Goal: Task Accomplishment & Management: Manage account settings

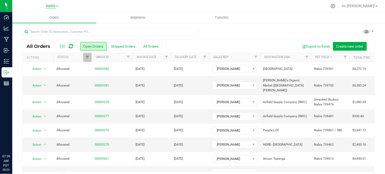
click at [52, 6] on span "Nabis" at bounding box center [50, 6] width 9 height 5
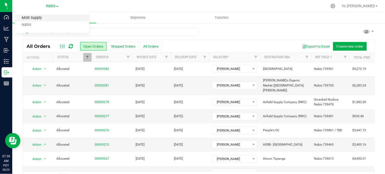
click at [39, 16] on link "MSR Supply" at bounding box center [52, 18] width 75 height 7
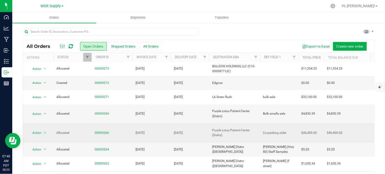
scroll to position [85, 0]
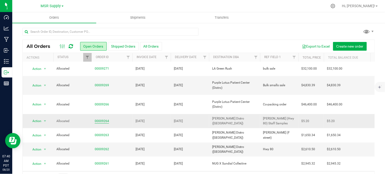
click at [102, 118] on link "00009264" at bounding box center [102, 120] width 14 height 5
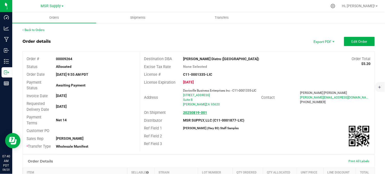
click at [190, 113] on strong "20250819-001" at bounding box center [195, 112] width 24 height 4
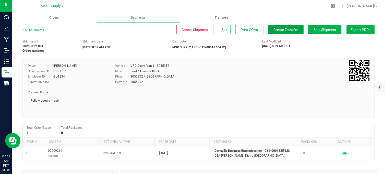
click at [275, 31] on span "Create Transfer" at bounding box center [286, 30] width 25 height 4
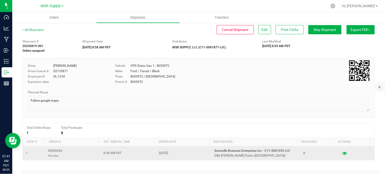
click at [342, 154] on icon "button" at bounding box center [344, 153] width 5 height 4
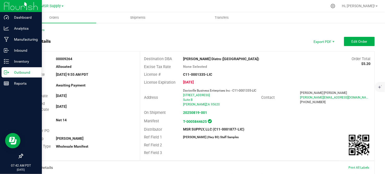
click at [9, 73] on p "Outbound" at bounding box center [24, 72] width 31 height 6
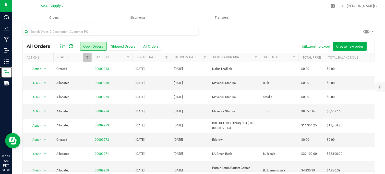
scroll to position [113, 0]
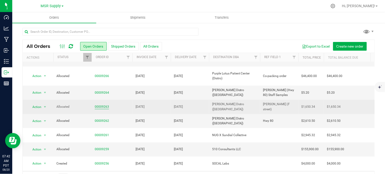
click at [103, 104] on link "00009263" at bounding box center [102, 106] width 14 height 5
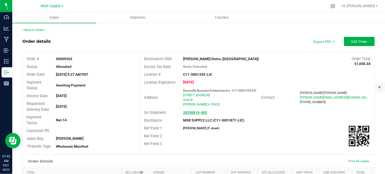
click at [192, 113] on strong "20250819-002" at bounding box center [195, 112] width 24 height 4
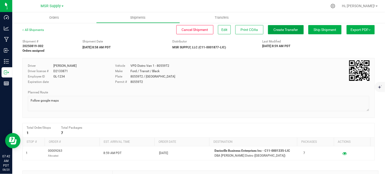
click at [274, 30] on span "Create Transfer" at bounding box center [286, 30] width 25 height 4
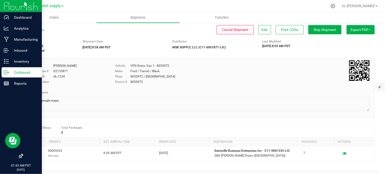
click at [6, 72] on line at bounding box center [7, 72] width 3 height 0
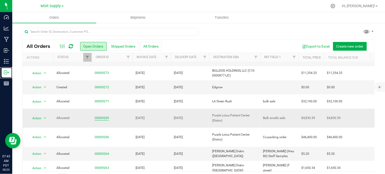
scroll to position [85, 0]
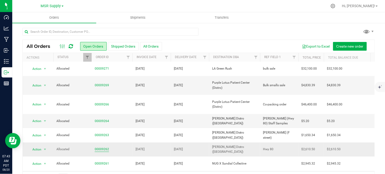
click at [102, 147] on link "00009262" at bounding box center [102, 149] width 14 height 5
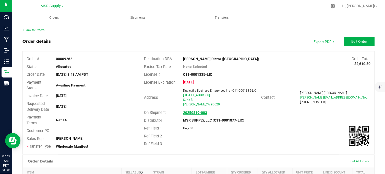
click at [191, 113] on strong "20250819-003" at bounding box center [195, 112] width 24 height 4
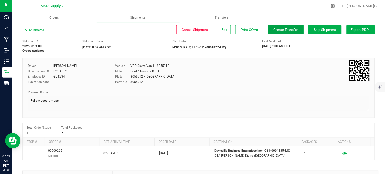
drag, startPoint x: 279, startPoint y: 29, endPoint x: 266, endPoint y: 38, distance: 16.3
click at [279, 29] on span "Create Transfer" at bounding box center [286, 30] width 25 height 4
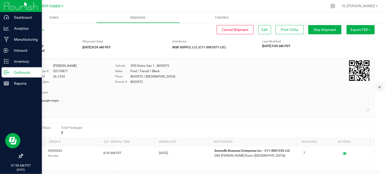
click at [8, 74] on icon at bounding box center [6, 72] width 5 height 5
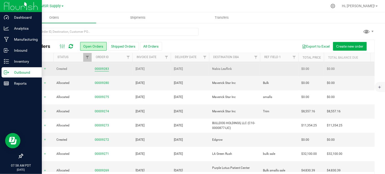
click at [99, 68] on link "00009283" at bounding box center [102, 68] width 14 height 5
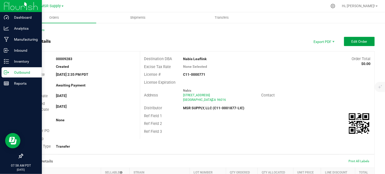
click at [344, 43] on button "Edit Order" at bounding box center [359, 41] width 31 height 9
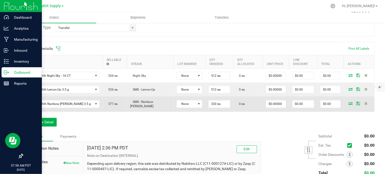
scroll to position [142, 0]
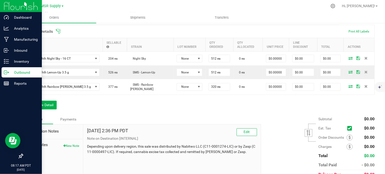
click at [98, 110] on div "Order Details Print All Labels Item Sellable Strain Lot Number Qty Ordered Qty …" at bounding box center [198, 70] width 352 height 90
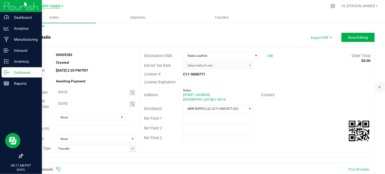
scroll to position [0, 0]
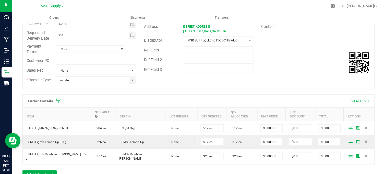
scroll to position [164, 0]
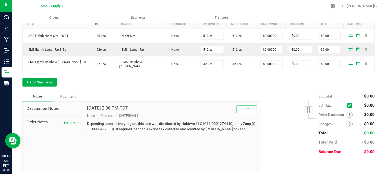
click at [152, 88] on div "Order Details Print All Labels Item Sellable Strain Lot Number Qty Ordered Qty …" at bounding box center [198, 47] width 352 height 90
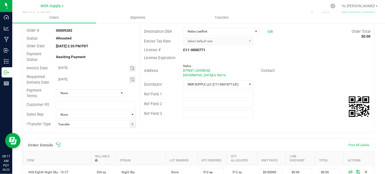
scroll to position [0, 0]
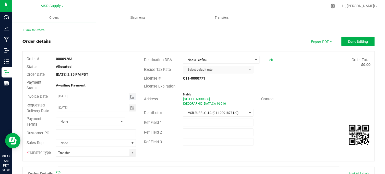
click at [130, 97] on span "Toggle calendar" at bounding box center [132, 96] width 4 height 4
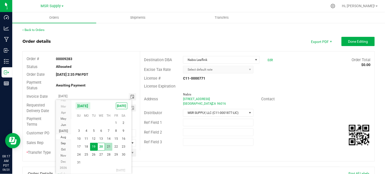
click at [110, 147] on span "21" at bounding box center [108, 146] width 7 height 8
type input "08/21/2025"
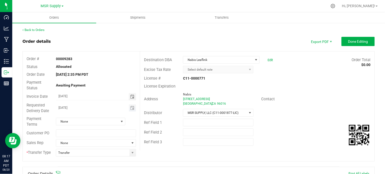
click at [130, 110] on span "Toggle calendar" at bounding box center [132, 107] width 7 height 7
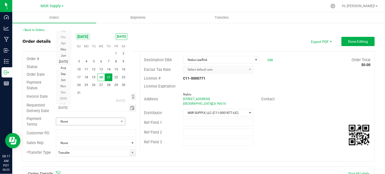
scroll to position [0, 0]
click at [109, 77] on span "21" at bounding box center [108, 77] width 7 height 8
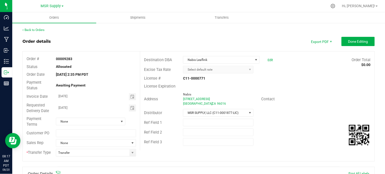
click at [155, 43] on div "Order details Export PDF Done Editing" at bounding box center [198, 41] width 352 height 9
click at [348, 41] on span "Done Editing" at bounding box center [358, 41] width 20 height 4
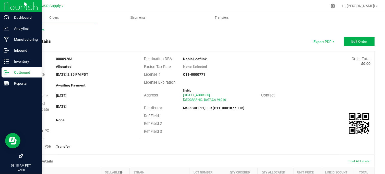
drag, startPoint x: 6, startPoint y: 73, endPoint x: 30, endPoint y: 69, distance: 23.8
click at [6, 73] on icon at bounding box center [6, 72] width 5 height 5
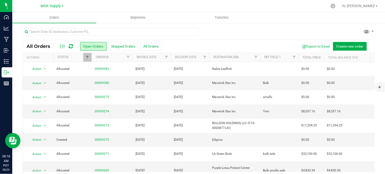
click at [224, 39] on div "All Orders Open Orders Shipped Orders All Orders Export to Excel Create new ord…" at bounding box center [198, 106] width 352 height 156
drag, startPoint x: 223, startPoint y: 39, endPoint x: 209, endPoint y: 31, distance: 16.6
click at [209, 31] on div at bounding box center [198, 34] width 352 height 12
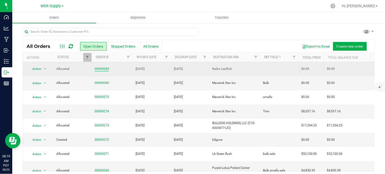
click at [98, 70] on link "00009283" at bounding box center [102, 68] width 14 height 5
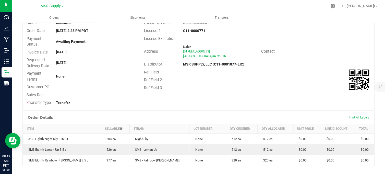
scroll to position [130, 0]
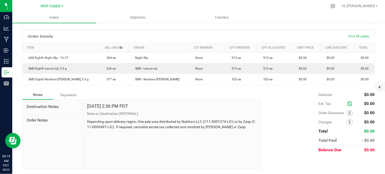
click at [184, 91] on div "Notes Payments" at bounding box center [139, 95] width 235 height 10
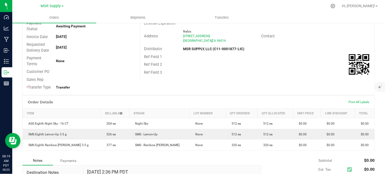
scroll to position [45, 0]
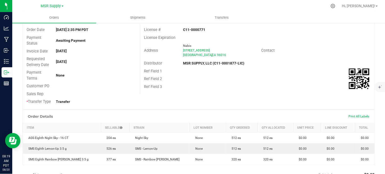
click at [127, 84] on div "Customer PO" at bounding box center [81, 86] width 117 height 8
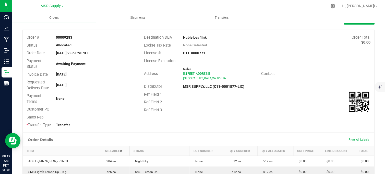
scroll to position [0, 0]
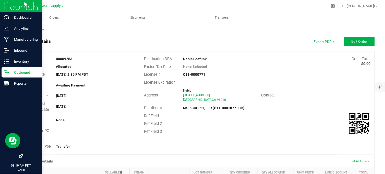
click at [6, 74] on icon at bounding box center [5, 72] width 3 height 4
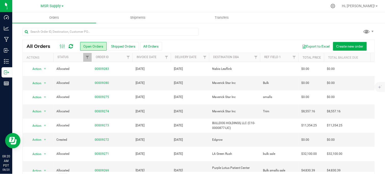
click at [236, 32] on div at bounding box center [198, 34] width 352 height 12
click at [225, 30] on div at bounding box center [198, 34] width 352 height 12
click at [235, 32] on div at bounding box center [198, 34] width 352 height 12
click at [233, 30] on div at bounding box center [198, 34] width 352 height 12
click at [241, 28] on div at bounding box center [198, 34] width 352 height 12
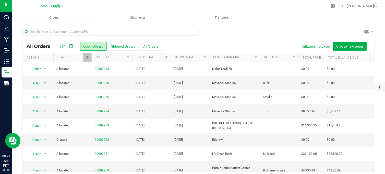
click at [159, 6] on div at bounding box center [209, 6] width 236 height 10
click at [242, 34] on div at bounding box center [198, 34] width 352 height 12
click at [243, 32] on div at bounding box center [198, 34] width 352 height 12
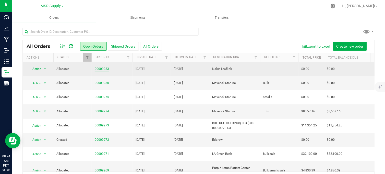
click at [103, 69] on link "00009283" at bounding box center [102, 68] width 14 height 5
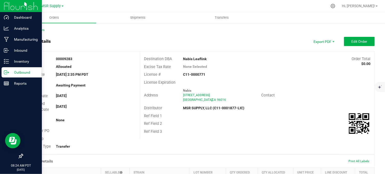
click at [7, 71] on icon at bounding box center [6, 72] width 5 height 5
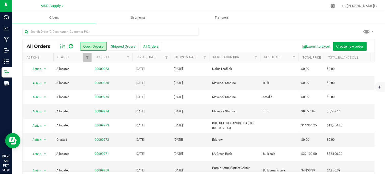
click at [247, 29] on div at bounding box center [198, 34] width 352 height 12
click at [247, 36] on div at bounding box center [198, 34] width 352 height 12
click at [249, 33] on div at bounding box center [198, 34] width 352 height 12
click at [228, 34] on div at bounding box center [198, 34] width 352 height 12
click at [218, 35] on div at bounding box center [198, 34] width 352 height 12
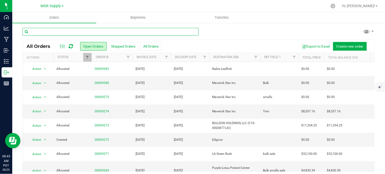
click at [43, 30] on input "text" at bounding box center [110, 32] width 176 height 8
type input "staff sample - ags eighth garlic blossom"
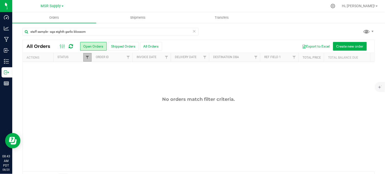
click at [89, 59] on span "Filter" at bounding box center [87, 57] width 4 height 4
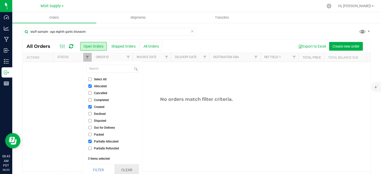
click at [134, 169] on button "Clear" at bounding box center [126, 169] width 25 height 11
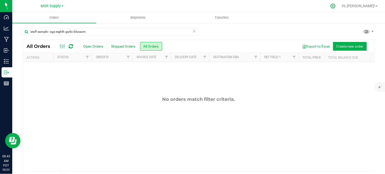
click at [336, 7] on icon at bounding box center [332, 5] width 5 height 5
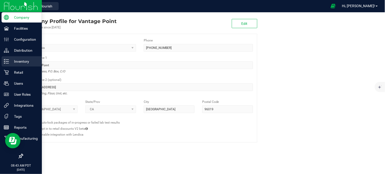
click at [22, 61] on p "Inventory" at bounding box center [24, 61] width 31 height 6
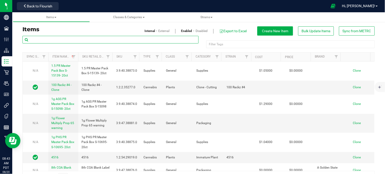
click at [113, 40] on input "text" at bounding box center [110, 40] width 176 height 8
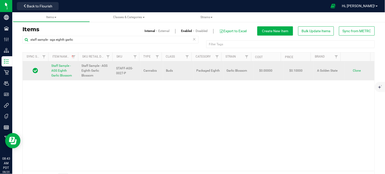
drag, startPoint x: 124, startPoint y: 74, endPoint x: 114, endPoint y: 70, distance: 11.6
click at [114, 70] on td "STAFF-AGS-0027-P" at bounding box center [126, 70] width 27 height 19
copy span "STAFF-AGS-0027-P"
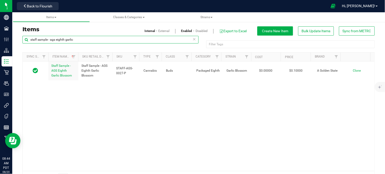
drag, startPoint x: 79, startPoint y: 41, endPoint x: 28, endPoint y: 45, distance: 50.5
click at [28, 45] on div "staff sample - ags eighth garlic" at bounding box center [110, 42] width 176 height 12
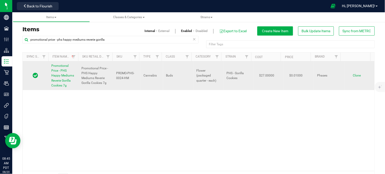
click at [124, 78] on span "PROMO-PHS-0024-HM" at bounding box center [126, 76] width 21 height 10
copy tr "PROMO-PHS-0024-HM"
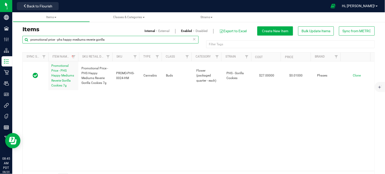
drag, startPoint x: 109, startPoint y: 41, endPoint x: 85, endPoint y: 47, distance: 24.8
click at [85, 47] on div "promotional price - phs happy mediums reverie gorilla" at bounding box center [110, 42] width 176 height 12
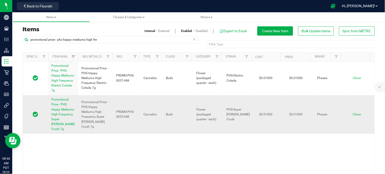
click at [117, 114] on span "PROMO-PHS-0035-HM" at bounding box center [126, 114] width 21 height 10
click at [118, 114] on span "PROMO-PHS-0035-HM" at bounding box center [126, 114] width 21 height 10
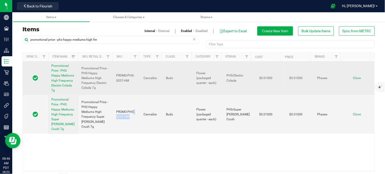
copy tr "PROMO-PHS-0035-HM"
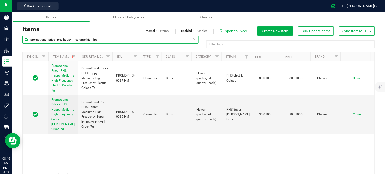
drag, startPoint x: 104, startPoint y: 41, endPoint x: 85, endPoint y: 49, distance: 20.3
click at [85, 49] on div "promotional price - phs happy mediums high fre Filter Tags Filter Tags" at bounding box center [198, 44] width 352 height 16
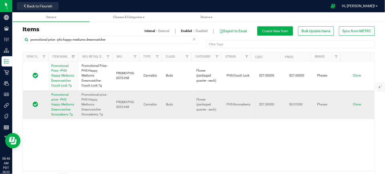
click at [121, 103] on span "PROMO-PHS-0093-HM" at bounding box center [126, 105] width 21 height 10
copy tr "PROMO-PHS-0093-HM"
drag, startPoint x: 113, startPoint y: 39, endPoint x: 85, endPoint y: 47, distance: 29.4
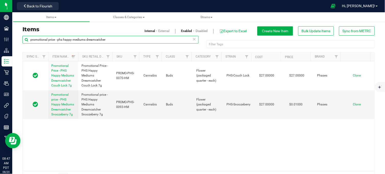
click at [85, 47] on div "promotional price - phs happy mediums dreamcatcher" at bounding box center [110, 42] width 176 height 12
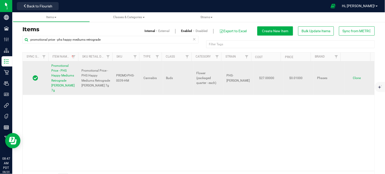
click at [122, 78] on span "PROMO-PHS-0039-HM" at bounding box center [126, 78] width 21 height 10
copy tr "PROMO-PHS-0039-HM"
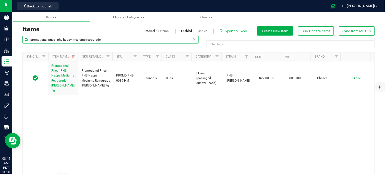
drag, startPoint x: 105, startPoint y: 40, endPoint x: 25, endPoint y: 49, distance: 81.4
click at [25, 49] on div "promotional price - phs happy mediums retrograde Filter Tags Filter Tags" at bounding box center [198, 44] width 352 height 16
type input "ags eighth moonbeam"
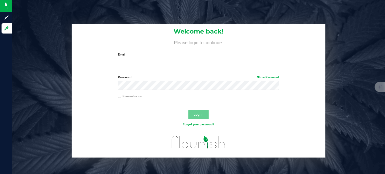
type input "stevie.endy@vantagepointdistro.com"
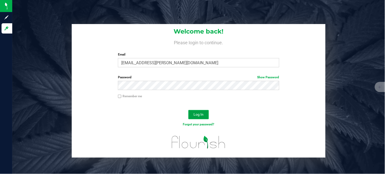
click at [190, 110] on button "Log In" at bounding box center [198, 114] width 20 height 9
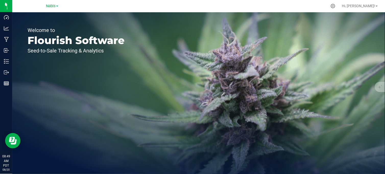
click at [54, 3] on div "Nabis" at bounding box center [52, 6] width 75 height 8
drag, startPoint x: 54, startPoint y: 4, endPoint x: 51, endPoint y: 7, distance: 3.8
click at [54, 4] on span "Nabis" at bounding box center [50, 6] width 9 height 5
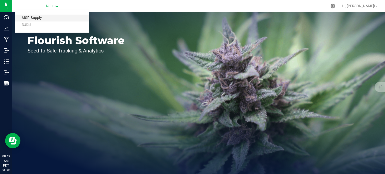
click at [38, 18] on link "MSR Supply" at bounding box center [52, 18] width 75 height 7
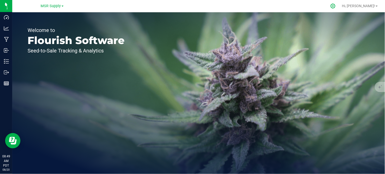
click at [336, 6] on icon at bounding box center [332, 5] width 5 height 5
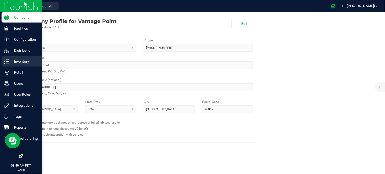
click at [14, 60] on p "Inventory" at bounding box center [24, 61] width 31 height 6
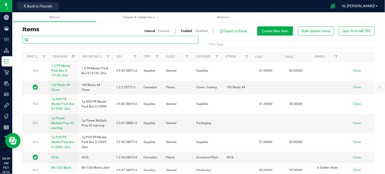
click at [80, 38] on input "text" at bounding box center [110, 40] width 176 height 8
type input "ags eighth moonbeam"
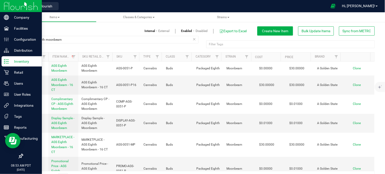
click at [9, 6] on img at bounding box center [21, 6] width 34 height 12
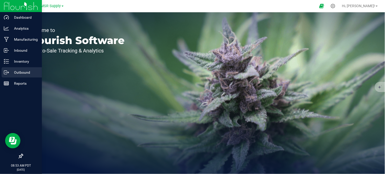
click at [9, 71] on p "Outbound" at bounding box center [24, 72] width 31 height 6
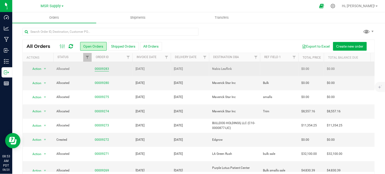
click at [105, 67] on link "00009283" at bounding box center [102, 68] width 14 height 5
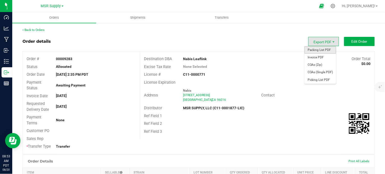
click at [315, 49] on span "Packing List PDF" at bounding box center [321, 49] width 32 height 7
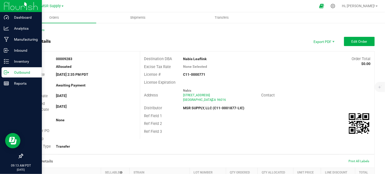
click at [6, 73] on icon at bounding box center [6, 72] width 5 height 5
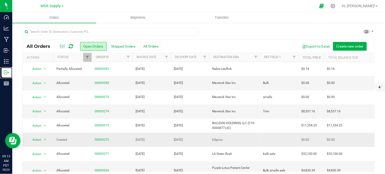
scroll to position [28, 0]
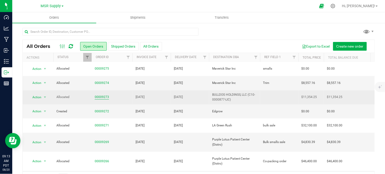
click at [100, 98] on link "00009273" at bounding box center [102, 96] width 14 height 5
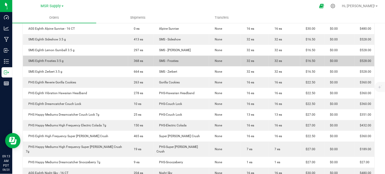
scroll to position [255, 0]
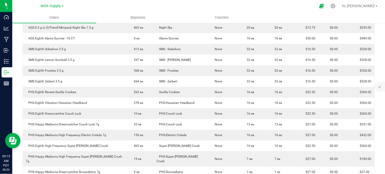
click at [114, 6] on div at bounding box center [203, 6] width 224 height 10
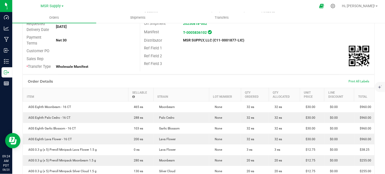
scroll to position [0, 0]
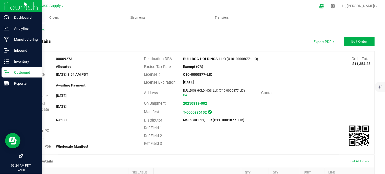
click at [18, 72] on p "Outbound" at bounding box center [24, 72] width 31 height 6
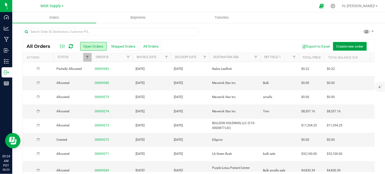
click at [344, 47] on span "Create new order" at bounding box center [350, 46] width 27 height 4
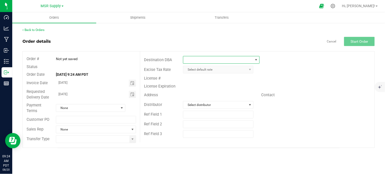
click at [197, 61] on span at bounding box center [217, 59] width 69 height 7
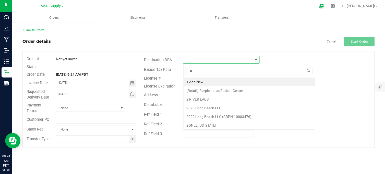
scroll to position [8, 76]
type input "ull"
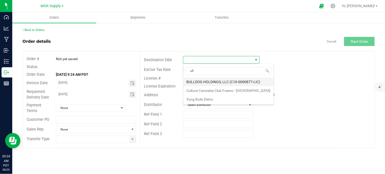
click at [205, 82] on li "BULLDOG HOLDINGS, LLC (C10-0000877-LIC)" at bounding box center [229, 81] width 90 height 9
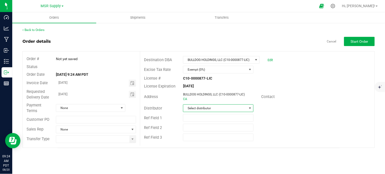
click at [211, 108] on span "Select distributor" at bounding box center [215, 107] width 64 height 7
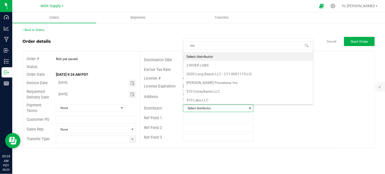
scroll to position [8, 69]
type input "msr"
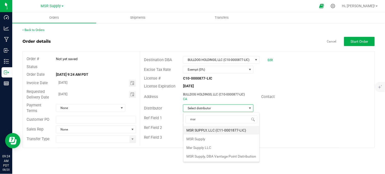
click at [207, 133] on li "MSR SUPPLY, LLC (C11-0001877-LIC)" at bounding box center [222, 130] width 76 height 9
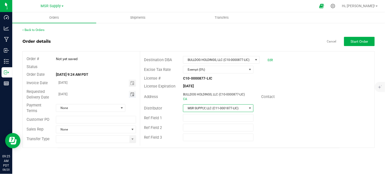
click at [132, 96] on span "Toggle calendar" at bounding box center [132, 94] width 4 height 4
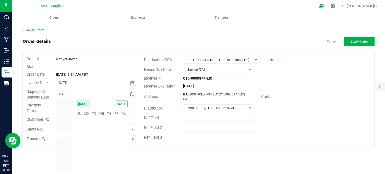
scroll to position [82767, 0]
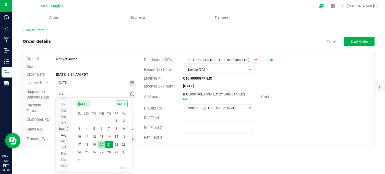
click at [101, 144] on span "20" at bounding box center [101, 144] width 7 height 8
type input "[DATE]"
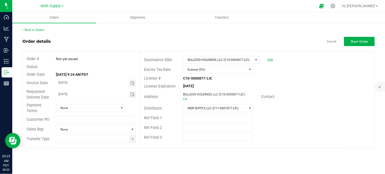
click at [121, 43] on div "Order details Cancel Start Order" at bounding box center [198, 41] width 352 height 9
click at [115, 108] on span "None" at bounding box center [87, 107] width 63 height 7
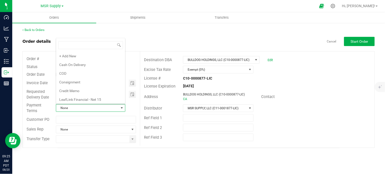
scroll to position [8, 68]
click at [81, 64] on li "Net 30" at bounding box center [90, 63] width 69 height 9
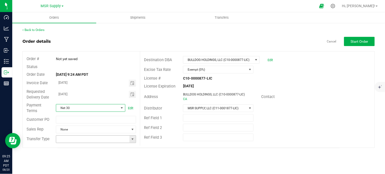
click at [133, 140] on span at bounding box center [133, 139] width 4 height 4
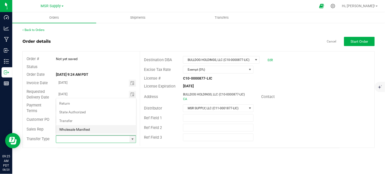
scroll to position [8, 79]
click at [93, 130] on li "Wholesale Manifest" at bounding box center [96, 129] width 80 height 9
type input "Wholesale Manifest"
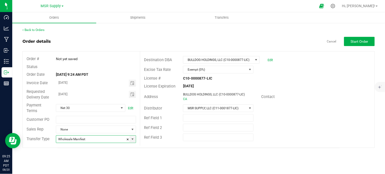
click at [347, 46] on outbound-order-header "Order details Cancel Start Order Order # Not yet saved Status Order Date Aug 20…" at bounding box center [198, 92] width 352 height 111
click at [354, 39] on span "Start Order" at bounding box center [360, 41] width 18 height 4
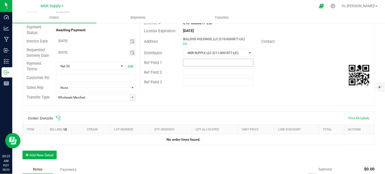
scroll to position [57, 0]
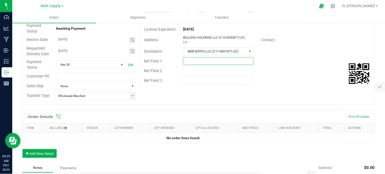
click at [222, 63] on input "text" at bounding box center [218, 61] width 70 height 8
type input "Smacked Studios"
click at [43, 153] on button "Add New Detail" at bounding box center [39, 153] width 34 height 9
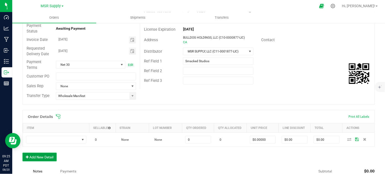
click at [47, 157] on button "Add New Detail" at bounding box center [39, 156] width 34 height 9
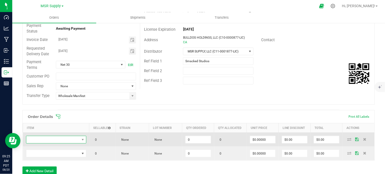
click at [60, 142] on span "NO DATA FOUND" at bounding box center [52, 139] width 53 height 7
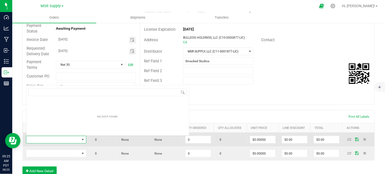
scroll to position [8, 59]
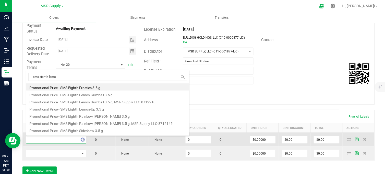
type input "sms eighth lemon"
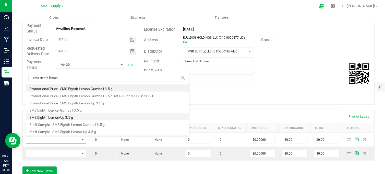
click at [78, 117] on li "SMS Eighth Lemon-Up 3.5 g" at bounding box center [107, 116] width 163 height 7
type input "0 ea"
type input "$16.50000"
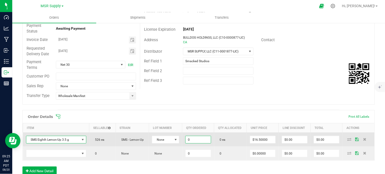
click at [194, 138] on input "0" at bounding box center [198, 139] width 25 height 7
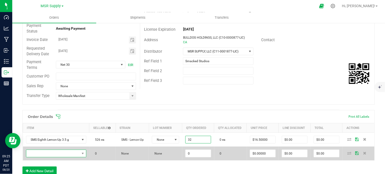
type input "32 ea"
type input "$528.00"
click at [73, 151] on span "NO DATA FOUND" at bounding box center [52, 153] width 53 height 7
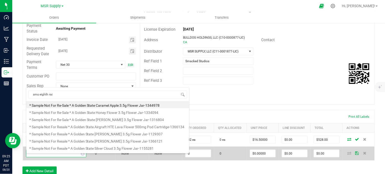
type input "sms eighth rain"
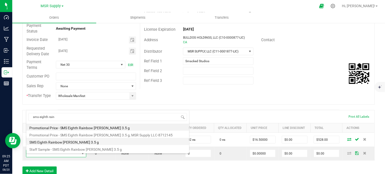
click at [77, 139] on li "SMS Eighth Rainbow [PERSON_NAME] 3.5 g" at bounding box center [107, 141] width 163 height 7
type input "0 ea"
type input "$16.50000"
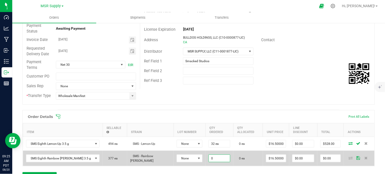
click at [209, 159] on input "0" at bounding box center [219, 157] width 21 height 7
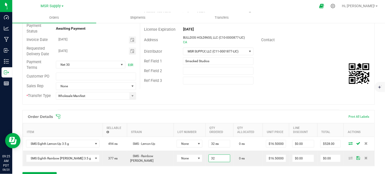
type input "32 ea"
type input "$528.00"
click at [271, 93] on div "Order # 00009284 Status Created Order Date Aug 20, 2025 9:24 AM PDT Payment Sta…" at bounding box center [199, 50] width 352 height 110
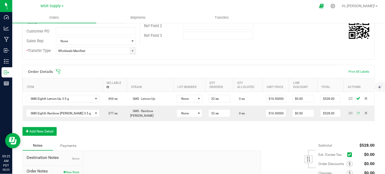
scroll to position [102, 0]
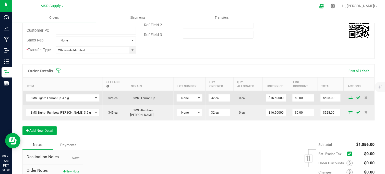
click at [349, 97] on icon at bounding box center [351, 97] width 4 height 3
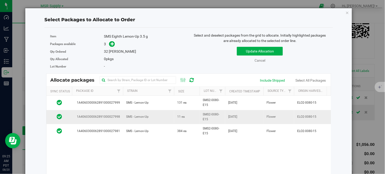
click at [195, 117] on td "11 ea" at bounding box center [187, 117] width 26 height 14
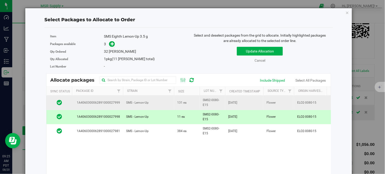
click at [177, 105] on span "131 ea" at bounding box center [181, 102] width 9 height 5
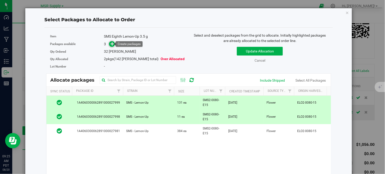
click at [111, 43] on icon at bounding box center [113, 44] width 4 height 4
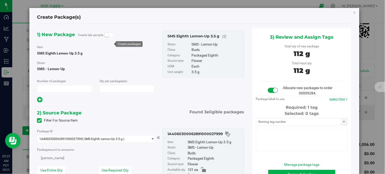
type input "1"
type input "32"
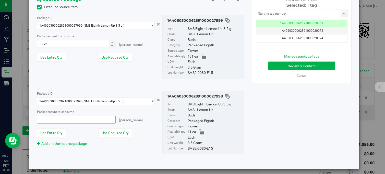
click at [55, 123] on span at bounding box center [76, 120] width 78 height 8
type input "11"
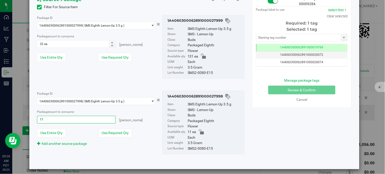
type input "11 ea"
click at [60, 79] on div "Package ID 1A4060300062891000027999 ( SMS Eighth Lemon-Up 3.5 g ) 1A40603000628…" at bounding box center [140, 47] width 215 height 72
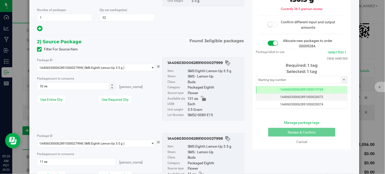
click at [60, 79] on span "Package count to consume" at bounding box center [55, 79] width 37 height 4
drag, startPoint x: 60, startPoint y: 79, endPoint x: 54, endPoint y: 88, distance: 10.1
click at [54, 88] on div "Package count to consume 32 ea 32 eaches" at bounding box center [96, 83] width 118 height 14
click at [54, 88] on span "32 ea 32" at bounding box center [76, 86] width 78 height 8
click at [54, 88] on input "32" at bounding box center [76, 85] width 78 height 7
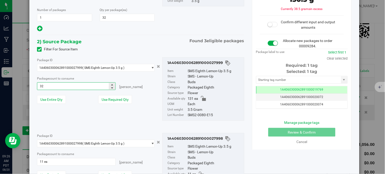
click at [54, 88] on input "32" at bounding box center [76, 85] width 78 height 7
type input "21"
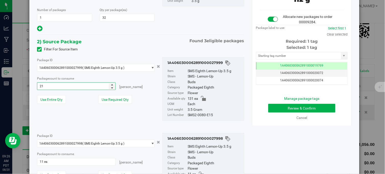
type input "21 ea"
click at [49, 111] on div "Package ID 1A4060300062891000027999 ( SMS Eighth Lemon-Up 3.5 g ) 1A40603000628…" at bounding box center [140, 89] width 215 height 72
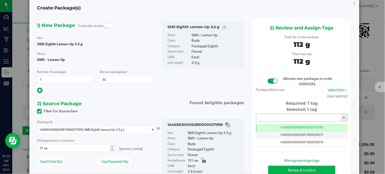
click at [262, 117] on input "text" at bounding box center [298, 117] width 85 height 7
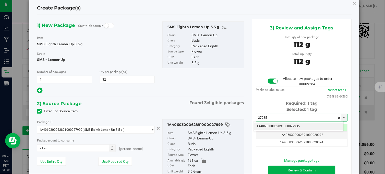
click at [276, 124] on li "1A4060300062891000027935" at bounding box center [299, 126] width 90 height 8
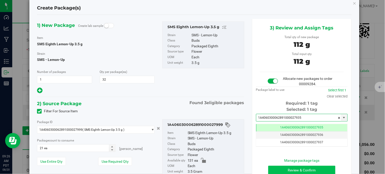
type input "1A4060300062891000027935"
click at [285, 166] on button "Review & Confirm" at bounding box center [301, 169] width 67 height 9
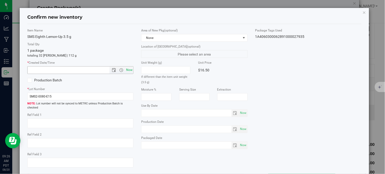
click at [131, 71] on span "Now" at bounding box center [129, 69] width 9 height 7
type input "8/20/2025 9:26 AM"
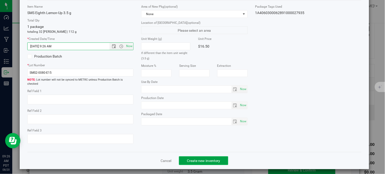
click at [192, 160] on button "Create new inventory" at bounding box center [203, 160] width 49 height 9
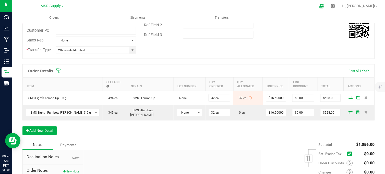
drag, startPoint x: 116, startPoint y: 5, endPoint x: 125, endPoint y: 11, distance: 10.8
click at [116, 5] on div at bounding box center [203, 6] width 224 height 10
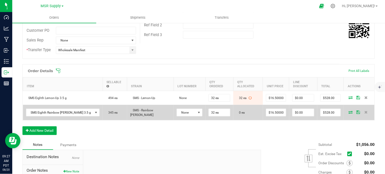
click at [349, 112] on icon at bounding box center [351, 111] width 4 height 3
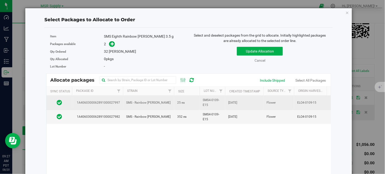
click at [196, 102] on td "25 ea" at bounding box center [187, 103] width 26 height 14
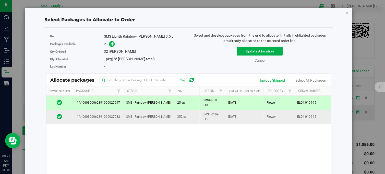
click at [196, 116] on td "352 ea" at bounding box center [187, 117] width 26 height 14
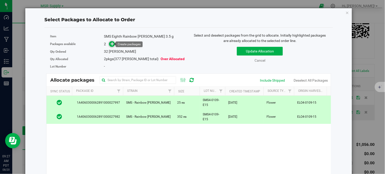
click at [111, 44] on icon at bounding box center [113, 44] width 4 height 4
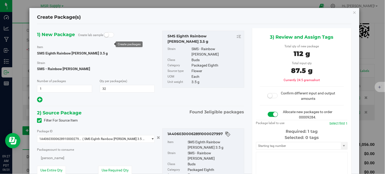
type input "32"
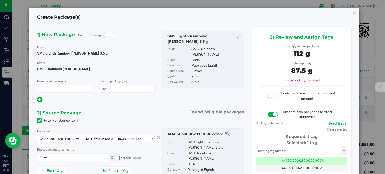
scroll to position [85, 0]
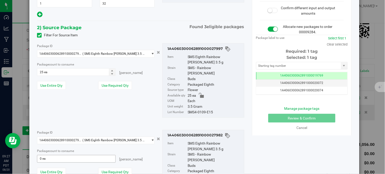
click at [54, 155] on span "0 ea 0" at bounding box center [76, 159] width 78 height 8
type input "7"
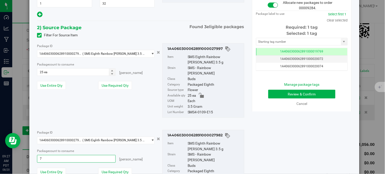
click at [42, 104] on div "Package ID 1A4060300062891000027997 ( SMS Eighth Rainbow Runtz 3.5 g ) 1A406030…" at bounding box center [140, 80] width 215 height 83
type input "7 ea"
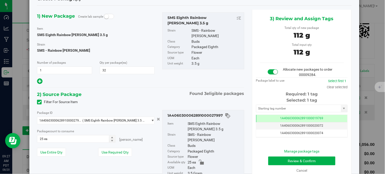
scroll to position [14, 0]
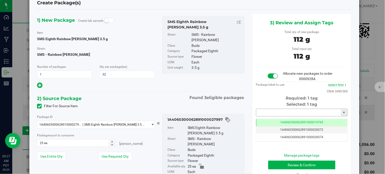
click at [277, 110] on input "text" at bounding box center [298, 112] width 85 height 7
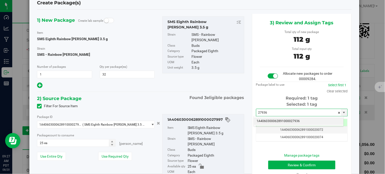
click at [290, 122] on li "1A4060300062891000027936" at bounding box center [299, 121] width 90 height 8
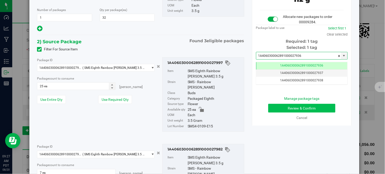
type input "1A4060300062891000027936"
click at [288, 110] on button "Review & Confirm" at bounding box center [301, 108] width 67 height 9
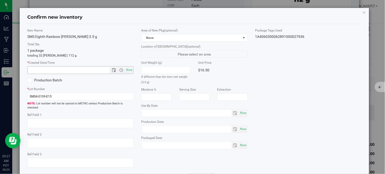
drag, startPoint x: 128, startPoint y: 68, endPoint x: 153, endPoint y: 66, distance: 25.3
click at [128, 68] on span "Now" at bounding box center [129, 69] width 9 height 7
type input "8/20/2025 9:27 AM"
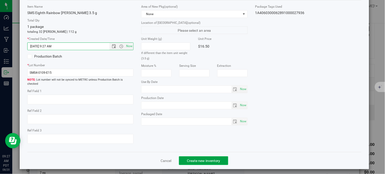
click at [195, 158] on span "Create new inventory" at bounding box center [203, 160] width 33 height 4
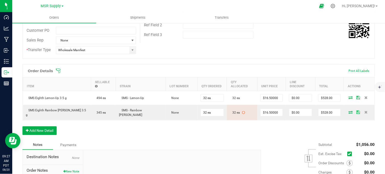
click at [169, 134] on div "Order Details Print All Labels Item Sellable Strain Lot Number Qty Ordered Qty …" at bounding box center [198, 102] width 352 height 76
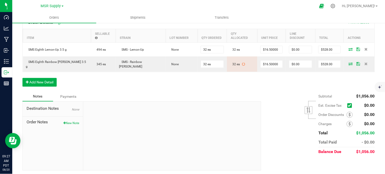
drag, startPoint x: 68, startPoint y: 121, endPoint x: 80, endPoint y: 128, distance: 14.2
click at [68, 121] on button "New Note" at bounding box center [71, 123] width 16 height 5
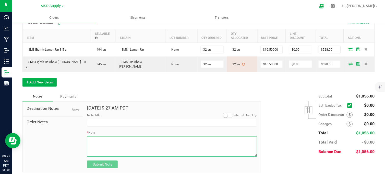
click at [109, 149] on textarea "* Note" at bounding box center [172, 146] width 170 height 20
paste textarea "Domestic Wire and ACH Instructions Beneficiary Name: MSR Supply LLC Beneficiary…"
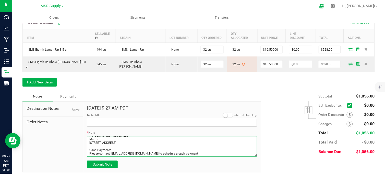
type textarea "Domestic Wire and ACH Instructions Beneficiary Name: MSR Supply LLC Beneficiary…"
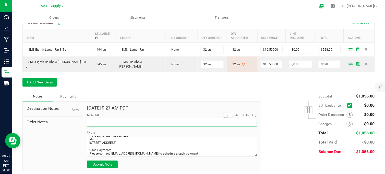
click at [106, 123] on input "Note Title" at bounding box center [172, 123] width 170 height 8
type input "Payment Details"
drag, startPoint x: 109, startPoint y: 164, endPoint x: 124, endPoint y: 125, distance: 41.7
click at [109, 163] on span "Submit Note" at bounding box center [103, 164] width 20 height 4
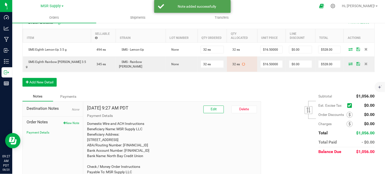
click at [138, 85] on div "Order Details Print All Labels Item Sellable Strain Lot Number Qty Ordered Qty …" at bounding box center [198, 54] width 352 height 76
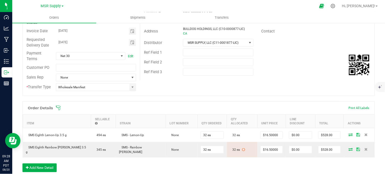
click at [284, 74] on div "Ref Field 3" at bounding box center [257, 72] width 234 height 10
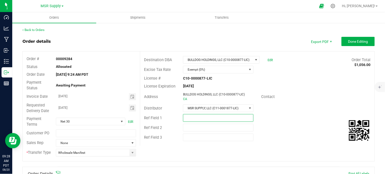
click at [203, 120] on input "text" at bounding box center [218, 118] width 70 height 8
type input "Smacked Studios"
click at [356, 41] on span "Done Editing" at bounding box center [358, 41] width 20 height 4
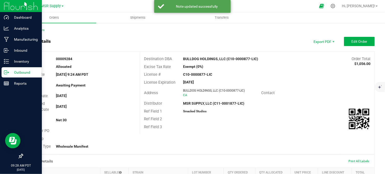
click at [9, 73] on p "Outbound" at bounding box center [24, 72] width 31 height 6
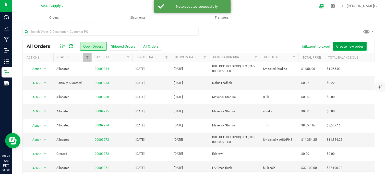
click at [340, 46] on span "Create new order" at bounding box center [350, 46] width 27 height 4
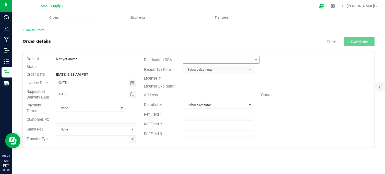
click at [203, 60] on span at bounding box center [217, 59] width 69 height 7
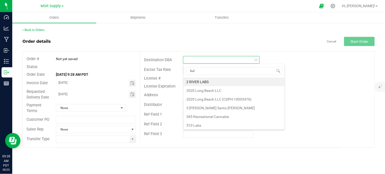
type input "bull"
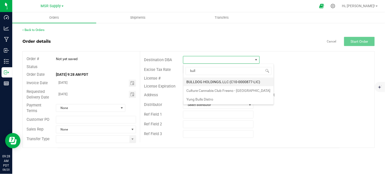
click at [210, 82] on li "BULLDOG HOLDINGS, LLC (C10-0000877-LIC)" at bounding box center [229, 81] width 90 height 9
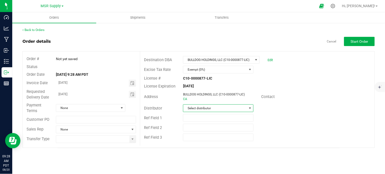
click at [210, 108] on span "Select distributor" at bounding box center [215, 107] width 64 height 7
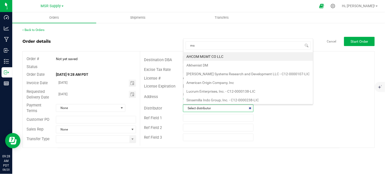
type input "msr"
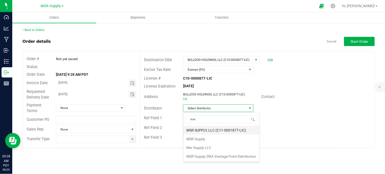
click at [209, 129] on li "MSR SUPPLY, LLC (C11-0001877-LIC)" at bounding box center [222, 130] width 76 height 9
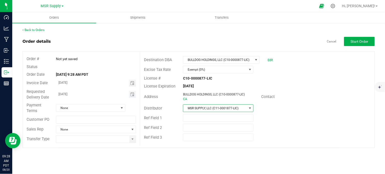
click at [134, 94] on span "Toggle calendar" at bounding box center [132, 94] width 7 height 7
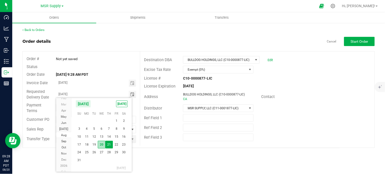
click at [102, 145] on span "20" at bounding box center [101, 144] width 7 height 8
type input "[DATE]"
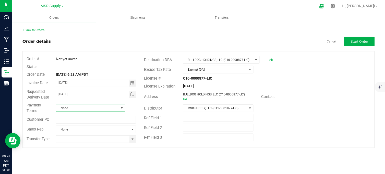
click at [119, 109] on span at bounding box center [122, 107] width 6 height 7
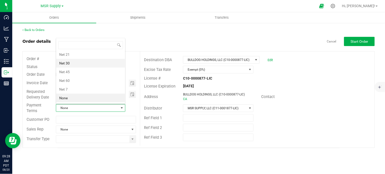
click at [87, 64] on li "Net 30" at bounding box center [90, 63] width 69 height 9
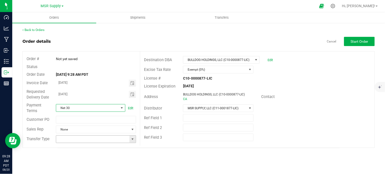
click at [133, 137] on span at bounding box center [133, 139] width 4 height 4
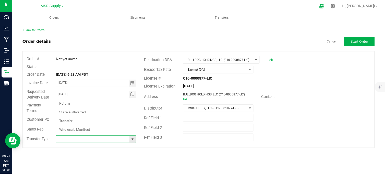
scroll to position [8, 79]
click at [83, 128] on li "Wholesale Manifest" at bounding box center [96, 129] width 80 height 9
type input "Wholesale Manifest"
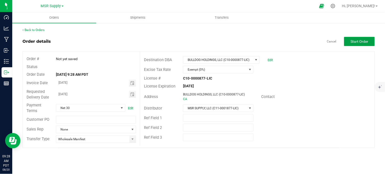
click at [359, 42] on span "Start Order" at bounding box center [360, 41] width 18 height 4
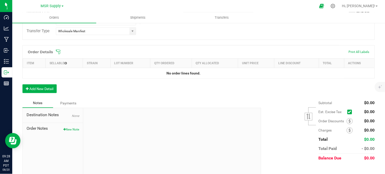
scroll to position [129, 0]
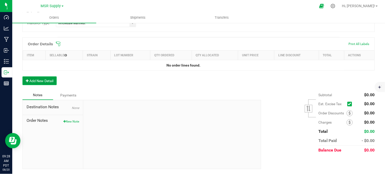
click at [51, 84] on button "Add New Detail" at bounding box center [39, 80] width 34 height 9
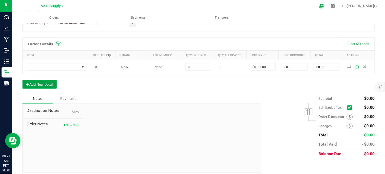
click at [45, 86] on button "Add New Detail" at bounding box center [39, 84] width 34 height 9
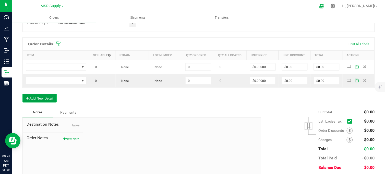
click at [46, 100] on button "Add New Detail" at bounding box center [39, 98] width 34 height 9
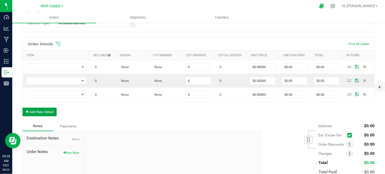
click at [46, 115] on button "Add New Detail" at bounding box center [39, 112] width 34 height 9
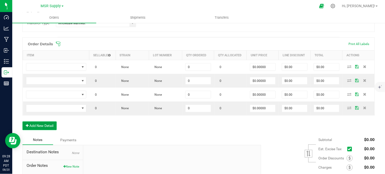
click at [43, 126] on button "Add New Detail" at bounding box center [39, 125] width 34 height 9
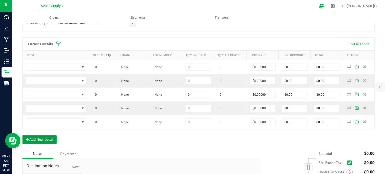
click at [45, 139] on button "Add New Detail" at bounding box center [39, 139] width 34 height 9
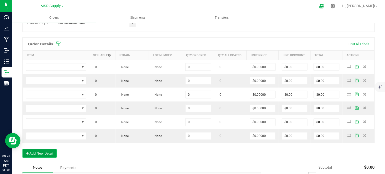
click at [48, 154] on button "Add New Detail" at bounding box center [39, 153] width 34 height 9
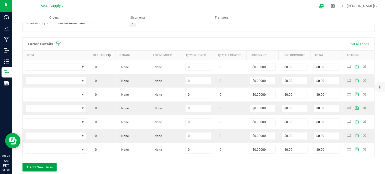
click at [50, 167] on button "Add New Detail" at bounding box center [39, 167] width 34 height 9
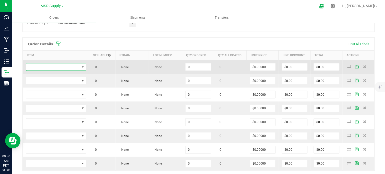
click at [69, 67] on span "NO DATA FOUND" at bounding box center [52, 66] width 53 height 7
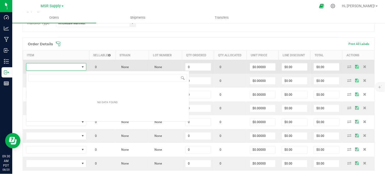
scroll to position [8, 60]
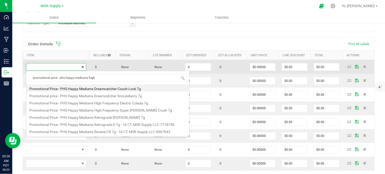
type input "promotional price - phs happy mediums high"
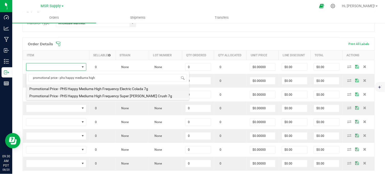
click at [75, 98] on li "Promotional Price - PHS Happy Mediums High Frequency Super Berry Crush 7g" at bounding box center [107, 94] width 163 height 7
type input "0 ea"
type input "$0.01000"
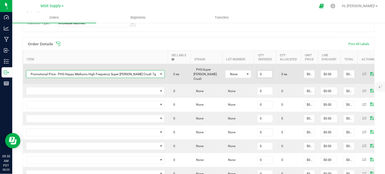
click at [258, 72] on input "0" at bounding box center [265, 73] width 15 height 7
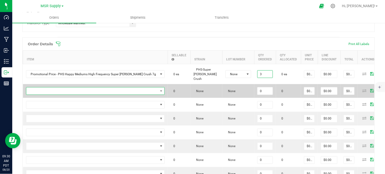
type input "3 ea"
type input "$0.03"
click at [109, 87] on span "NO DATA FOUND" at bounding box center [92, 90] width 132 height 7
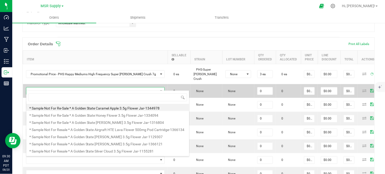
scroll to position [8, 58]
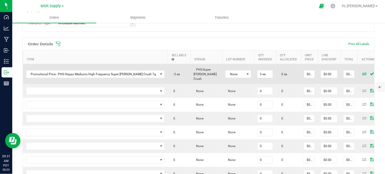
click at [363, 75] on icon at bounding box center [365, 73] width 4 height 3
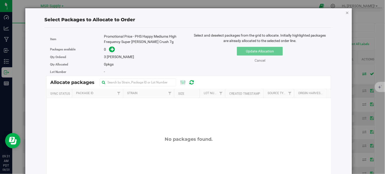
click at [346, 14] on icon "button" at bounding box center [348, 12] width 4 height 6
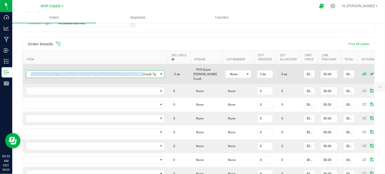
copy span "Promotional Price - PHS Happy Mediums High Frequency Super Berry Crush 7g"
drag, startPoint x: 137, startPoint y: 75, endPoint x: 32, endPoint y: 76, distance: 105.0
click at [31, 77] on span "Promotional Price - PHS Happy Mediums High Frequency Super Berry Crush 7g" at bounding box center [92, 73] width 132 height 7
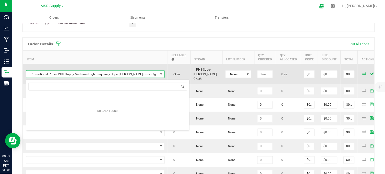
scroll to position [8, 120]
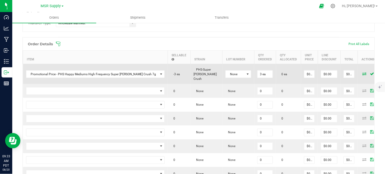
click at [363, 75] on icon at bounding box center [365, 73] width 4 height 3
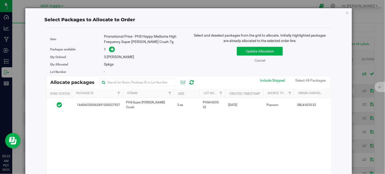
drag, startPoint x: 159, startPoint y: 104, endPoint x: 205, endPoint y: 90, distance: 47.8
click at [159, 104] on td "PHS-Super [PERSON_NAME] Crush" at bounding box center [148, 105] width 51 height 14
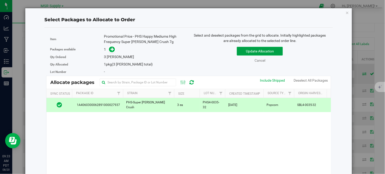
drag, startPoint x: 257, startPoint y: 52, endPoint x: 230, endPoint y: 78, distance: 37.9
click at [257, 52] on button "Update Allocation" at bounding box center [260, 51] width 46 height 9
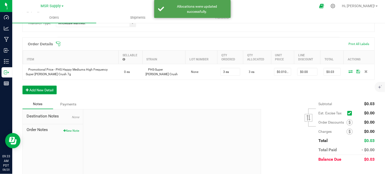
click at [50, 94] on button "Add New Detail" at bounding box center [39, 90] width 34 height 9
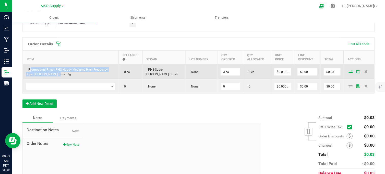
copy span "Promotional Price - PHS Happy Mediums High Frequency Super Berry Crush 7g"
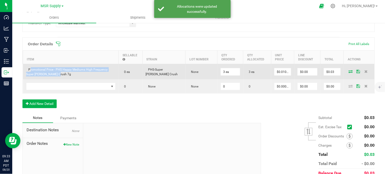
drag, startPoint x: 60, startPoint y: 78, endPoint x: 25, endPoint y: 71, distance: 35.4
click at [25, 71] on td "Promotional Price - PHS Happy Mediums High Frequency Super Berry Crush 7g" at bounding box center [71, 72] width 96 height 16
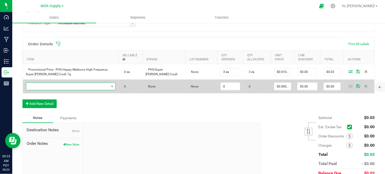
drag, startPoint x: 25, startPoint y: 71, endPoint x: 45, endPoint y: 90, distance: 27.6
click at [45, 90] on span "NO DATA FOUND" at bounding box center [67, 86] width 83 height 7
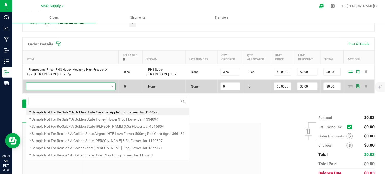
scroll to position [8, 85]
type input "Promotional Price - PHS Happy Mediums High Frequency Super Berry Crush 7g"
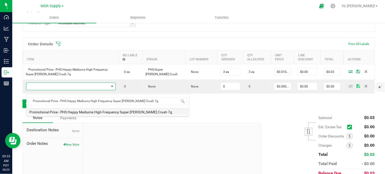
click at [118, 111] on li "Promotional Price - PHS Happy Mediums High Frequency Super Berry Crush 7g" at bounding box center [107, 111] width 163 height 7
type input "0 ea"
type input "$0.01000"
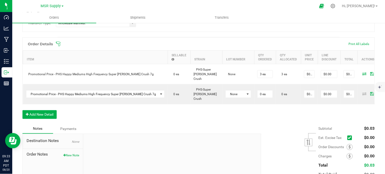
click at [165, 114] on div "Order Details Print All Labels Item Sellable Strain Lot Number Qty Ordered Qty …" at bounding box center [198, 80] width 352 height 87
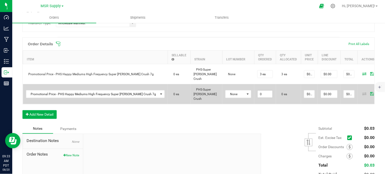
click at [258, 92] on input "0" at bounding box center [265, 93] width 15 height 7
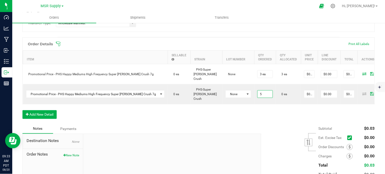
type input "5 ea"
type input "$0.05"
drag, startPoint x: 255, startPoint y: 109, endPoint x: 317, endPoint y: 104, distance: 62.0
click at [255, 109] on div "Order Details Print All Labels Item Sellable Strain Lot Number Qty Ordered Qty …" at bounding box center [198, 80] width 352 height 87
click at [363, 92] on icon at bounding box center [365, 93] width 4 height 3
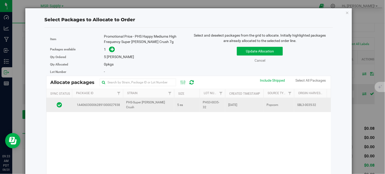
drag, startPoint x: 164, startPoint y: 104, endPoint x: 177, endPoint y: 101, distance: 13.8
click at [164, 104] on td "PHS-Super [PERSON_NAME] Crush" at bounding box center [148, 105] width 51 height 14
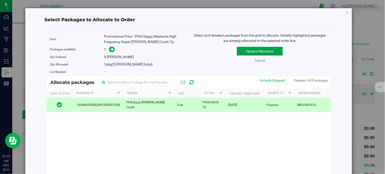
click at [241, 52] on button "Update Allocation" at bounding box center [260, 51] width 46 height 9
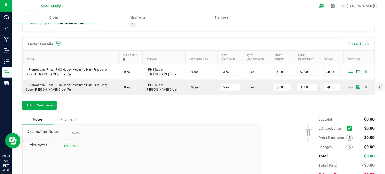
drag, startPoint x: 121, startPoint y: 108, endPoint x: 60, endPoint y: 108, distance: 60.5
click at [120, 108] on div "Order Details Print All Labels Item Sellable Strain Lot Number Qty Ordered Qty …" at bounding box center [198, 75] width 352 height 77
click at [32, 109] on button "Add New Detail" at bounding box center [39, 105] width 34 height 9
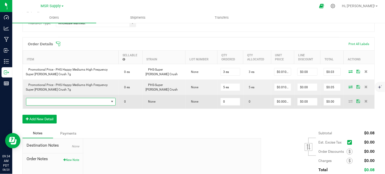
click at [70, 105] on span "NO DATA FOUND" at bounding box center [67, 101] width 83 height 7
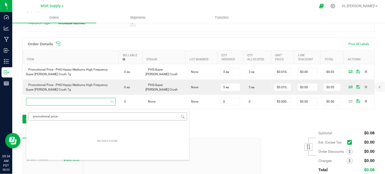
click at [81, 116] on input "promotional price -" at bounding box center [107, 116] width 159 height 8
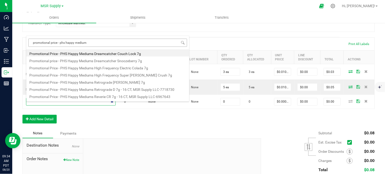
scroll to position [0, 0]
type input "promotional price - phs happy mediums dream"
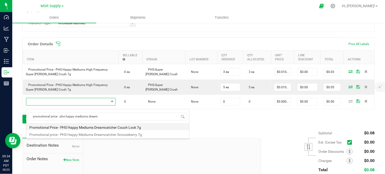
click at [136, 126] on li "Promotional Price - PHS Happy Mediums Dreamcatcher Couch Lock 7g" at bounding box center [107, 126] width 163 height 7
type input "0 ea"
type input "$27.00000"
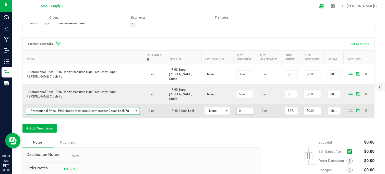
click at [237, 107] on input "0" at bounding box center [245, 110] width 16 height 7
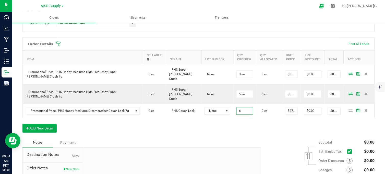
type input "6 ea"
type input "$162.00"
click at [209, 121] on div "Order Details Print All Labels Item Sellable Strain Lot Number Qty Ordered Qty …" at bounding box center [198, 87] width 352 height 100
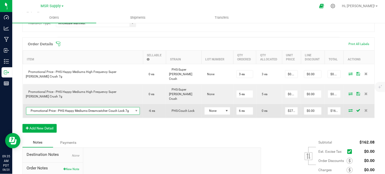
click at [106, 107] on span "Promotional Price - PHS Happy Mediums Dreamcatcher Couch Lock 7g" at bounding box center [79, 110] width 107 height 7
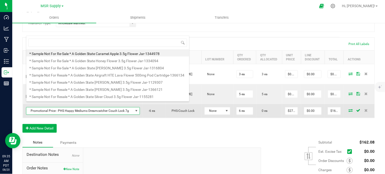
scroll to position [8, 110]
click at [106, 107] on span "Promotional Price - PHS Happy Mediums Dreamcatcher Couch Lock 7g" at bounding box center [79, 110] width 107 height 7
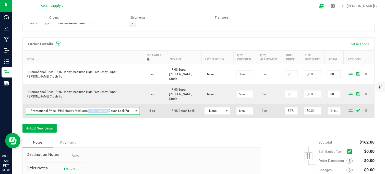
click at [106, 107] on span "Promotional Price - PHS Happy Mediums Dreamcatcher Couch Lock 7g" at bounding box center [79, 110] width 107 height 7
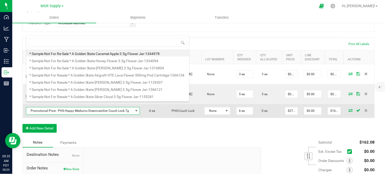
click at [106, 107] on span "Promotional Price - PHS Happy Mediums Dreamcatcher Couch Lock 7g" at bounding box center [79, 110] width 107 height 7
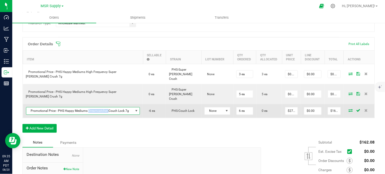
click at [106, 107] on span "Promotional Price - PHS Happy Mediums Dreamcatcher Couch Lock 7g" at bounding box center [79, 110] width 107 height 7
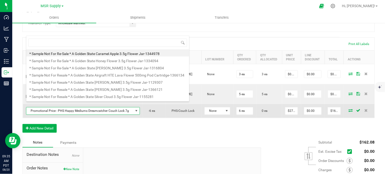
click at [106, 107] on span "Promotional Price - PHS Happy Mediums Dreamcatcher Couch Lock 7g" at bounding box center [79, 110] width 107 height 7
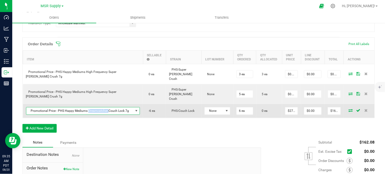
click at [106, 107] on span "Promotional Price - PHS Happy Mediums Dreamcatcher Couch Lock 7g" at bounding box center [79, 110] width 107 height 7
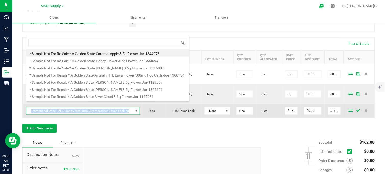
copy span "Promotional Price - PHS Happy Mediums Dreamcatcher Couch Lock 7g"
drag, startPoint x: 106, startPoint y: 104, endPoint x: 31, endPoint y: 106, distance: 75.1
click at [31, 107] on span "Promotional Price - PHS Happy Mediums Dreamcatcher Couch Lock 7g" at bounding box center [79, 110] width 107 height 7
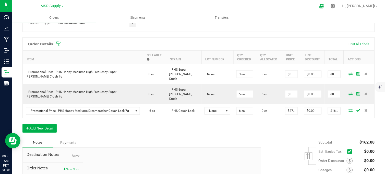
drag, startPoint x: 31, startPoint y: 106, endPoint x: 115, endPoint y: 128, distance: 87.7
click at [109, 138] on div "Notes Payments" at bounding box center [139, 143] width 235 height 10
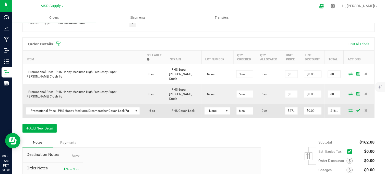
click at [349, 109] on icon at bounding box center [351, 110] width 4 height 3
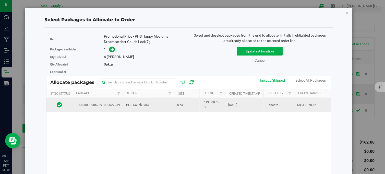
click at [180, 103] on span "6 ea" at bounding box center [180, 104] width 6 height 5
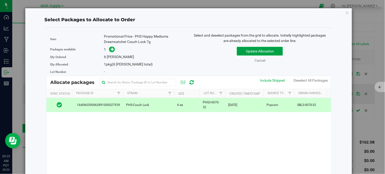
click at [246, 52] on button "Update Allocation" at bounding box center [260, 51] width 46 height 9
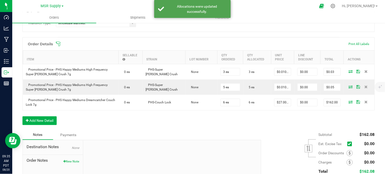
scroll to position [158, 0]
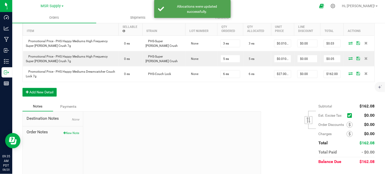
click at [50, 94] on button "Add New Detail" at bounding box center [39, 92] width 34 height 9
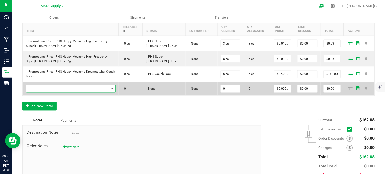
click at [64, 91] on span "NO DATA FOUND" at bounding box center [67, 88] width 83 height 7
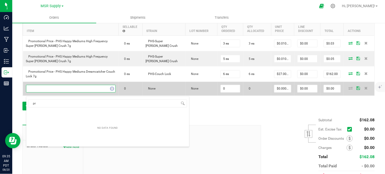
scroll to position [8, 85]
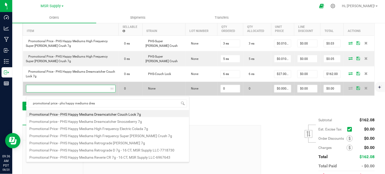
type input "promotional price - phs happy mediums dream"
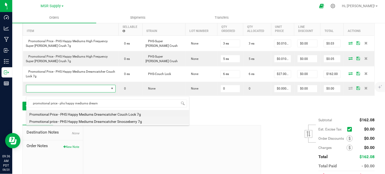
click at [126, 122] on li "Promotional price - PHS Happy Mediums Dreamcatcher Snoozeberry 7g" at bounding box center [107, 120] width 163 height 7
type input "0 ea"
type input "$0.01000"
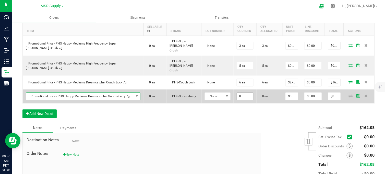
click at [237, 93] on input "0" at bounding box center [245, 96] width 16 height 7
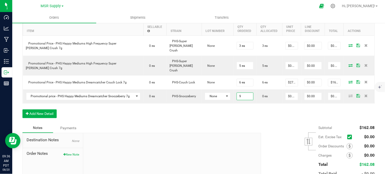
type input "9 ea"
type input "$0.09"
click at [206, 106] on div "Order Details Print All Labels Item Sellable Strain Lot Number Qty Ordered Qty …" at bounding box center [198, 66] width 352 height 114
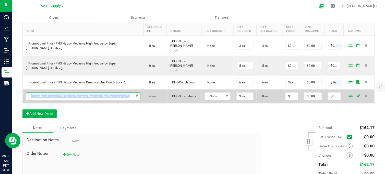
copy span "Promotional price - PHS Happy Mediums Dreamcatcher Snoozeberry 7g"
drag, startPoint x: 129, startPoint y: 93, endPoint x: 29, endPoint y: 91, distance: 100.4
click at [29, 93] on span "Promotional price - PHS Happy Mediums Dreamcatcher Snoozeberry 7g" at bounding box center [80, 96] width 108 height 7
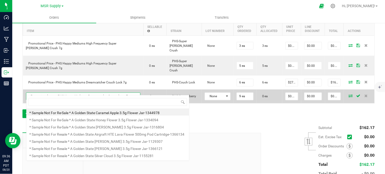
scroll to position [8, 111]
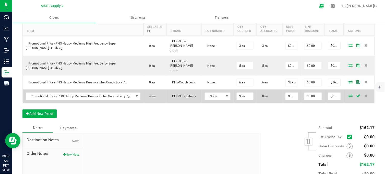
click at [349, 94] on icon at bounding box center [351, 95] width 4 height 3
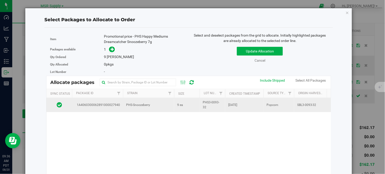
click at [177, 104] on span "9 ea" at bounding box center [180, 104] width 6 height 5
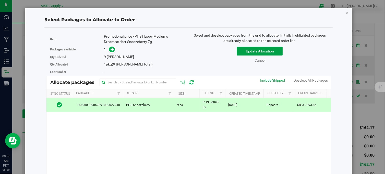
click at [248, 50] on button "Update Allocation" at bounding box center [260, 51] width 46 height 9
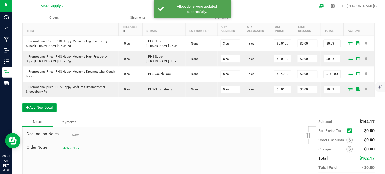
click at [45, 112] on button "Add New Detail" at bounding box center [39, 107] width 34 height 9
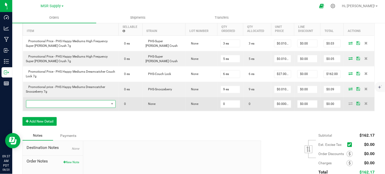
click at [49, 108] on span "NO DATA FOUND" at bounding box center [67, 103] width 83 height 7
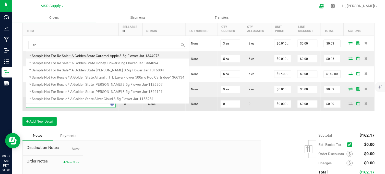
scroll to position [8, 85]
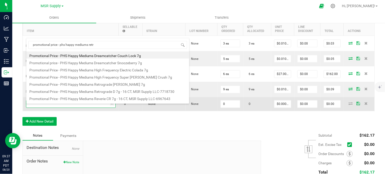
type input "promotional price - phs happy mediums retro"
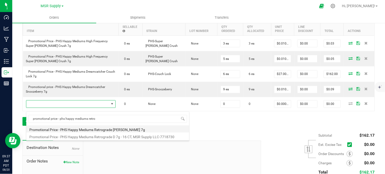
click at [103, 129] on li "Promotional Price - PHS Happy Mediums Retrograde Cherry Runtz 7g" at bounding box center [107, 128] width 163 height 7
type input "0 ea"
type input "$0.01000"
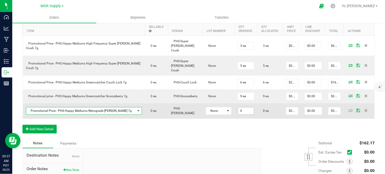
click at [238, 107] on input "0" at bounding box center [246, 110] width 16 height 7
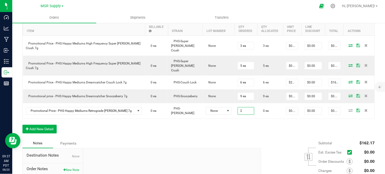
type input "2 ea"
type input "$0.02"
click at [193, 129] on div "Order Details Print All Labels Item Sellable Strain Lot Number Qty Ordered Qty …" at bounding box center [198, 73] width 352 height 129
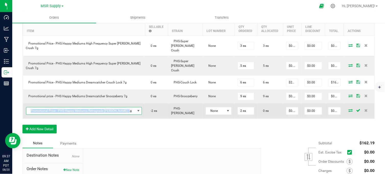
copy span "Promotional Price - PHS Happy Mediums Retrograde Cherry Runtz 7g"
drag, startPoint x: 125, startPoint y: 106, endPoint x: 28, endPoint y: 105, distance: 97.3
click at [28, 107] on span "Promotional Price - PHS Happy Mediums Retrograde Cherry Runtz 7g" at bounding box center [80, 110] width 109 height 7
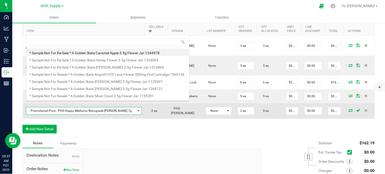
scroll to position [8, 108]
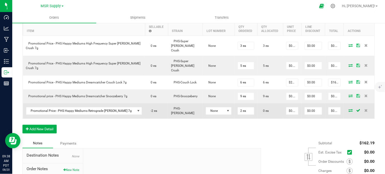
click at [349, 109] on icon at bounding box center [351, 110] width 4 height 3
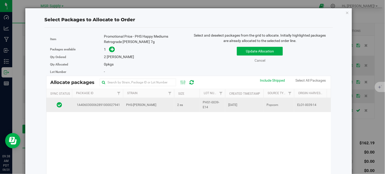
drag, startPoint x: 161, startPoint y: 106, endPoint x: 165, endPoint y: 105, distance: 4.1
click at [162, 105] on td "PHS-Cherry Runtz" at bounding box center [148, 105] width 51 height 14
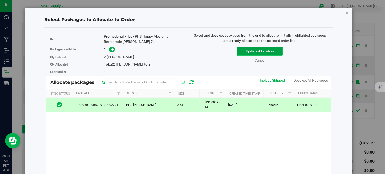
click at [260, 52] on button "Update Allocation" at bounding box center [260, 51] width 46 height 9
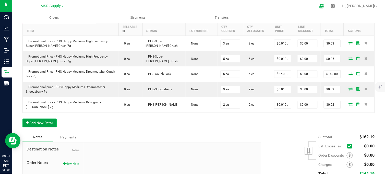
click at [46, 125] on button "Add New Detail" at bounding box center [39, 122] width 34 height 9
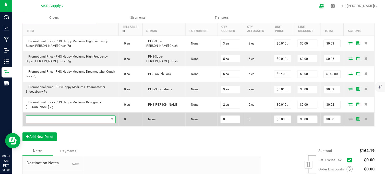
click at [65, 121] on span "NO DATA FOUND" at bounding box center [67, 119] width 83 height 7
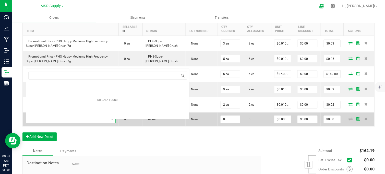
scroll to position [8, 85]
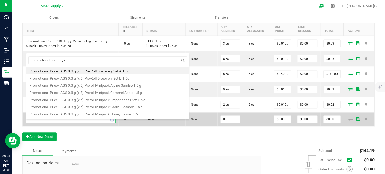
type input "promotional price - ags"
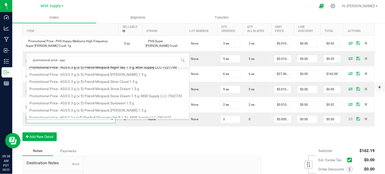
scroll to position [92, 0]
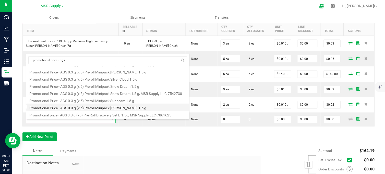
click at [91, 108] on li "Promotional Price - AGS 0.3 g (x 5) Preroll Minipack [PERSON_NAME] 1.5 g" at bounding box center [107, 106] width 163 height 7
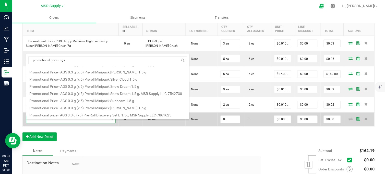
type input "0 ea"
type input "$0.01000"
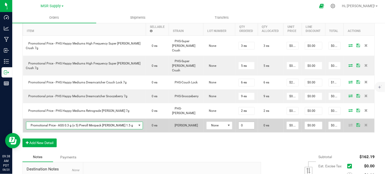
click at [239, 122] on input "0" at bounding box center [247, 125] width 16 height 7
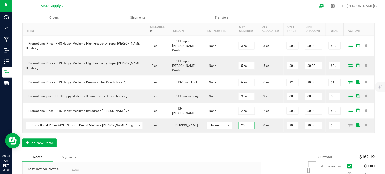
type input "20 ea"
type input "$0.20"
click at [220, 140] on div "Order Details Print All Labels Item Sellable Strain Lot Number Qty Ordered Qty …" at bounding box center [198, 80] width 352 height 143
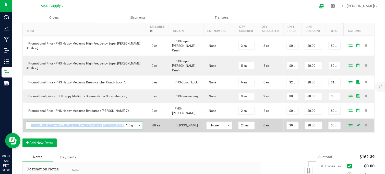
drag, startPoint x: 119, startPoint y: 119, endPoint x: 34, endPoint y: 118, distance: 84.8
click at [31, 122] on span "Promotional Price - AGS 0.3 g (x 5) Preroll Minipack [PERSON_NAME] 1.5 g" at bounding box center [81, 125] width 110 height 7
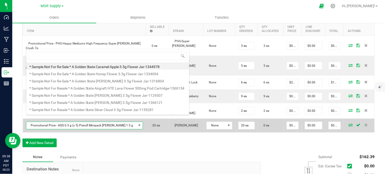
scroll to position [8, 103]
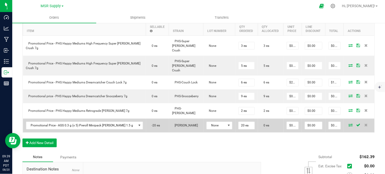
click at [349, 123] on icon at bounding box center [351, 124] width 4 height 3
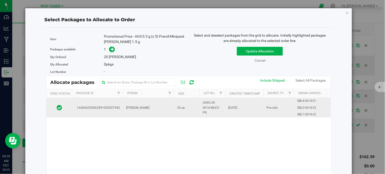
click at [175, 109] on td "20 ea" at bounding box center [187, 107] width 26 height 19
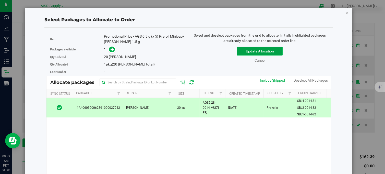
click at [245, 50] on button "Update Allocation" at bounding box center [260, 51] width 46 height 9
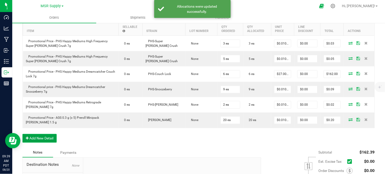
click at [44, 140] on button "Add New Detail" at bounding box center [39, 138] width 34 height 9
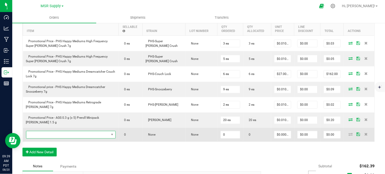
click at [70, 137] on span "NO DATA FOUND" at bounding box center [67, 134] width 83 height 7
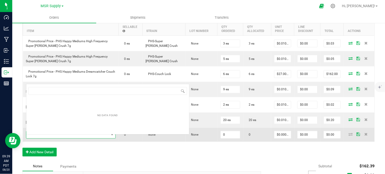
scroll to position [8, 85]
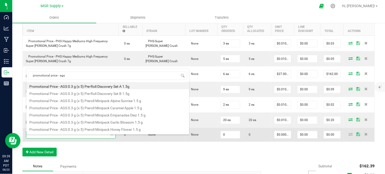
type input "promotional price - ags"
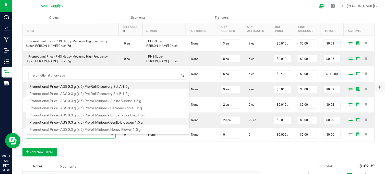
click at [123, 122] on li "Promotional Price - AGS 0.3 g (x 5) Preroll Minipack Garlic Blossom 1.5 g" at bounding box center [107, 121] width 163 height 7
type input "0 ea"
type input "$0.01000"
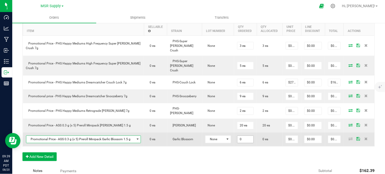
click at [243, 136] on input "0" at bounding box center [245, 139] width 16 height 7
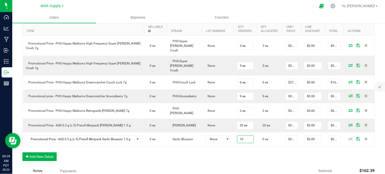
type input "10 ea"
type input "$0.10"
click at [204, 152] on div "Order Details Print All Labels Item Sellable Strain Lot Number Qty Ordered Qty …" at bounding box center [198, 87] width 352 height 157
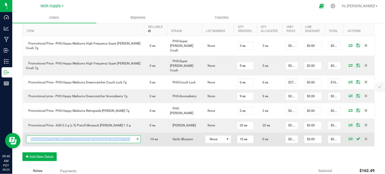
drag, startPoint x: 128, startPoint y: 134, endPoint x: 28, endPoint y: 133, distance: 100.4
click at [28, 136] on span "Promotional Price - AGS 0.3 g (x 5) Preroll Minipack Garlic Blossom 1.5 g" at bounding box center [80, 139] width 108 height 7
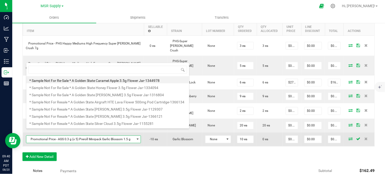
scroll to position [8, 112]
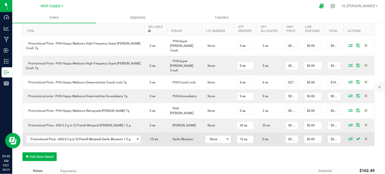
click at [347, 137] on span at bounding box center [351, 138] width 8 height 3
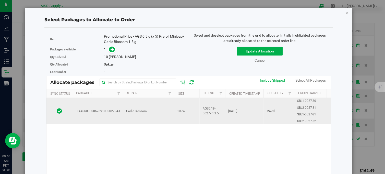
click at [216, 110] on span "AGS5.19-0027-PR1.5" at bounding box center [212, 111] width 19 height 10
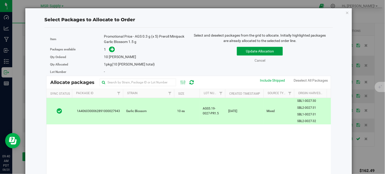
click at [244, 53] on button "Update Allocation" at bounding box center [260, 51] width 46 height 9
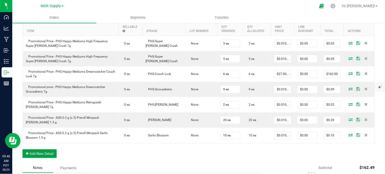
click at [46, 156] on button "Add New Detail" at bounding box center [39, 153] width 34 height 9
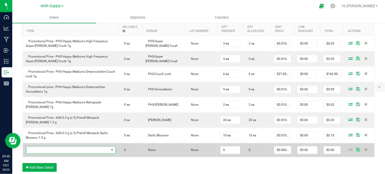
click at [61, 153] on span "NO DATA FOUND" at bounding box center [67, 149] width 83 height 7
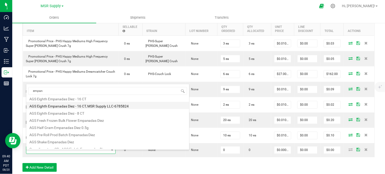
scroll to position [0, 0]
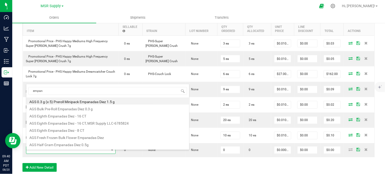
drag, startPoint x: 55, startPoint y: 94, endPoint x: 27, endPoint y: 94, distance: 28.3
click at [27, 94] on span "empan" at bounding box center [107, 91] width 163 height 12
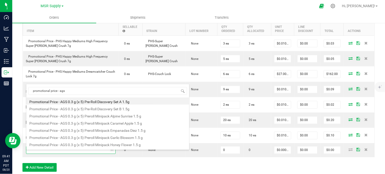
type input "promotional price - ags"
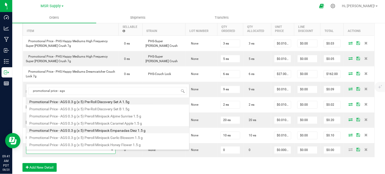
click at [86, 131] on li "Promotional Price - AGS 0.3 g (x 5) Preroll Minipack Empanadas Diez 1.5 g" at bounding box center [107, 129] width 163 height 7
type input "0 ea"
type input "$0.01000"
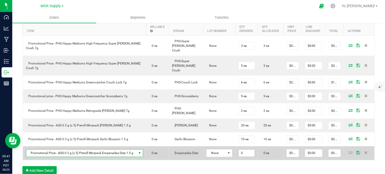
click at [239, 149] on input "0" at bounding box center [247, 152] width 16 height 7
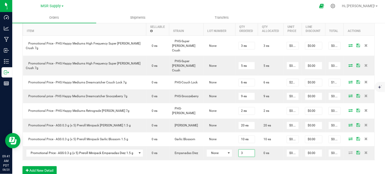
type input "3 ea"
type input "$0.03"
click at [233, 160] on div "Order Details Print All Labels Item Sellable Strain Lot Number Qty Ordered Qty …" at bounding box center [198, 94] width 352 height 171
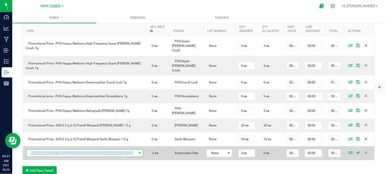
drag, startPoint x: 134, startPoint y: 148, endPoint x: 27, endPoint y: 148, distance: 106.5
click at [27, 149] on span "Promotional Price - AGS 0.3 g (x 5) Preroll Minipack Empanadas Diez 1.5 g" at bounding box center [84, 153] width 117 height 8
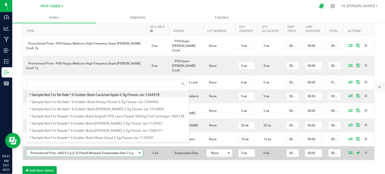
scroll to position [8, 114]
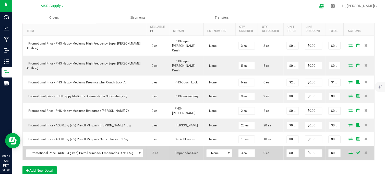
click at [349, 151] on icon at bounding box center [351, 152] width 4 height 3
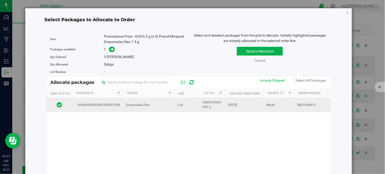
click at [168, 110] on td "Empanadas Diez" at bounding box center [148, 105] width 51 height 14
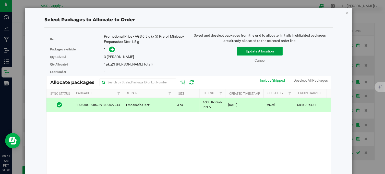
click at [253, 53] on button "Update Allocation" at bounding box center [260, 51] width 46 height 9
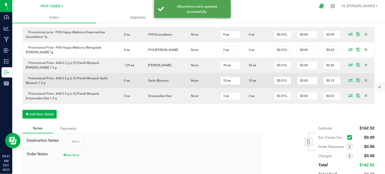
scroll to position [215, 0]
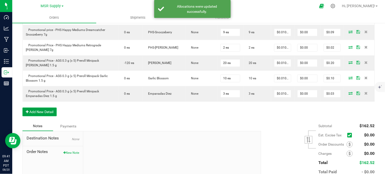
click at [47, 116] on button "Add New Detail" at bounding box center [39, 112] width 34 height 9
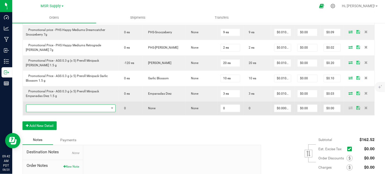
click at [51, 112] on span "NO DATA FOUND" at bounding box center [67, 108] width 83 height 7
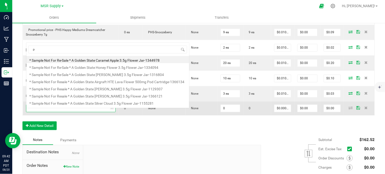
scroll to position [8, 85]
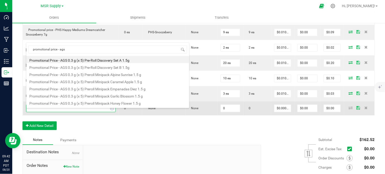
type input "promotional price - ags"
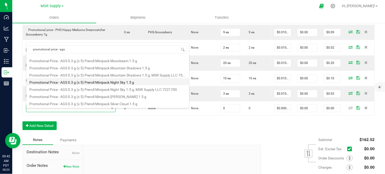
scroll to position [85, 0]
click at [91, 83] on li "Promotional Price - AGS 0.3 g (x 5) Preroll Minipack Snow Dream 1.5 g" at bounding box center [107, 81] width 163 height 7
type input "0 ea"
type input "$0.01000"
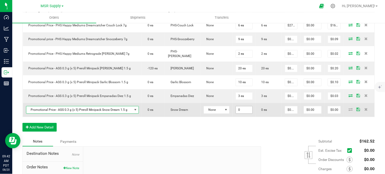
click at [236, 106] on input "0" at bounding box center [244, 109] width 16 height 7
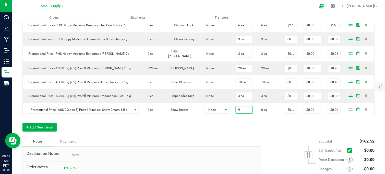
type input "9 ea"
type input "$0.09"
click at [213, 122] on div "Order Details Print All Labels Item Sellable Strain Lot Number Qty Ordered Qty …" at bounding box center [198, 44] width 352 height 185
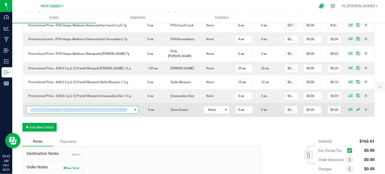
drag, startPoint x: 125, startPoint y: 104, endPoint x: 30, endPoint y: 104, distance: 95.0
click at [30, 106] on span "Promotional Price - AGS 0.3 g (x 5) Preroll Minipack Snow Dream 1.5 g" at bounding box center [79, 109] width 106 height 7
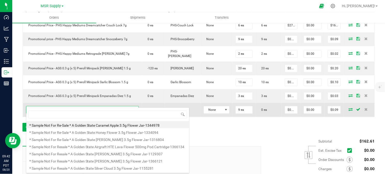
scroll to position [8, 109]
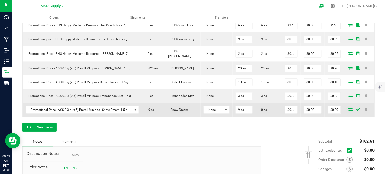
click at [349, 108] on icon at bounding box center [351, 109] width 4 height 3
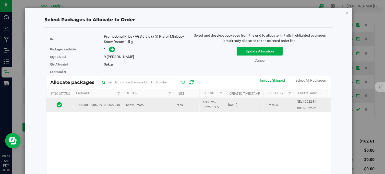
click at [202, 104] on td "AGS5.25-0022-PR1.5" at bounding box center [213, 105] width 26 height 14
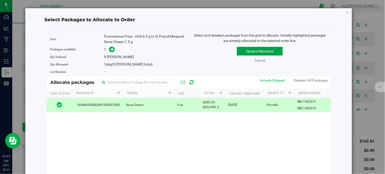
click at [267, 54] on button "Update Allocation" at bounding box center [260, 51] width 46 height 9
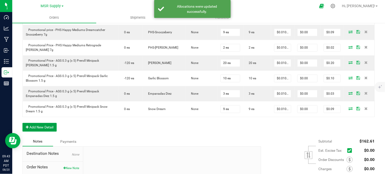
click at [47, 131] on button "Add New Detail" at bounding box center [39, 127] width 34 height 9
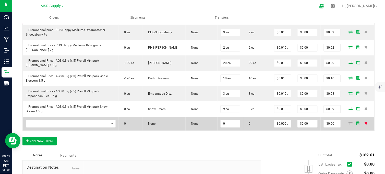
click at [364, 125] on icon at bounding box center [365, 123] width 3 height 3
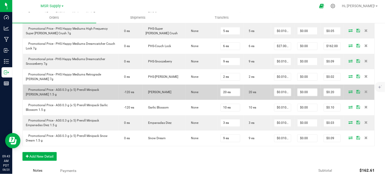
scroll to position [186, 0]
click at [224, 95] on input "20" at bounding box center [230, 91] width 19 height 7
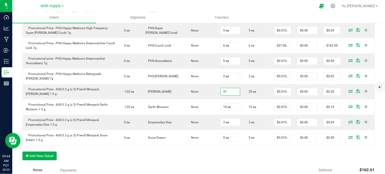
type input "31 ea"
type input "$0.31"
click at [244, 158] on div "Order Details Print All Labels Item Sellable Strain Lot Number Qty Ordered Qty …" at bounding box center [198, 73] width 352 height 185
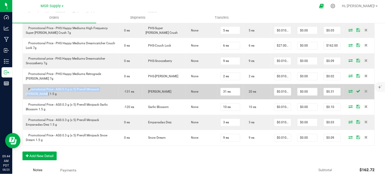
drag, startPoint x: 35, startPoint y: 96, endPoint x: 25, endPoint y: 92, distance: 11.3
click at [25, 92] on td "Promotional Price - AGS 0.3 g (x 5) Preroll Minipack [PERSON_NAME] 1.5 g" at bounding box center [71, 91] width 96 height 15
click at [349, 93] on icon at bounding box center [351, 91] width 4 height 3
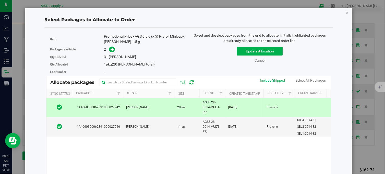
click at [253, 104] on td "[DATE]" at bounding box center [244, 107] width 38 height 19
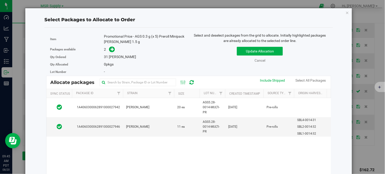
click at [256, 46] on div "Update Allocation Cancel Include Shipped Select All Packages" at bounding box center [260, 53] width 135 height 19
click at [255, 49] on button "Update Allocation" at bounding box center [260, 51] width 46 height 9
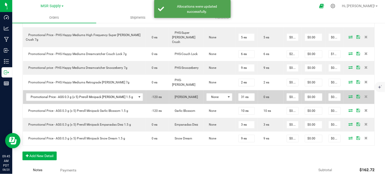
click at [349, 95] on icon at bounding box center [351, 96] width 4 height 3
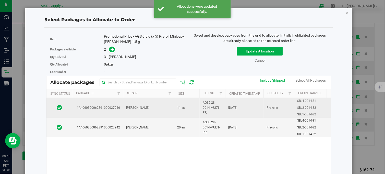
drag, startPoint x: 151, startPoint y: 125, endPoint x: 155, endPoint y: 112, distance: 13.6
click at [151, 124] on td "Woods" at bounding box center [148, 126] width 51 height 19
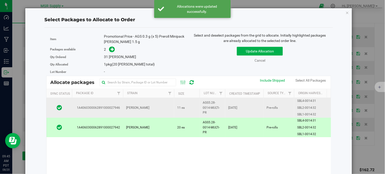
click at [155, 111] on td "Woods" at bounding box center [148, 108] width 51 height 20
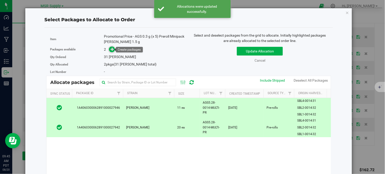
click at [112, 49] on icon at bounding box center [113, 49] width 4 height 4
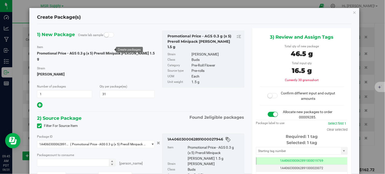
type input "11 ea"
type input "0 ea"
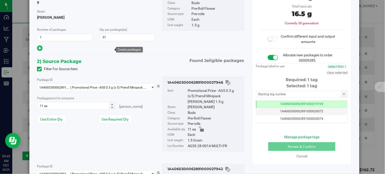
scroll to position [139, 0]
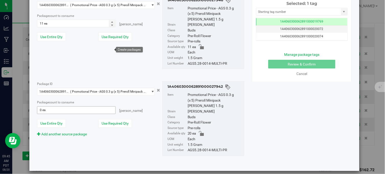
click at [46, 106] on span "0 ea 0" at bounding box center [76, 110] width 78 height 8
type input "20"
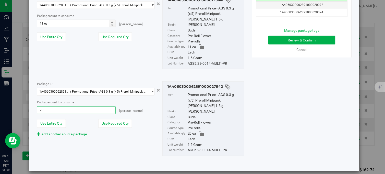
click at [111, 62] on div "Package ID 1A4060300062891000027946 ( Promotional Price - AGS 0.3 g (x 5) Prero…" at bounding box center [140, 32] width 215 height 83
type input "20 ea"
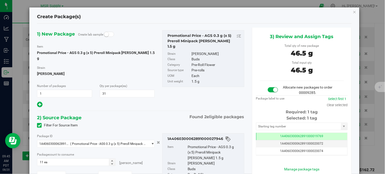
scroll to position [0, 0]
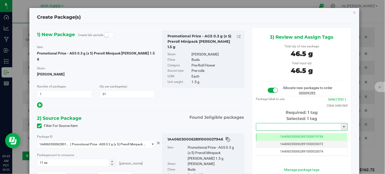
click at [288, 125] on input "text" at bounding box center [298, 126] width 85 height 7
drag, startPoint x: 294, startPoint y: 138, endPoint x: 295, endPoint y: 108, distance: 30.9
click at [294, 138] on li "1A4060300062891000027947" at bounding box center [299, 136] width 90 height 8
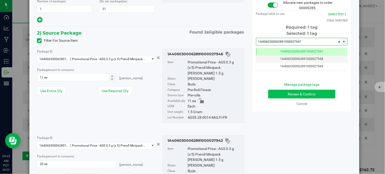
type input "1A4060300062891000027947"
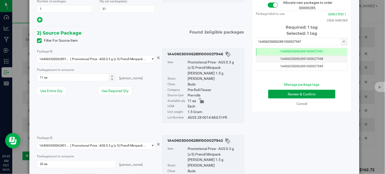
click at [287, 96] on button "Review & Confirm" at bounding box center [301, 94] width 67 height 9
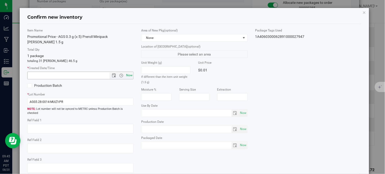
click at [128, 72] on span "Now" at bounding box center [129, 75] width 9 height 7
type input "8/20/2025 9:45 AM"
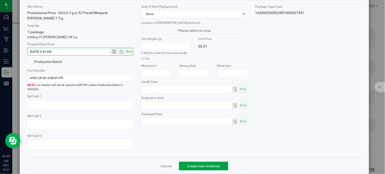
click at [191, 164] on span "Create new inventory" at bounding box center [203, 166] width 33 height 4
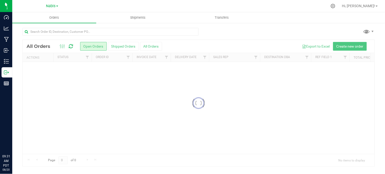
click at [49, 6] on span "Nabis" at bounding box center [50, 6] width 9 height 4
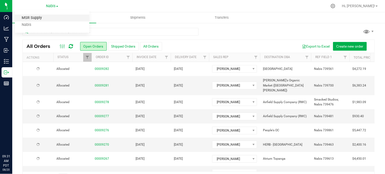
click at [32, 17] on link "MSR Supply" at bounding box center [52, 18] width 75 height 7
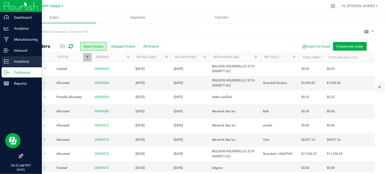
click at [10, 60] on p "Inventory" at bounding box center [24, 61] width 31 height 6
click at [8, 63] on icon at bounding box center [6, 61] width 5 height 5
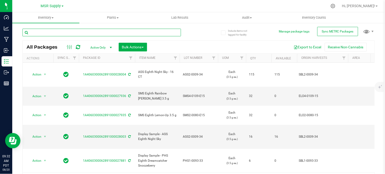
click at [52, 33] on input "text" at bounding box center [101, 33] width 159 height 8
type input "4-0035-32"
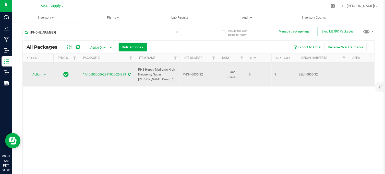
click at [43, 72] on span "select" at bounding box center [45, 74] width 4 height 4
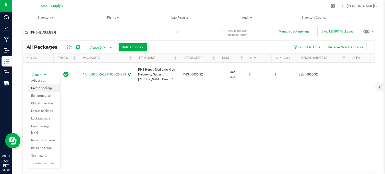
click at [47, 89] on li "Create package" at bounding box center [44, 88] width 32 height 8
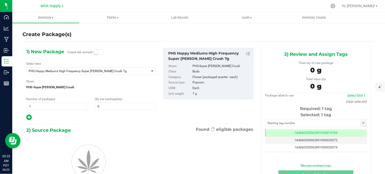
type input "0"
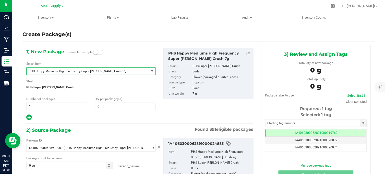
click at [95, 71] on span "PHS Happy Mediums High Frequency Super Berry Crush 7g" at bounding box center [86, 71] width 114 height 4
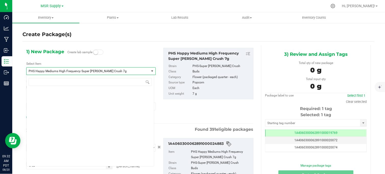
scroll to position [8216, 0]
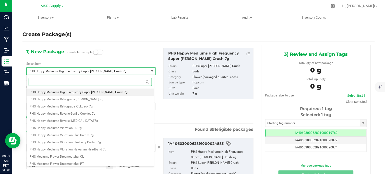
paste input "Promotional Price - PHS Happy Mediums High Frequency Super Berry Crush 7g"
type input "Promotional Price - PHS Happy Mediums High Frequency Super Berry Crush 7g"
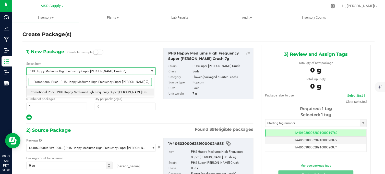
click at [90, 91] on span "Promotional Price - PHS Happy Mediums High Frequency Super Berry Crush 7g" at bounding box center [92, 92] width 125 height 4
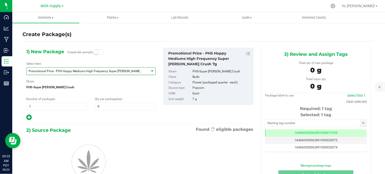
type input "0"
click at [101, 105] on span "0 0" at bounding box center [125, 106] width 61 height 8
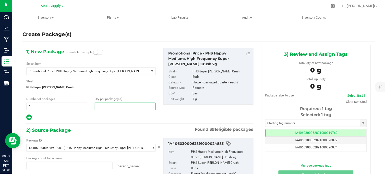
type input "0 ea"
type input "3"
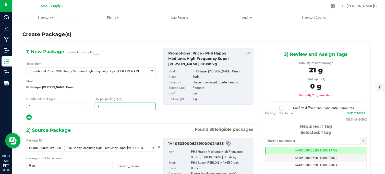
type input "3"
click at [90, 124] on div "1) New Package Create lab sample Select Item Promotional Price - PHS Happy Medi…" at bounding box center [139, 131] width 235 height 172
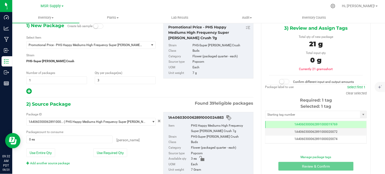
scroll to position [48, 0]
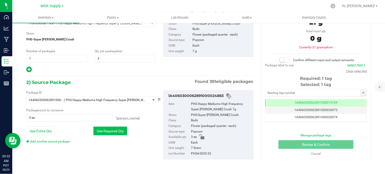
click at [108, 128] on button "Use Required Qty" at bounding box center [110, 130] width 34 height 9
type input "3 ea"
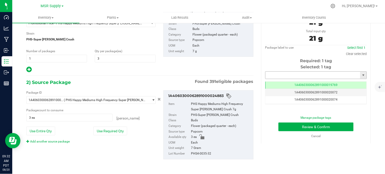
click at [279, 73] on input "text" at bounding box center [313, 75] width 95 height 7
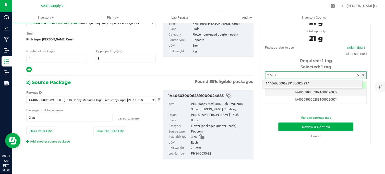
drag, startPoint x: 287, startPoint y: 81, endPoint x: 293, endPoint y: 117, distance: 35.9
click at [287, 81] on li "1A4060300062891000027937" at bounding box center [313, 84] width 100 height 8
type input "1A4060300062891000027937"
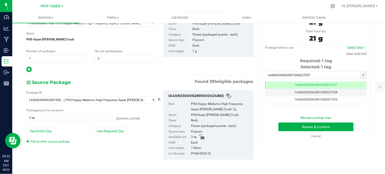
click at [293, 118] on div "Manage package tags" at bounding box center [316, 117] width 47 height 5
click at [290, 122] on button "Review & Confirm" at bounding box center [316, 126] width 75 height 9
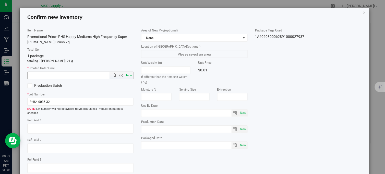
click at [129, 76] on span "Now" at bounding box center [129, 75] width 9 height 7
type input "8/20/2025 9:32 AM"
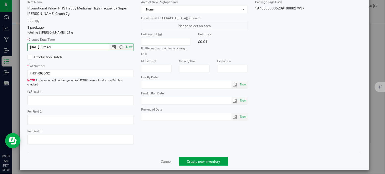
click at [200, 159] on span "Create new inventory" at bounding box center [203, 161] width 33 height 4
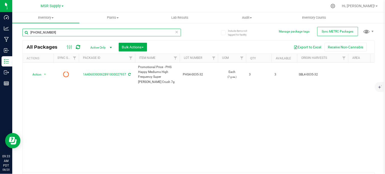
drag, startPoint x: 45, startPoint y: 32, endPoint x: 27, endPoint y: 35, distance: 17.8
click at [27, 35] on input "4-0035-32" at bounding box center [101, 33] width 159 height 8
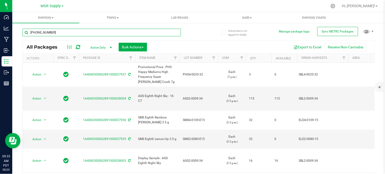
type input "3-0035-32"
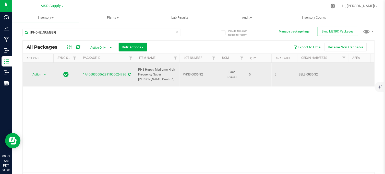
click at [42, 73] on span "select" at bounding box center [45, 74] width 6 height 7
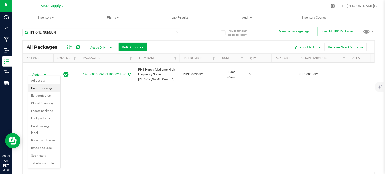
click at [44, 88] on li "Create package" at bounding box center [44, 88] width 32 height 8
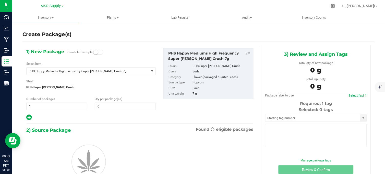
type input "0"
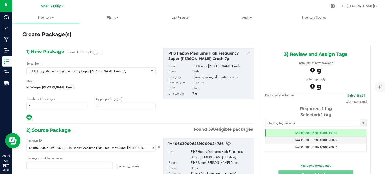
type input "0 ea"
click at [79, 70] on span "PHS Happy Mediums High Frequency Super [PERSON_NAME] Crush 7g" at bounding box center [86, 71] width 114 height 4
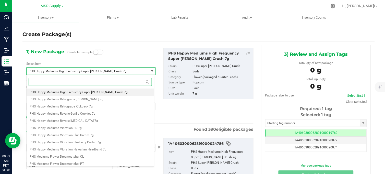
paste input "Promotional Price - PHS Happy Mediums High Frequency Super Berry Crush 7g"
type input "Promotional Price - PHS Happy Mediums High Frequency Super Berry Crush 7g"
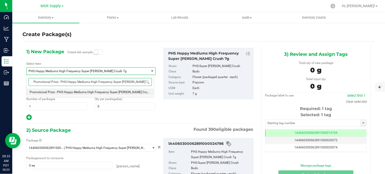
click at [86, 90] on span "Promotional Price - PHS Happy Mediums High Frequency Super Berry Crush 7g" at bounding box center [92, 92] width 125 height 4
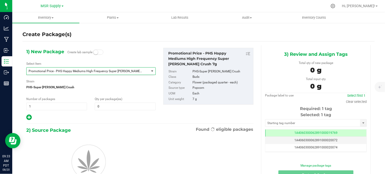
type input "0"
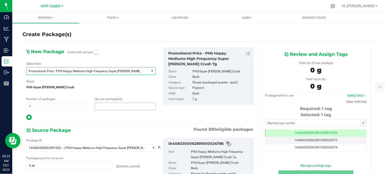
click at [105, 108] on span at bounding box center [125, 106] width 61 height 8
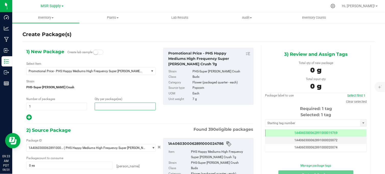
type input "5"
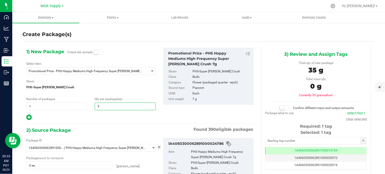
type input "5"
click at [95, 118] on div at bounding box center [90, 117] width 129 height 7
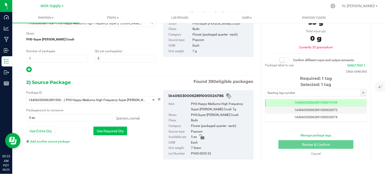
click at [113, 132] on button "Use Required Qty" at bounding box center [110, 130] width 34 height 9
type input "5 ea"
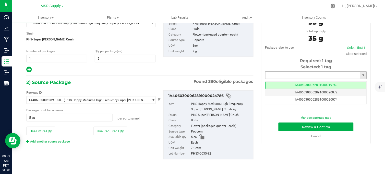
click at [283, 74] on input "text" at bounding box center [313, 75] width 95 height 7
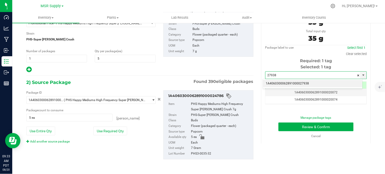
click at [295, 85] on li "1A4060300062891000027938" at bounding box center [313, 84] width 100 height 8
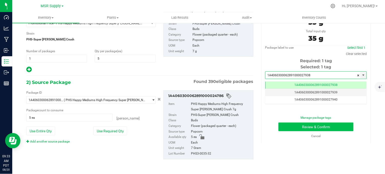
type input "1A4060300062891000027938"
click at [296, 124] on button "Review & Confirm" at bounding box center [316, 126] width 75 height 9
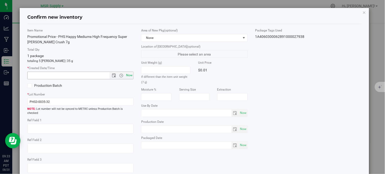
click at [127, 75] on span "Now" at bounding box center [129, 75] width 9 height 7
type input "8/20/2025 9:33 AM"
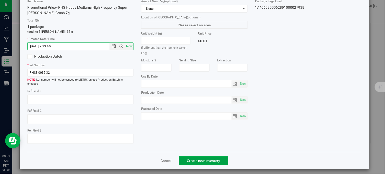
click at [196, 158] on span "Create new inventory" at bounding box center [203, 160] width 33 height 4
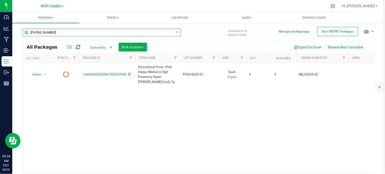
drag, startPoint x: 35, startPoint y: 36, endPoint x: 21, endPoint y: 38, distance: 13.9
click at [21, 38] on div "Include items not tagged for facility Manage package tags Sync METRC Packages 3…" at bounding box center [198, 100] width 373 height 156
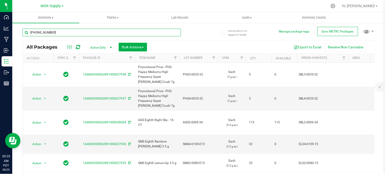
type input "3-0070-32"
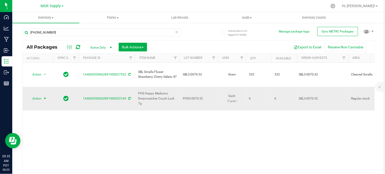
click at [46, 96] on span "select" at bounding box center [45, 98] width 4 height 4
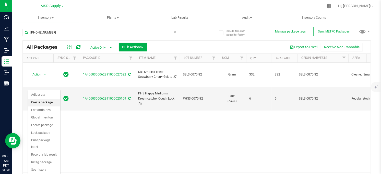
click at [42, 104] on li "Create package" at bounding box center [44, 103] width 32 height 8
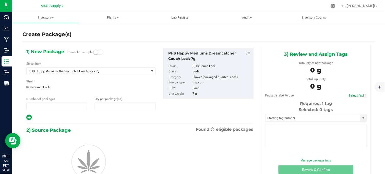
type input "1"
type input "0"
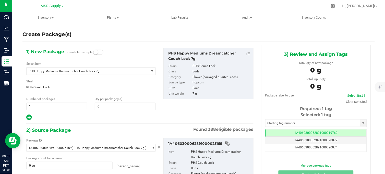
scroll to position [0, 0]
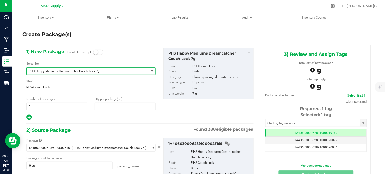
click at [90, 72] on span "PHS Happy Mediums Dreamcatcher Couch Lock 7g" at bounding box center [86, 71] width 114 height 4
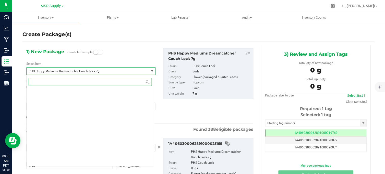
scroll to position [8187, 0]
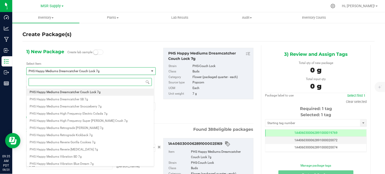
paste input "Promotional Price - PHS Happy Mediums Dreamcatcher Couch Lock 7g"
type input "Promotional Price - PHS Happy Mediums Dreamcatcher Couch Lock 7g"
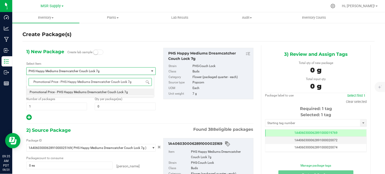
click at [96, 92] on span "Promotional Price - PHS Happy Mediums Dreamcatcher Couch Lock 7g" at bounding box center [79, 92] width 98 height 4
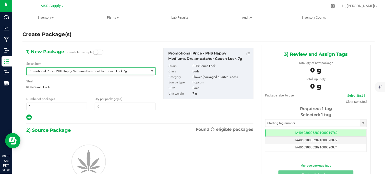
type input "0"
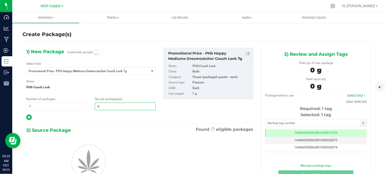
click at [106, 108] on span "0 0" at bounding box center [125, 106] width 61 height 8
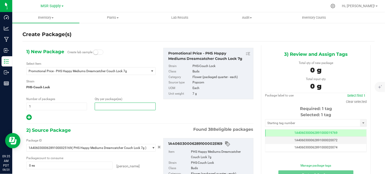
type input "6"
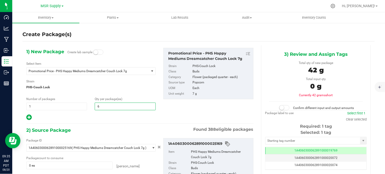
type input "6"
drag, startPoint x: 83, startPoint y: 118, endPoint x: 84, endPoint y: 115, distance: 3.0
click at [83, 118] on div at bounding box center [90, 117] width 129 height 7
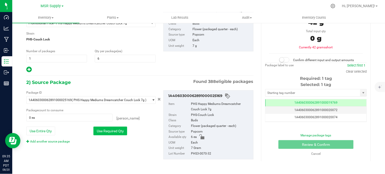
click at [113, 129] on button "Use Required Qty" at bounding box center [110, 130] width 34 height 9
type input "6 ea"
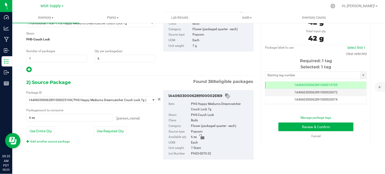
click at [265, 80] on div "Selected: 1 tag Tag 1A4060300062891000019769 1A4060300062891000020072 1A4060300…" at bounding box center [316, 84] width 102 height 40
click at [273, 76] on input "text" at bounding box center [313, 75] width 95 height 7
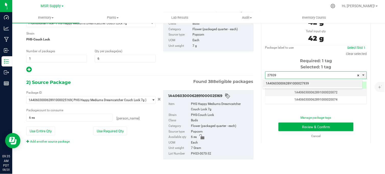
click at [289, 82] on li "1A4060300062891000027939" at bounding box center [313, 84] width 100 height 8
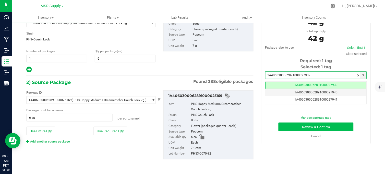
type input "1A4060300062891000027939"
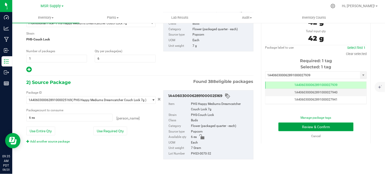
click at [308, 123] on button "Review & Confirm" at bounding box center [316, 126] width 75 height 9
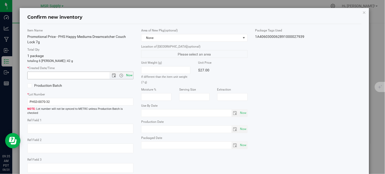
click at [126, 75] on span "Now" at bounding box center [129, 75] width 9 height 7
type input "8/20/2025 9:35 AM"
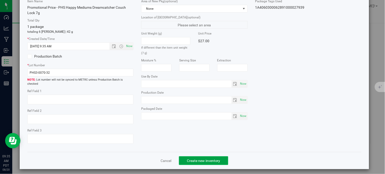
click at [187, 158] on span "Create new inventory" at bounding box center [203, 160] width 33 height 4
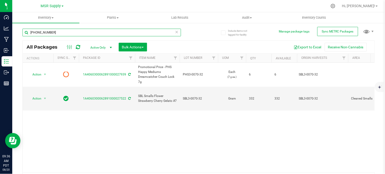
drag, startPoint x: 55, startPoint y: 31, endPoint x: 23, endPoint y: 35, distance: 31.9
click at [23, 35] on input "3-0070-32" at bounding box center [101, 33] width 159 height 8
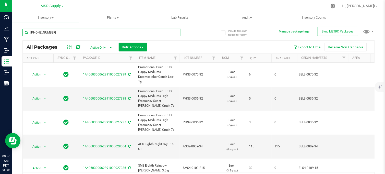
type input "3-0093-32"
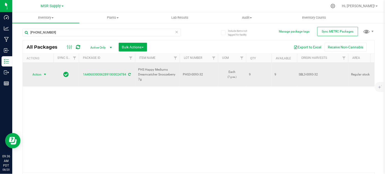
click at [46, 73] on span "select" at bounding box center [45, 74] width 4 height 4
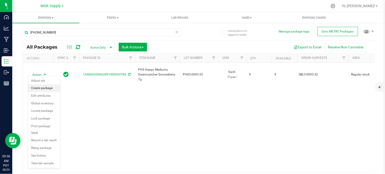
click at [44, 88] on li "Create package" at bounding box center [44, 88] width 32 height 8
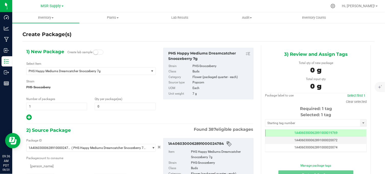
type input "0"
click at [84, 70] on span "PHS Happy Mediums Dreamcatcher Snoozeberry 7g" at bounding box center [86, 71] width 114 height 4
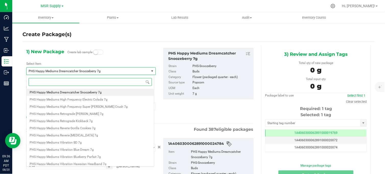
paste input "Promotional price - PHS Happy Mediums Dreamcatcher Snoozeberry 7g"
type input "Promotional price - PHS Happy Mediums Dreamcatcher Snoozeberry 7g"
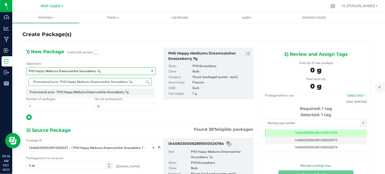
click at [83, 93] on span "Promotional price - PHS Happy Mediums Dreamcatcher Snoozeberry 7g" at bounding box center [79, 92] width 99 height 4
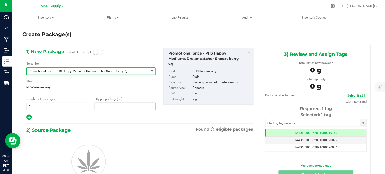
type input "0"
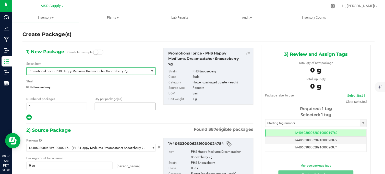
click at [101, 106] on span at bounding box center [125, 106] width 61 height 8
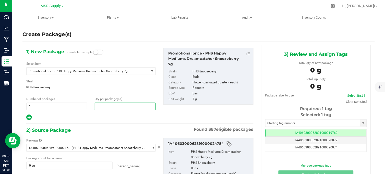
type input "9"
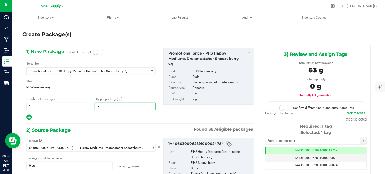
type input "9"
click at [100, 120] on div at bounding box center [90, 117] width 129 height 7
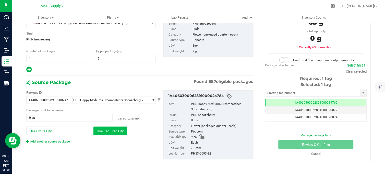
click at [114, 132] on button "Use Required Qty" at bounding box center [110, 130] width 34 height 9
type input "9 ea"
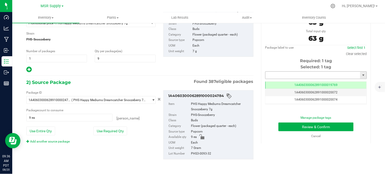
click at [279, 74] on input "text" at bounding box center [313, 75] width 95 height 7
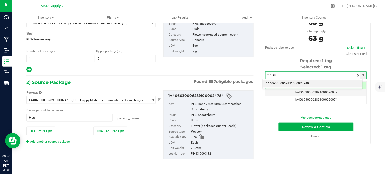
click at [285, 84] on li "1A4060300062891000027940" at bounding box center [313, 84] width 100 height 8
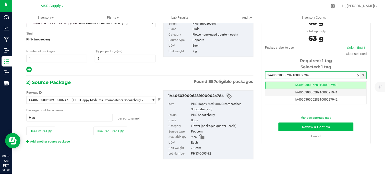
type input "1A4060300062891000027940"
click at [297, 124] on button "Review & Confirm" at bounding box center [316, 126] width 75 height 9
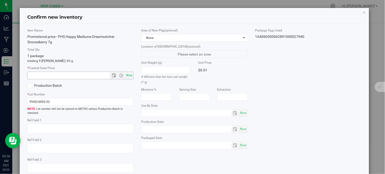
click at [128, 76] on span "Now" at bounding box center [129, 75] width 9 height 7
type input "8/20/2025 9:36 AM"
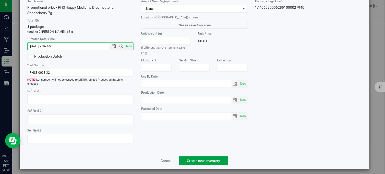
click at [197, 158] on span "Create new inventory" at bounding box center [203, 160] width 33 height 4
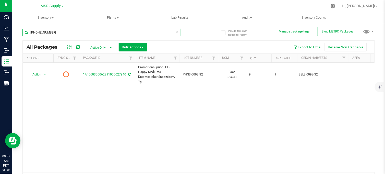
drag, startPoint x: 54, startPoint y: 34, endPoint x: 19, endPoint y: 34, distance: 34.7
click at [19, 34] on div "Include items not tagged for facility Manage package tags Sync METRC Packages 3…" at bounding box center [198, 100] width 373 height 156
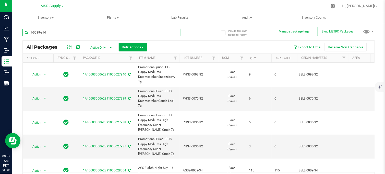
type input "1-0039-e14"
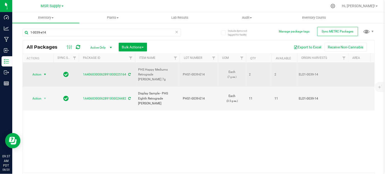
click at [42, 71] on span "select" at bounding box center [45, 74] width 6 height 7
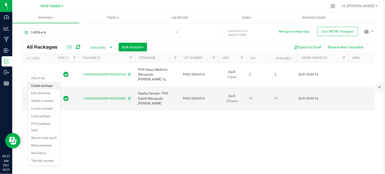
click at [40, 88] on li "Create package" at bounding box center [44, 86] width 32 height 8
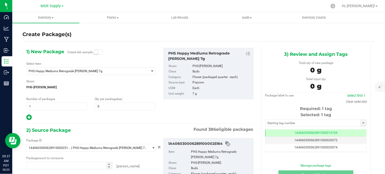
type input "0"
type input "0 ea"
click at [65, 73] on span "PHS Happy Mediums Retrograde Cherry Runtz 7g" at bounding box center [88, 70] width 123 height 7
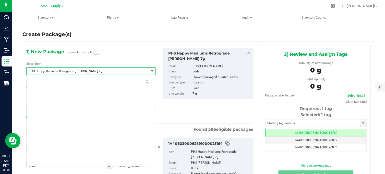
scroll to position [8223, 0]
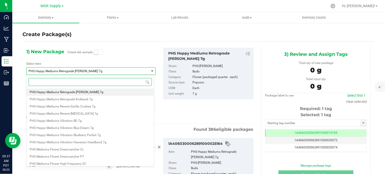
paste input "Promotional Price - PHS Happy Mediums Retrograde Cherry Runtz 7g"
type input "Promotional Price - PHS Happy Mediums Retrograde Cherry Runtz 7g"
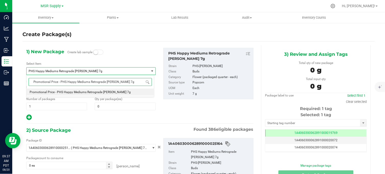
click at [92, 93] on span "Promotional Price - PHS Happy Mediums Retrograde Cherry Runtz 7g" at bounding box center [80, 92] width 101 height 4
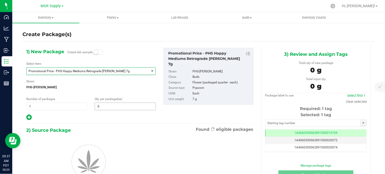
type input "0"
click at [105, 108] on span "0 0" at bounding box center [125, 106] width 61 height 8
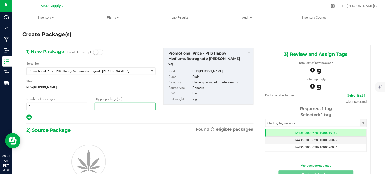
type input "2"
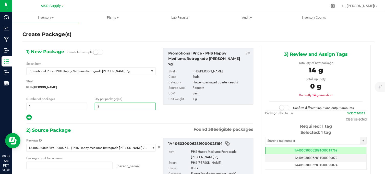
type input "0 ea"
type input "2"
drag, startPoint x: 95, startPoint y: 117, endPoint x: 95, endPoint y: 115, distance: 2.6
click at [95, 117] on div at bounding box center [90, 117] width 129 height 7
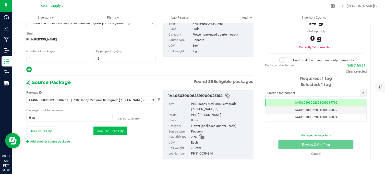
click at [110, 132] on button "Use Required Qty" at bounding box center [110, 130] width 34 height 9
type input "2 ea"
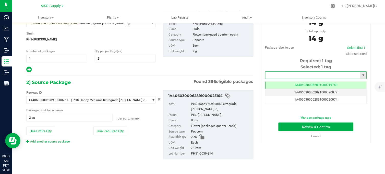
click at [283, 77] on input "text" at bounding box center [313, 75] width 95 height 7
click at [285, 82] on li "1A4060300062891000027941" at bounding box center [313, 84] width 100 height 8
type input "1A4060300062891000027941"
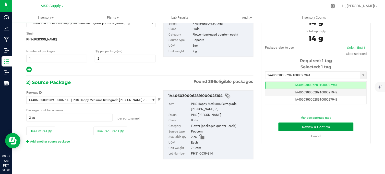
click at [299, 127] on button "Review & Confirm" at bounding box center [316, 126] width 75 height 9
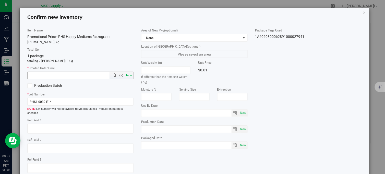
click at [132, 76] on span "Now" at bounding box center [129, 75] width 9 height 7
type input "8/20/2025 9:37 AM"
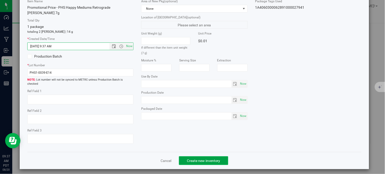
click at [187, 158] on span "Create new inventory" at bounding box center [203, 160] width 33 height 4
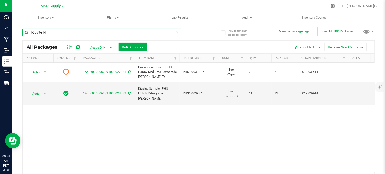
drag, startPoint x: 54, startPoint y: 31, endPoint x: 25, endPoint y: 36, distance: 29.0
click at [25, 36] on input "1-0039-e14" at bounding box center [101, 33] width 159 height 8
type input "5.28-0014"
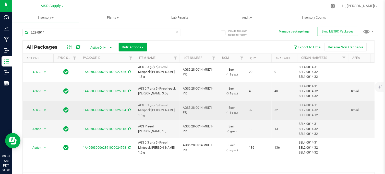
click at [46, 109] on span "select" at bounding box center [45, 110] width 4 height 4
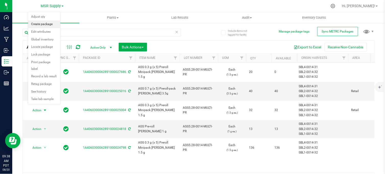
click at [46, 26] on li "Create package" at bounding box center [44, 24] width 32 height 8
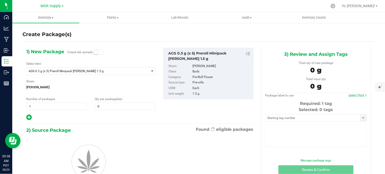
type input "0"
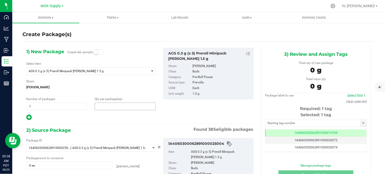
click at [109, 106] on span at bounding box center [125, 106] width 61 height 8
type input "20"
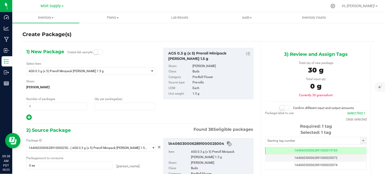
type input "20"
click at [70, 70] on span "AGS 0.3 g (x 5) Preroll Minipack [PERSON_NAME] 1.5 g" at bounding box center [86, 71] width 114 height 4
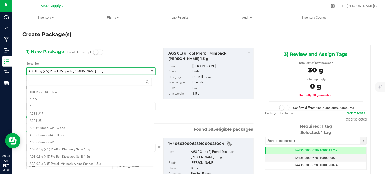
scroll to position [164, 0]
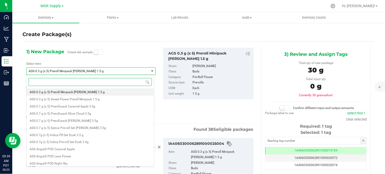
paste input "Promotional Price - AGS 0.3 g (x 5) Preroll Minipack Woods 1.5 g"
type input "Promotional Price - AGS 0.3 g (x 5) Preroll Minipack Woods 1.5 g"
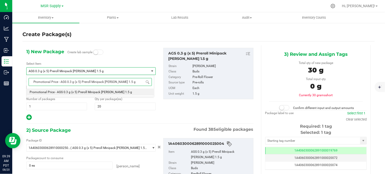
scroll to position [0, 0]
click at [100, 93] on span "Promotional Price - AGS 0.3 g (x 5) Preroll Minipack Woods 1.5 g" at bounding box center [81, 92] width 102 height 4
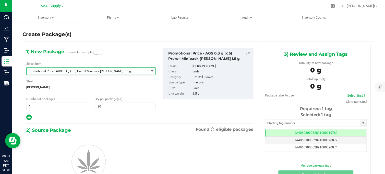
type input "0"
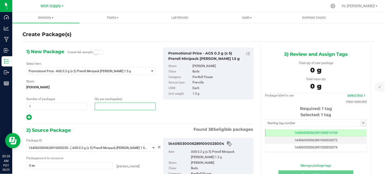
click at [104, 107] on span at bounding box center [125, 106] width 61 height 8
type input "20"
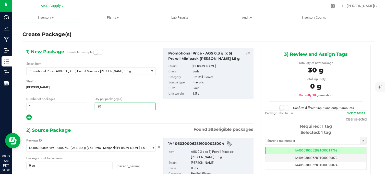
type input "20"
click at [90, 123] on div "1) New Package Create lab sample Select Item Promotional Price - AGS 0.3 g (x 5…" at bounding box center [139, 131] width 235 height 172
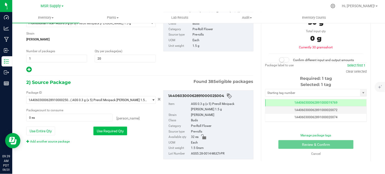
click at [111, 133] on button "Use Required Qty" at bounding box center [110, 130] width 34 height 9
type input "20 ea"
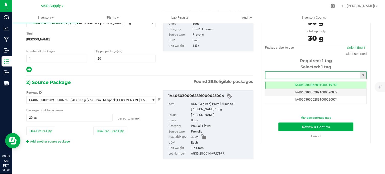
click at [285, 76] on input "text" at bounding box center [313, 75] width 95 height 7
drag, startPoint x: 284, startPoint y: 84, endPoint x: 295, endPoint y: 115, distance: 33.3
click at [284, 84] on li "1A4060300062891000027942" at bounding box center [313, 84] width 100 height 8
type input "1A4060300062891000027942"
click at [298, 126] on button "Review & Confirm" at bounding box center [316, 126] width 75 height 9
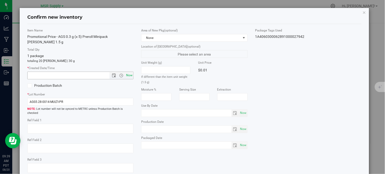
click at [127, 72] on span "Now" at bounding box center [129, 75] width 9 height 7
type input "8/20/2025 9:39 AM"
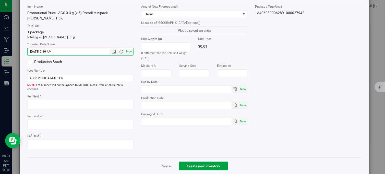
click at [208, 164] on span "Create new inventory" at bounding box center [203, 166] width 33 height 4
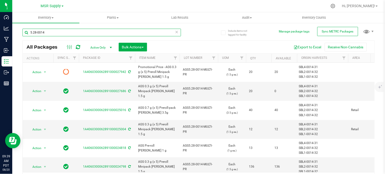
click at [60, 32] on input "5.28-0014" at bounding box center [101, 33] width 159 height 8
type input "5.19-0027"
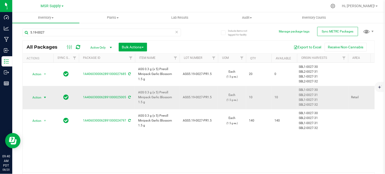
click at [44, 99] on span "select" at bounding box center [45, 97] width 4 height 4
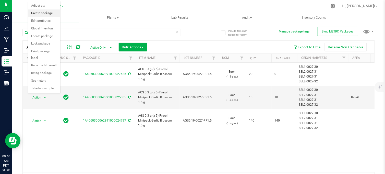
click at [45, 14] on li "Create package" at bounding box center [44, 13] width 32 height 8
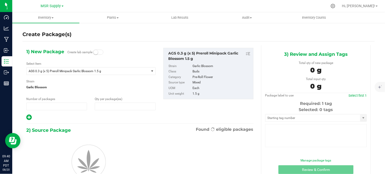
type input "1"
type input "0"
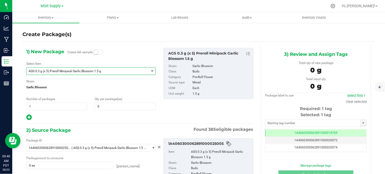
click at [98, 72] on span "AGS 0.3 g (x 5) Preroll Minipack Garlic Blossom 1.5 g" at bounding box center [86, 71] width 114 height 4
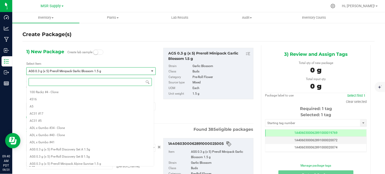
scroll to position [93, 0]
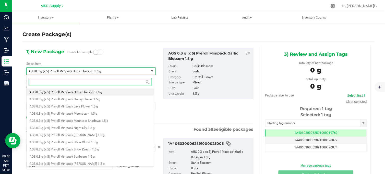
paste input "Promotional Price - AGS 0.3 g (x 5) Preroll Minipack Garlic Blossom 1.5 g"
type input "Promotional Price - AGS 0.3 g (x 5) Preroll Minipack Garlic Blossom 1.5 g"
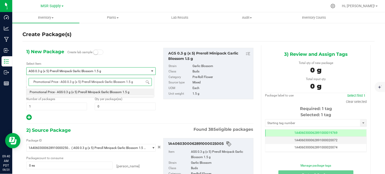
scroll to position [0, 0]
click at [95, 93] on span "Promotional Price - AGS 0.3 g (x 5) Preroll Minipack Garlic Blossom 1.5 g" at bounding box center [80, 92] width 100 height 4
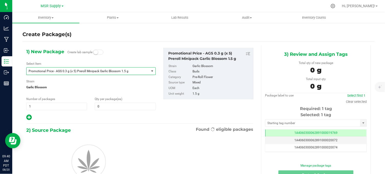
type input "0"
click at [102, 107] on span at bounding box center [125, 106] width 61 height 8
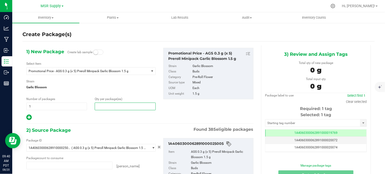
type input "0 ea"
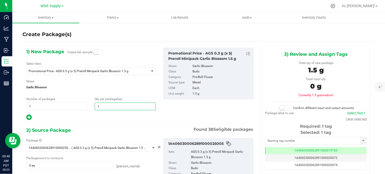
type input "10"
click at [93, 116] on div at bounding box center [90, 117] width 129 height 7
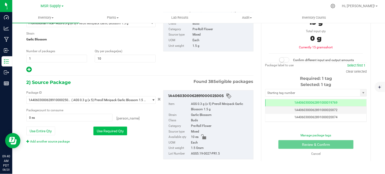
click at [99, 131] on button "Use Required Qty" at bounding box center [110, 130] width 34 height 9
type input "10 ea"
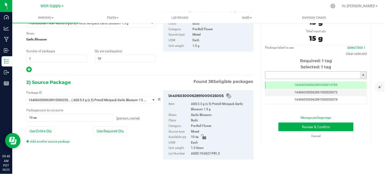
click at [274, 72] on input "text" at bounding box center [313, 75] width 95 height 7
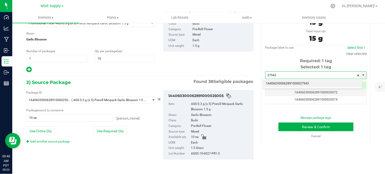
click at [280, 85] on li "1A4060300062891000027943" at bounding box center [313, 84] width 100 height 8
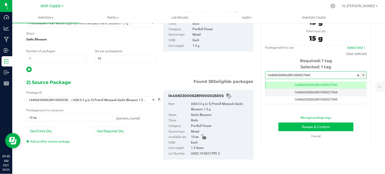
type input "1A4060300062891000027943"
click at [288, 129] on button "Review & Confirm" at bounding box center [316, 126] width 75 height 9
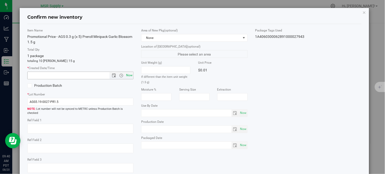
click at [129, 76] on span "Now" at bounding box center [129, 75] width 9 height 7
type input "8/20/2025 9:40 AM"
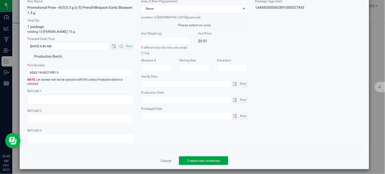
click at [198, 159] on span "Create new inventory" at bounding box center [203, 160] width 33 height 4
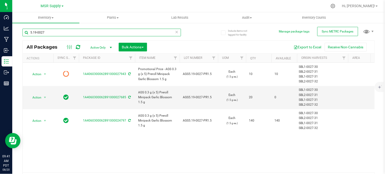
drag, startPoint x: 64, startPoint y: 35, endPoint x: 17, endPoint y: 35, distance: 47.0
click at [17, 35] on div "Include items not tagged for facility Manage package tags Sync METRC Packages 5…" at bounding box center [198, 100] width 373 height 156
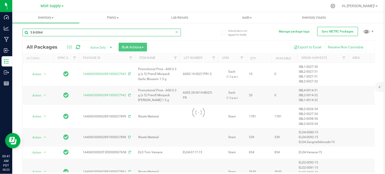
type input "5.8-0064"
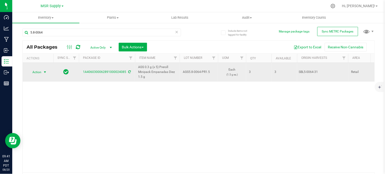
click at [42, 73] on span "select" at bounding box center [45, 71] width 6 height 7
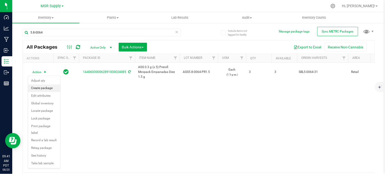
click at [40, 89] on li "Create package" at bounding box center [44, 88] width 32 height 8
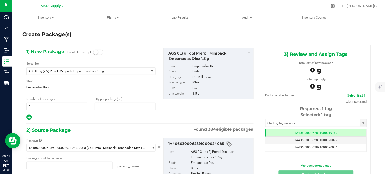
type input "0 ea"
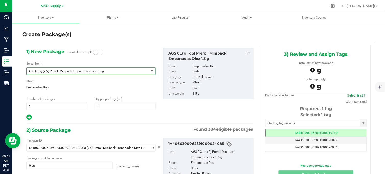
click at [78, 71] on span "AGS 0.3 g (x 5) Preroll Minipack Empanadas Diez 1.5 g" at bounding box center [86, 71] width 114 height 4
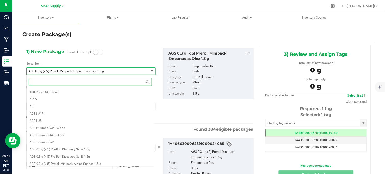
scroll to position [86, 0]
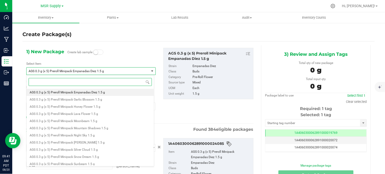
paste input "Promotional Price - AGS 0.3 g (x 5) Preroll Minipack Empanadas Diez 1.5 g"
type input "Promotional Price - AGS 0.3 g (x 5) Preroll Minipack Empanadas Diez 1.5 g"
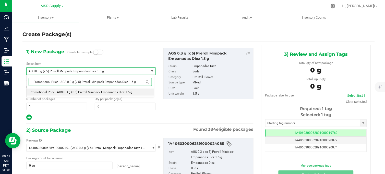
click at [83, 91] on span "Promotional Price - AGS 0.3 g (x 5) Preroll Minipack Empanadas Diez 1.5 g" at bounding box center [81, 92] width 103 height 4
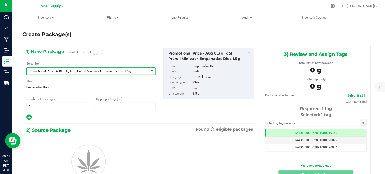
type input "0"
click at [108, 105] on span at bounding box center [125, 106] width 61 height 8
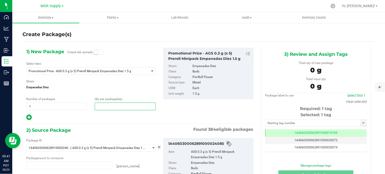
type input "0 ea"
type input "3"
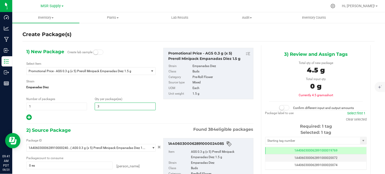
type input "3"
click at [100, 116] on div at bounding box center [90, 117] width 129 height 7
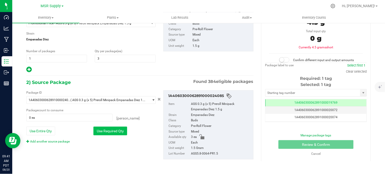
click at [105, 133] on button "Use Required Qty" at bounding box center [110, 130] width 34 height 9
type input "3 ea"
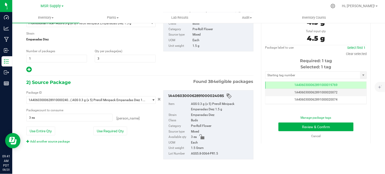
click at [283, 79] on div "Selected: 1 tag Tag 1A4060300062891000019769 1A4060300062891000020072 1A4060300…" at bounding box center [316, 84] width 102 height 40
click at [284, 77] on input "text" at bounding box center [313, 75] width 95 height 7
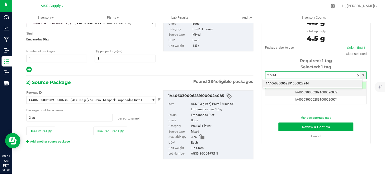
click at [288, 85] on li "1A4060300062891000027944" at bounding box center [313, 84] width 100 height 8
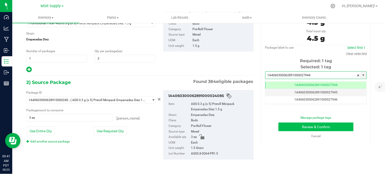
type input "1A4060300062891000027944"
click at [292, 124] on button "Review & Confirm" at bounding box center [316, 126] width 75 height 9
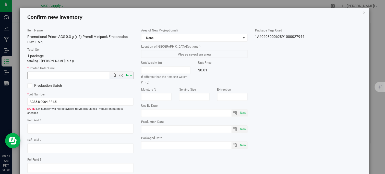
drag, startPoint x: 129, startPoint y: 75, endPoint x: 134, endPoint y: 72, distance: 5.6
click at [129, 75] on span "Now" at bounding box center [129, 75] width 9 height 7
type input "8/20/2025 9:41 AM"
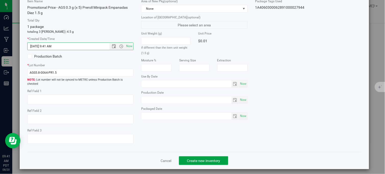
click at [190, 160] on button "Create new inventory" at bounding box center [203, 160] width 49 height 9
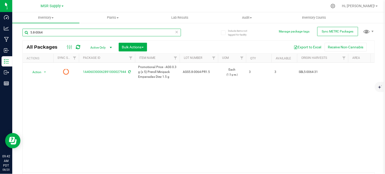
click at [51, 35] on input "5.8-0064" at bounding box center [101, 33] width 159 height 8
type input "5"
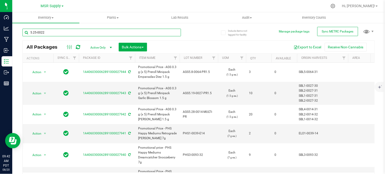
type input "5.25-0022"
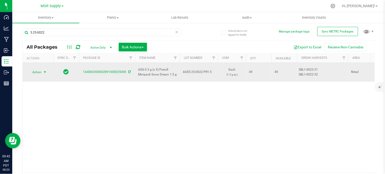
click at [45, 71] on span "select" at bounding box center [45, 72] width 4 height 4
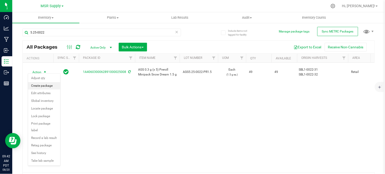
click at [44, 87] on li "Create package" at bounding box center [44, 86] width 32 height 8
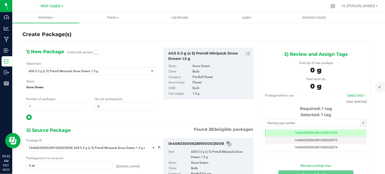
scroll to position [0, 0]
click at [78, 70] on span "AGS 0.3 g (x 5) Preroll Minipack Snow Dream 1.5 g" at bounding box center [86, 71] width 114 height 4
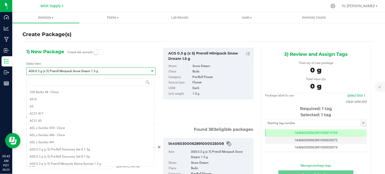
scroll to position [150, 0]
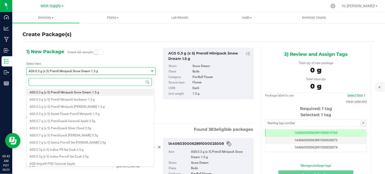
paste input "Promotional Price - AGS 0.3 g (x 5) Preroll Minipack Snow Dream 1.5 g"
type input "Promotional Price - AGS 0.3 g (x 5) Preroll Minipack Snow Dream 1.5 g"
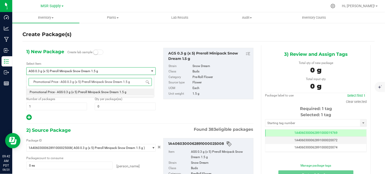
scroll to position [0, 0]
click at [81, 90] on span "Promotional Price - AGS 0.3 g (x 5) Preroll Minipack Snow Dream 1.5 g" at bounding box center [78, 92] width 97 height 4
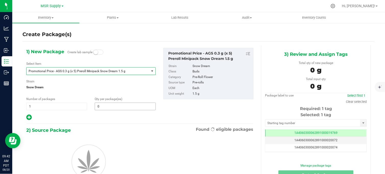
type input "0"
click at [105, 108] on input "0" at bounding box center [125, 106] width 60 height 7
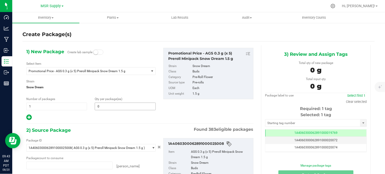
type input "0 ea"
type input "9"
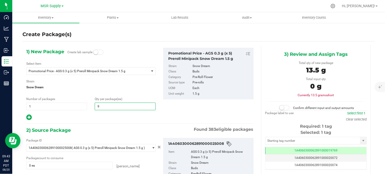
type input "9"
click at [102, 124] on div "1) New Package Create lab sample Select Item Promotional Price - AGS 0.3 g (x 5…" at bounding box center [139, 131] width 235 height 172
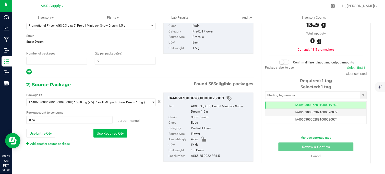
click at [106, 132] on button "Use Required Qty" at bounding box center [110, 133] width 34 height 9
type input "9 ea"
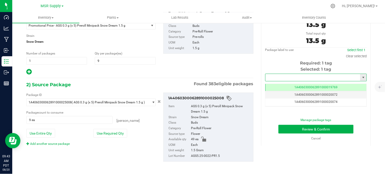
click at [273, 76] on input "text" at bounding box center [313, 77] width 95 height 7
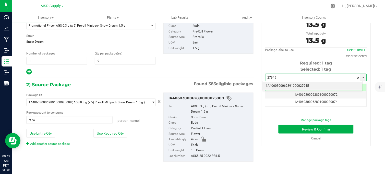
click at [298, 88] on li "1A4060300062891000027945" at bounding box center [313, 86] width 100 height 8
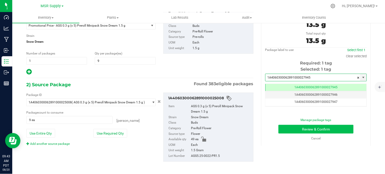
type input "1A4060300062891000027945"
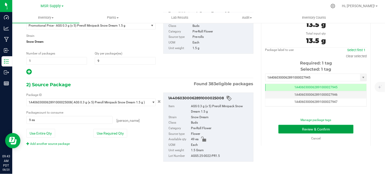
click at [300, 127] on button "Review & Confirm" at bounding box center [316, 129] width 75 height 9
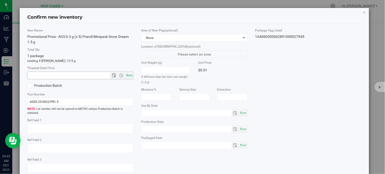
click at [125, 76] on span "Now" at bounding box center [129, 75] width 9 height 7
type input "8/20/2025 9:43 AM"
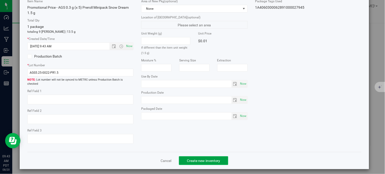
click at [185, 156] on button "Create new inventory" at bounding box center [203, 160] width 49 height 9
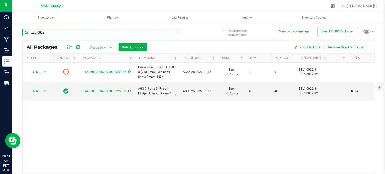
drag, startPoint x: 49, startPoint y: 35, endPoint x: 28, endPoint y: 39, distance: 21.7
click at [28, 39] on div "5.25-0022" at bounding box center [101, 35] width 159 height 12
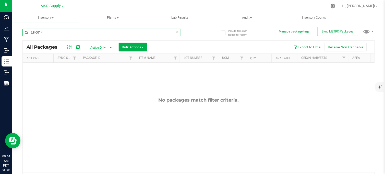
click at [34, 33] on input "5.8-0014" at bounding box center [101, 33] width 159 height 8
type input "5.28-0014"
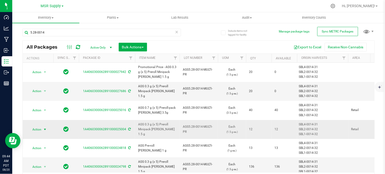
click at [45, 127] on span "select" at bounding box center [45, 129] width 4 height 4
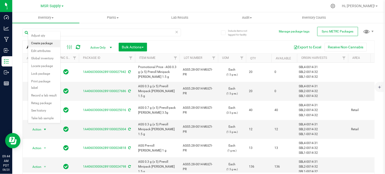
click at [49, 45] on li "Create package" at bounding box center [44, 44] width 32 height 8
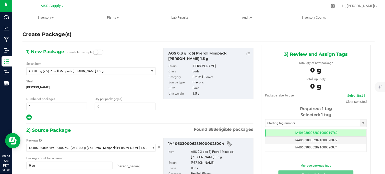
scroll to position [0, 0]
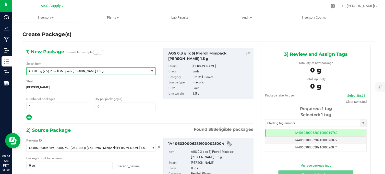
click at [49, 72] on span "AGS 0.3 g (x 5) Preroll Minipack [PERSON_NAME] 1.5 g" at bounding box center [86, 71] width 114 height 4
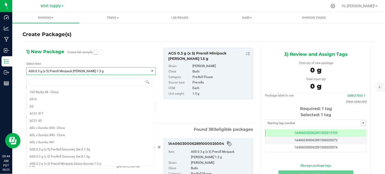
scroll to position [164, 0]
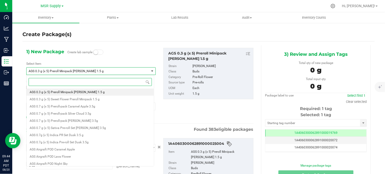
paste input "Promotional Price - AGS 0.3 g (x 5) Preroll Minipack Woods 1.5 g"
type input "Promotional Price - AGS 0.3 g (x 5) Preroll Minipack Woods 1.5 g"
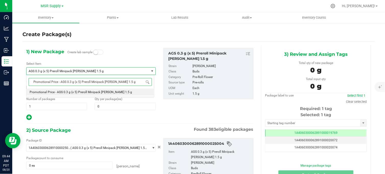
click at [87, 93] on span "Promotional Price - AGS 0.3 g (x 5) Preroll Minipack Woods 1.5 g" at bounding box center [81, 92] width 102 height 4
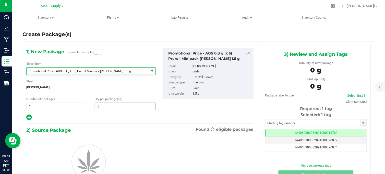
type input "0"
click at [106, 108] on span at bounding box center [125, 106] width 61 height 8
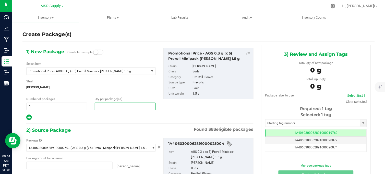
type input "0 ea"
type input "11"
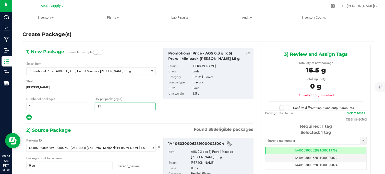
type input "11"
click at [90, 119] on div at bounding box center [90, 117] width 129 height 7
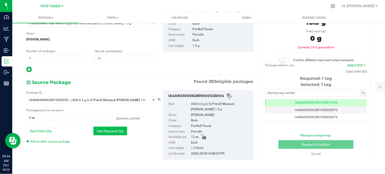
click at [108, 128] on button "Use Required Qty" at bounding box center [110, 130] width 34 height 9
type input "11 ea"
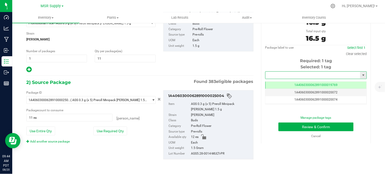
click at [273, 74] on input "text" at bounding box center [313, 75] width 95 height 7
click at [281, 83] on li "1A4060300062891000027946" at bounding box center [313, 84] width 100 height 8
type input "1A4060300062891000027946"
click at [298, 125] on button "Review & Confirm" at bounding box center [316, 126] width 75 height 9
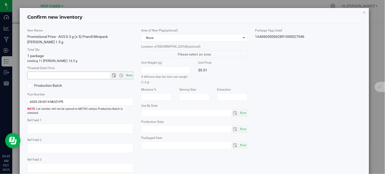
drag, startPoint x: 125, startPoint y: 70, endPoint x: 130, endPoint y: 72, distance: 5.7
click at [125, 72] on span "Now" at bounding box center [129, 75] width 9 height 7
type input "8/20/2025 9:45 AM"
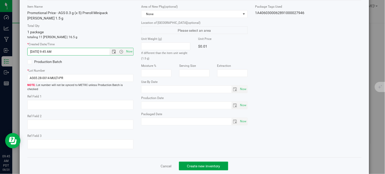
click at [188, 164] on span "Create new inventory" at bounding box center [203, 166] width 33 height 4
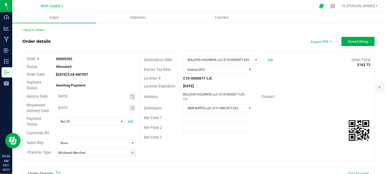
click at [295, 91] on div "Address BULLDOG HOLDINGS, LLC (C10-0000877-LIC) CA Contact" at bounding box center [257, 96] width 234 height 13
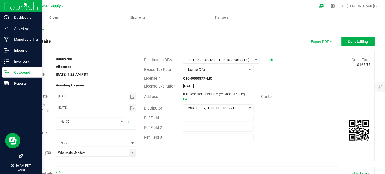
drag, startPoint x: 3, startPoint y: 71, endPoint x: 13, endPoint y: 70, distance: 9.5
click at [4, 71] on div "Outbound" at bounding box center [22, 72] width 40 height 10
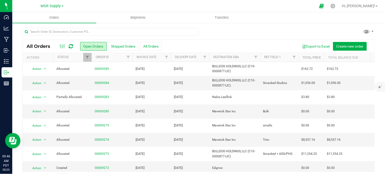
click at [224, 31] on div at bounding box center [198, 34] width 352 height 12
click at [104, 85] on link "00009284" at bounding box center [102, 82] width 14 height 5
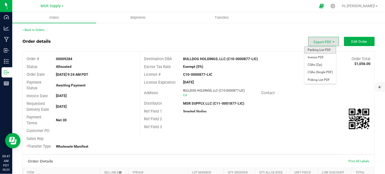
click at [321, 50] on span "Packing List PDF" at bounding box center [321, 49] width 32 height 7
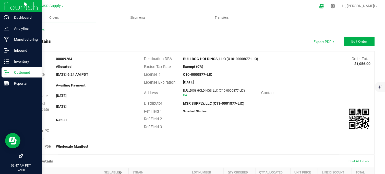
click at [7, 72] on icon at bounding box center [6, 72] width 5 height 5
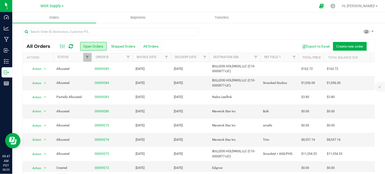
click at [251, 28] on div at bounding box center [198, 34] width 352 height 12
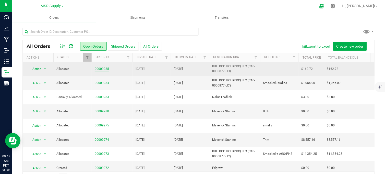
click at [97, 68] on link "00009285" at bounding box center [102, 68] width 14 height 5
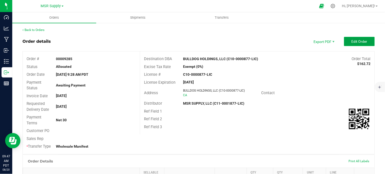
click at [354, 43] on span "Edit Order" at bounding box center [360, 41] width 16 height 4
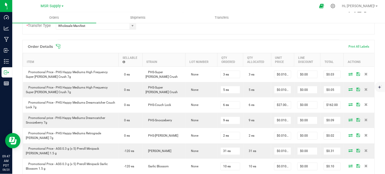
scroll to position [142, 0]
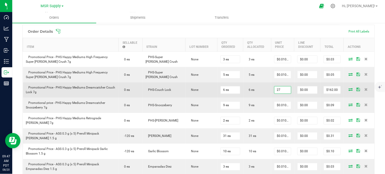
click at [275, 93] on input "27" at bounding box center [283, 89] width 17 height 7
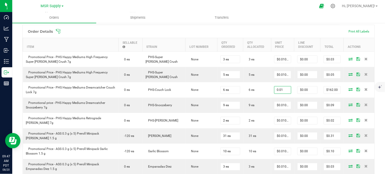
type input "$0.01000"
type input "$0.06"
click at [282, 16] on ul "Orders Shipments Transfers" at bounding box center [204, 17] width 385 height 11
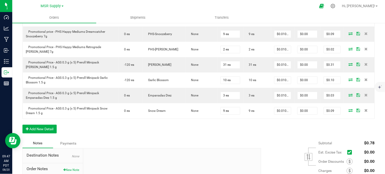
scroll to position [227, 0]
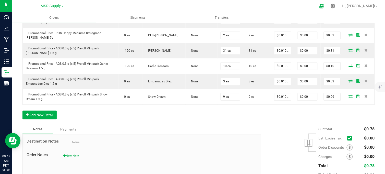
click at [263, 124] on div "Order Details Print All Labels Item Sellable Strain Lot Number Qty Ordered Qty …" at bounding box center [198, 32] width 352 height 185
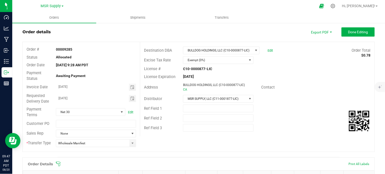
scroll to position [9, 0]
click at [348, 30] on span "Done Editing" at bounding box center [358, 32] width 20 height 4
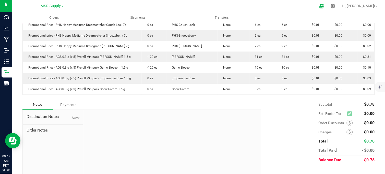
scroll to position [194, 0]
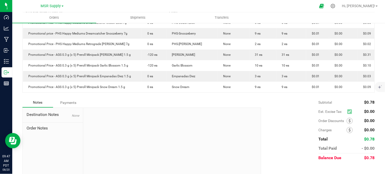
click at [96, 124] on div at bounding box center [172, 142] width 178 height 68
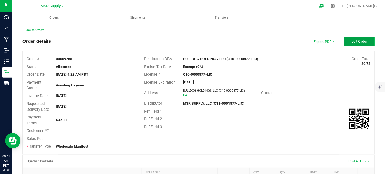
click at [353, 43] on button "Edit Order" at bounding box center [359, 41] width 31 height 9
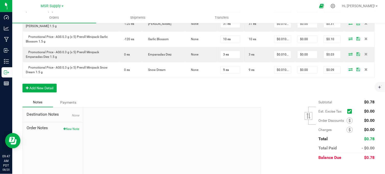
scroll to position [255, 0]
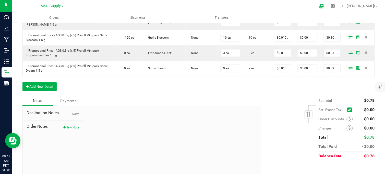
drag, startPoint x: 69, startPoint y: 131, endPoint x: 83, endPoint y: 134, distance: 14.1
click at [69, 129] on button "New Note" at bounding box center [71, 127] width 16 height 5
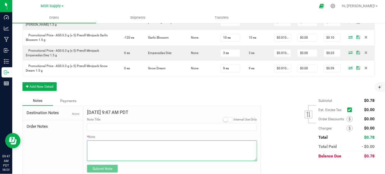
click at [112, 154] on textarea "* Note" at bounding box center [172, 150] width 170 height 20
paste textarea "Domestic Wire and ACH Instructions Beneficiary Name: MSR Supply LLC Beneficiary…"
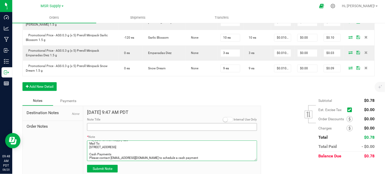
type textarea "Domestic Wire and ACH Instructions Beneficiary Name: MSR Supply LLC Beneficiary…"
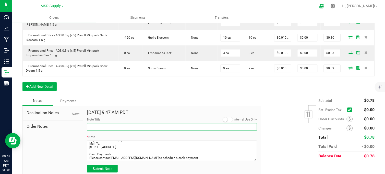
click at [108, 130] on input "Note Title" at bounding box center [172, 127] width 170 height 8
type input "Payment Details"
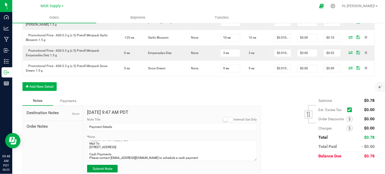
click at [111, 170] on span "Submit Note" at bounding box center [103, 168] width 20 height 4
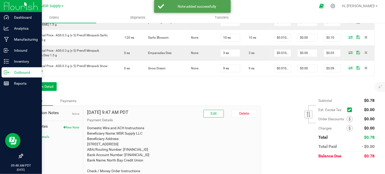
click at [5, 73] on icon at bounding box center [6, 72] width 5 height 5
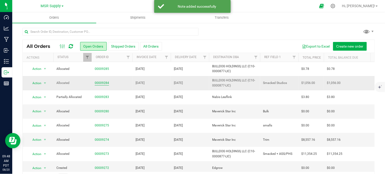
click at [101, 83] on link "00009284" at bounding box center [102, 82] width 14 height 5
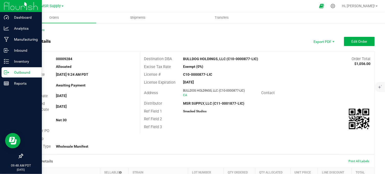
click at [7, 72] on icon at bounding box center [6, 72] width 5 height 5
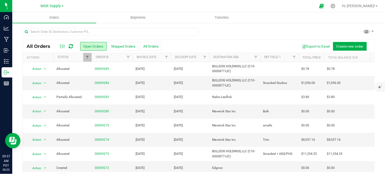
click at [207, 34] on div at bounding box center [198, 34] width 352 height 12
click at [104, 82] on link "00009284" at bounding box center [102, 82] width 14 height 5
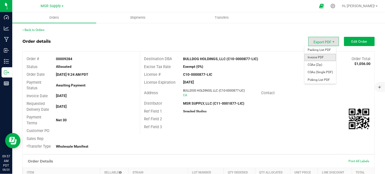
click at [318, 59] on span "Invoice PDF" at bounding box center [321, 57] width 32 height 7
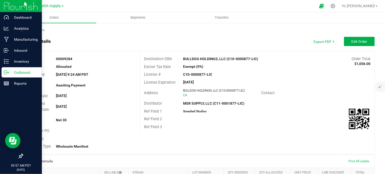
drag, startPoint x: 4, startPoint y: 71, endPoint x: 9, endPoint y: 73, distance: 5.6
click at [4, 71] on icon at bounding box center [6, 72] width 5 height 5
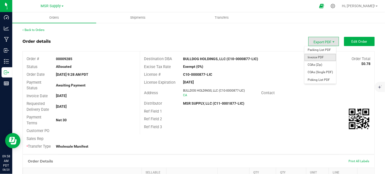
click at [318, 58] on span "Invoice PDF" at bounding box center [321, 57] width 32 height 7
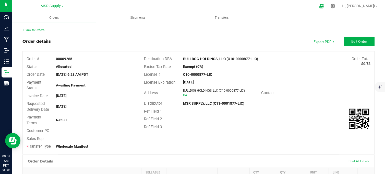
click at [138, 39] on div "Order details Export PDF Edit Order" at bounding box center [198, 41] width 352 height 9
click at [157, 37] on div "Order details Export PDF Edit Order" at bounding box center [198, 41] width 352 height 9
click at [128, 43] on div "Order details Export PDF Edit Order" at bounding box center [198, 41] width 352 height 9
click at [137, 17] on span "Shipments" at bounding box center [138, 17] width 29 height 5
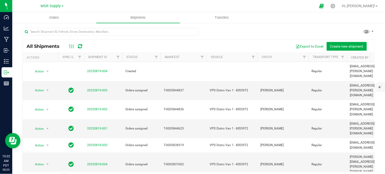
drag, startPoint x: 118, startPoint y: 2, endPoint x: 127, endPoint y: 5, distance: 9.1
click at [118, 2] on div at bounding box center [203, 6] width 224 height 10
click at [338, 46] on span "Create new shipment" at bounding box center [346, 46] width 33 height 4
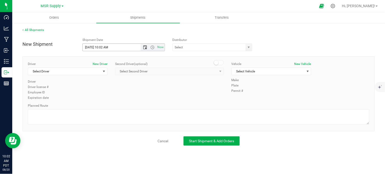
click at [146, 46] on span "Open the date view" at bounding box center [145, 47] width 4 height 4
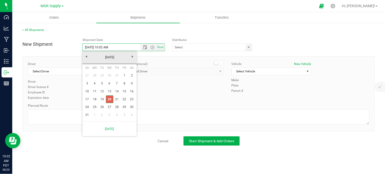
click at [111, 98] on link "20" at bounding box center [109, 99] width 7 height 8
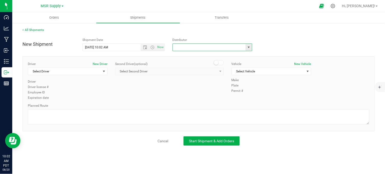
click at [189, 48] on input "text" at bounding box center [208, 47] width 71 height 7
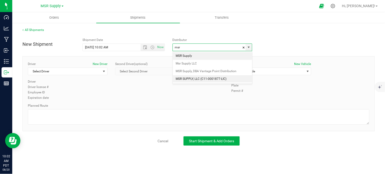
click at [192, 80] on li "MSR SUPPLY, LLC (C11-0001877-LIC)" at bounding box center [212, 79] width 79 height 8
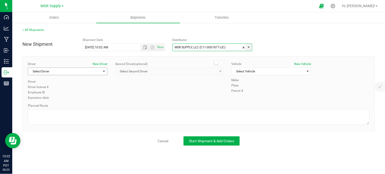
type input "MSR SUPPLY, LLC (C11-0001877-LIC)"
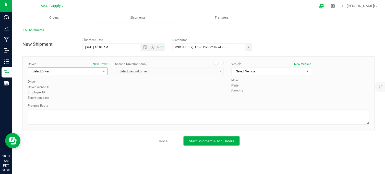
click at [55, 73] on span "Select Driver" at bounding box center [64, 71] width 73 height 7
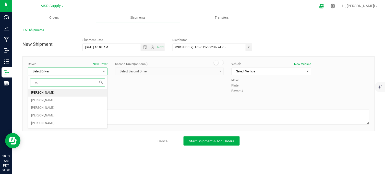
click at [45, 95] on li "Doug Cox" at bounding box center [67, 93] width 79 height 8
type input "ug"
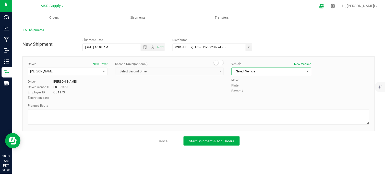
click at [248, 75] on span "Select Vehicle" at bounding box center [268, 71] width 73 height 7
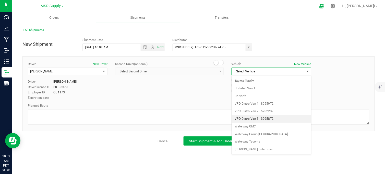
scroll to position [901, 0]
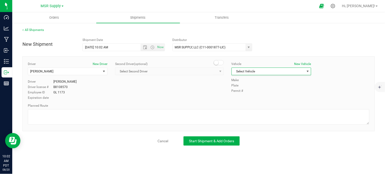
click at [209, 93] on div "Driver New Driver Doug Cox Select Driver Doug Cox Kevin Mchugh Keaton Schug Jus…" at bounding box center [198, 81] width 349 height 39
click at [120, 150] on div "All Shipments New Shipment Shipment Date 8/20/2025 10:02 AM Now Distributor MSR…" at bounding box center [198, 86] width 373 height 128
click at [255, 73] on span "Select Vehicle" at bounding box center [268, 71] width 73 height 7
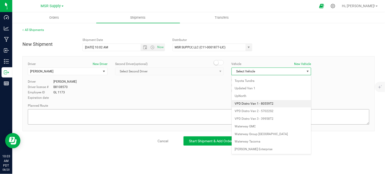
drag, startPoint x: 259, startPoint y: 102, endPoint x: 220, endPoint y: 116, distance: 41.9
click at [259, 102] on li "VPD Distro Van 1 - 80559T2" at bounding box center [271, 104] width 79 height 8
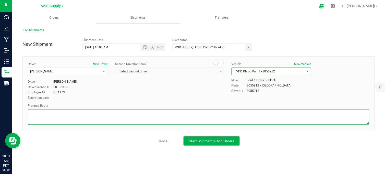
click at [211, 118] on textarea at bounding box center [199, 116] width 342 height 15
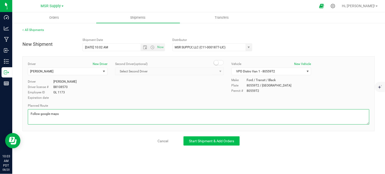
type textarea "Follow google maps"
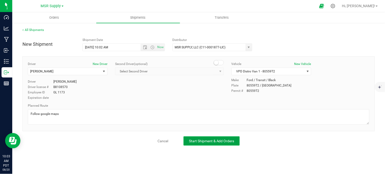
click at [212, 139] on span "Start Shipment & Add Orders" at bounding box center [211, 141] width 45 height 4
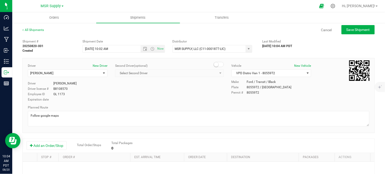
scroll to position [28, 0]
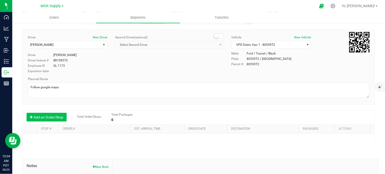
click at [42, 116] on button "Add an Order/Stop" at bounding box center [47, 117] width 40 height 9
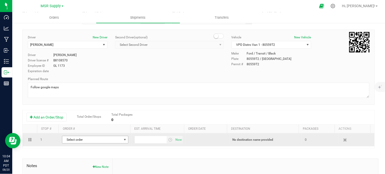
click at [89, 141] on span "Select order" at bounding box center [92, 139] width 60 height 7
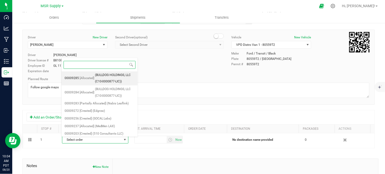
click at [117, 77] on span "(BULLDOG HOLDINGS, LLC (C10-0000877-LIC))" at bounding box center [115, 78] width 40 height 13
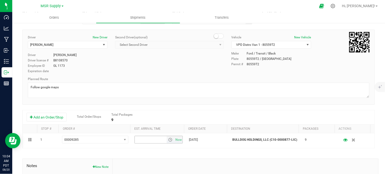
drag, startPoint x: 174, startPoint y: 141, endPoint x: 212, endPoint y: 108, distance: 50.3
click at [174, 141] on span "Now" at bounding box center [178, 139] width 9 height 7
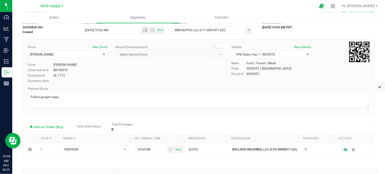
scroll to position [0, 0]
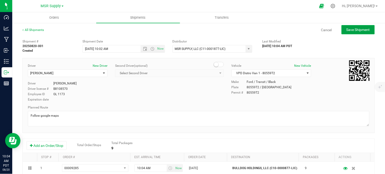
click at [352, 32] on button "Save Shipment" at bounding box center [358, 29] width 33 height 9
type input "8/20/2025 5:02 PM"
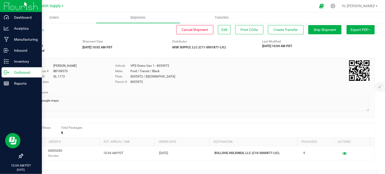
click at [6, 72] on line at bounding box center [7, 72] width 3 height 0
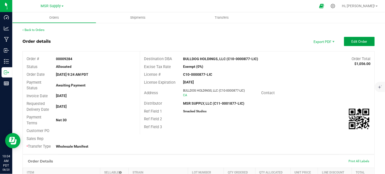
click at [352, 43] on span "Edit Order" at bounding box center [360, 41] width 16 height 4
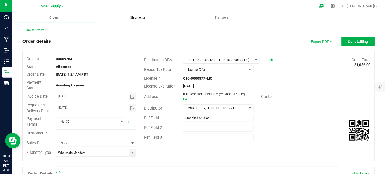
click at [141, 19] on span "Shipments" at bounding box center [138, 17] width 29 height 5
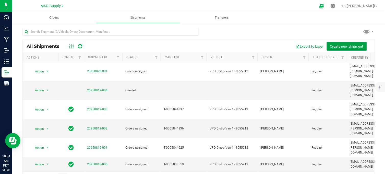
click at [337, 47] on span "Create new shipment" at bounding box center [346, 46] width 33 height 4
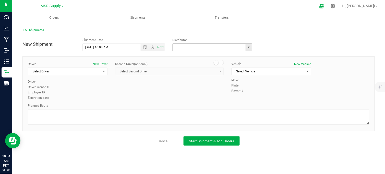
click at [189, 45] on input "text" at bounding box center [208, 47] width 71 height 7
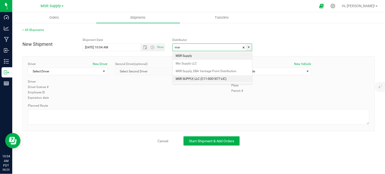
click at [194, 80] on li "MSR SUPPLY, LLC (C11-0001877-LIC)" at bounding box center [212, 79] width 79 height 8
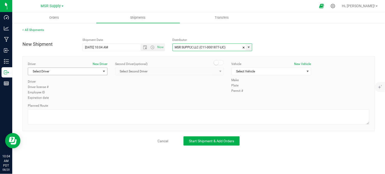
type input "MSR SUPPLY, LLC (C11-0001877-LIC)"
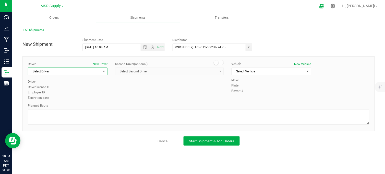
click at [64, 70] on span "Select Driver" at bounding box center [64, 71] width 73 height 7
click at [52, 95] on li "Doug Cox" at bounding box center [67, 93] width 79 height 8
type input "doug"
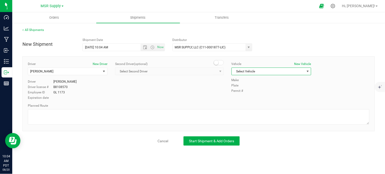
click at [279, 72] on span "Select Vehicle" at bounding box center [268, 71] width 73 height 7
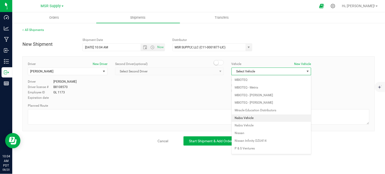
scroll to position [901, 0]
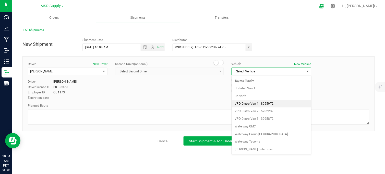
click at [258, 101] on li "VPD Distro Van 1 - 80559T2" at bounding box center [271, 104] width 79 height 8
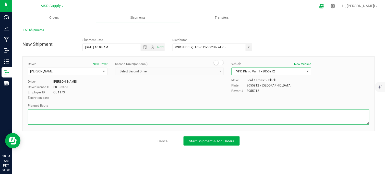
click at [216, 115] on textarea at bounding box center [199, 116] width 342 height 15
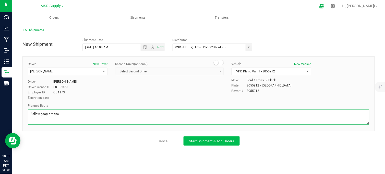
type textarea "Follow google maps"
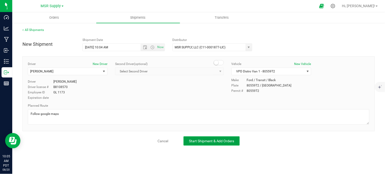
click at [204, 139] on span "Start Shipment & Add Orders" at bounding box center [211, 141] width 45 height 4
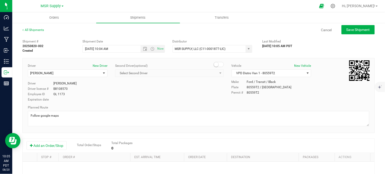
click at [134, 3] on div at bounding box center [203, 6] width 224 height 10
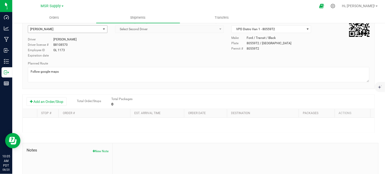
scroll to position [57, 0]
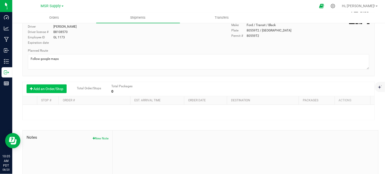
click at [61, 90] on button "Add an Order/Stop" at bounding box center [47, 88] width 40 height 9
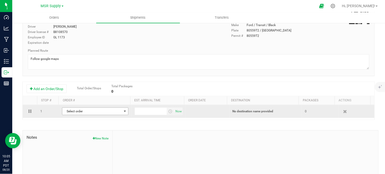
drag, startPoint x: 100, startPoint y: 115, endPoint x: 100, endPoint y: 113, distance: 2.6
click at [100, 114] on span "Select order" at bounding box center [95, 111] width 66 height 8
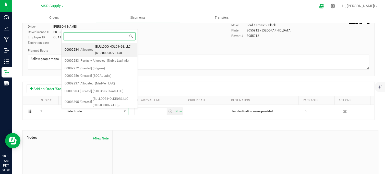
click at [115, 47] on span "(BULLDOG HOLDINGS, LLC (C10-0000877-LIC))" at bounding box center [115, 49] width 40 height 13
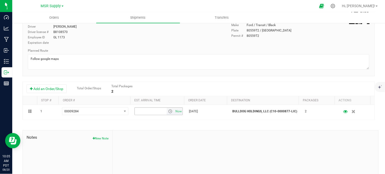
drag, startPoint x: 175, startPoint y: 112, endPoint x: 221, endPoint y: 81, distance: 55.3
click at [175, 112] on span "Now" at bounding box center [178, 111] width 9 height 7
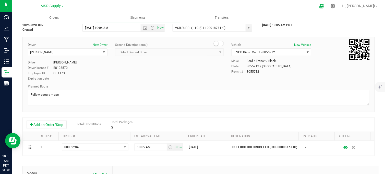
scroll to position [0, 0]
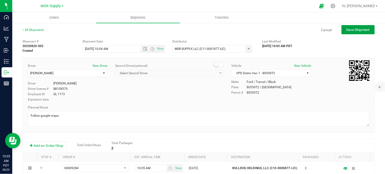
click at [354, 30] on span "Save Shipment" at bounding box center [358, 30] width 23 height 4
type input "8/20/2025 5:04 PM"
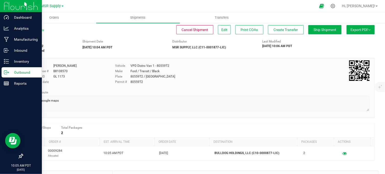
click at [10, 73] on p "Outbound" at bounding box center [24, 72] width 31 height 6
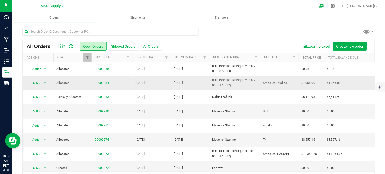
click at [100, 82] on link "00009284" at bounding box center [102, 82] width 14 height 5
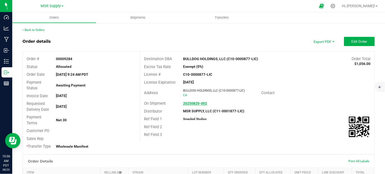
click at [187, 103] on strong "20250820-002" at bounding box center [195, 103] width 24 height 4
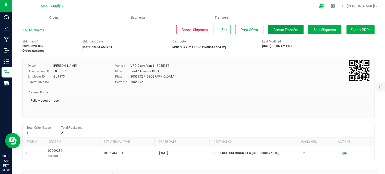
click at [283, 29] on span "Create Transfer" at bounding box center [286, 30] width 25 height 4
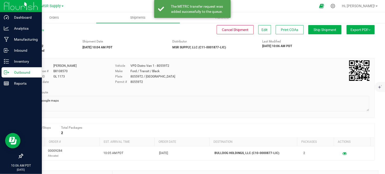
click at [6, 73] on icon at bounding box center [6, 72] width 5 height 5
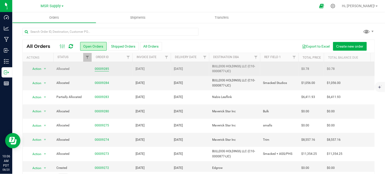
click at [100, 68] on link "00009285" at bounding box center [102, 68] width 14 height 5
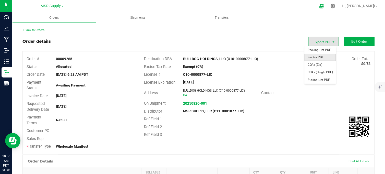
click at [312, 56] on span "Invoice PDF" at bounding box center [321, 57] width 32 height 7
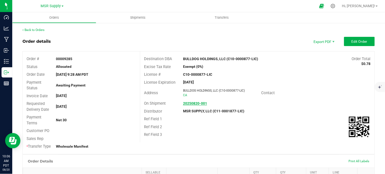
click at [201, 103] on strong "20250820-001" at bounding box center [195, 103] width 24 height 4
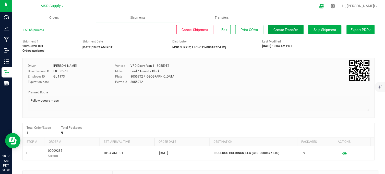
click at [285, 32] on button "Create Transfer" at bounding box center [286, 29] width 36 height 9
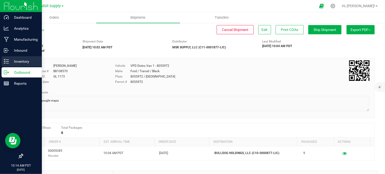
drag, startPoint x: 11, startPoint y: 62, endPoint x: 19, endPoint y: 66, distance: 9.4
click at [11, 62] on p "Inventory" at bounding box center [24, 61] width 31 height 6
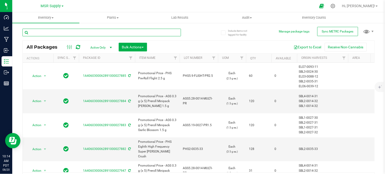
click at [70, 33] on input "text" at bounding box center [101, 33] width 159 height 8
type input "9"
type input "27942"
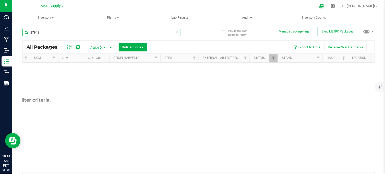
scroll to position [0, 228]
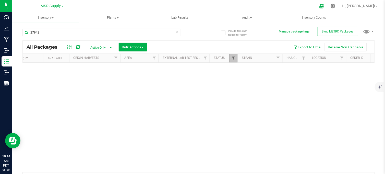
click at [233, 57] on span "Filter" at bounding box center [233, 58] width 4 height 4
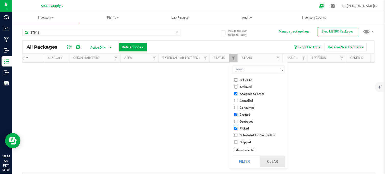
click at [271, 160] on button "Clear" at bounding box center [272, 161] width 25 height 11
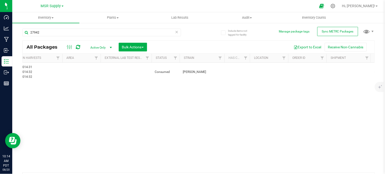
scroll to position [0, 286]
click at [231, 102] on div "Action Action Adjust qty Edit attributes Global inventory Locate package Print …" at bounding box center [199, 117] width 352 height 109
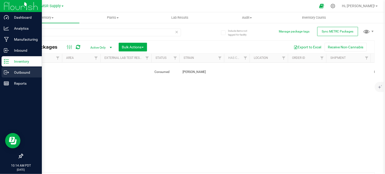
click at [9, 72] on p "Outbound" at bounding box center [24, 72] width 31 height 6
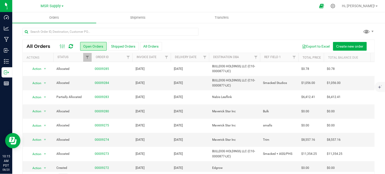
click at [230, 30] on div at bounding box center [198, 34] width 352 height 12
click at [222, 35] on div at bounding box center [198, 34] width 352 height 12
click at [340, 44] on span "Create new order" at bounding box center [350, 46] width 27 height 4
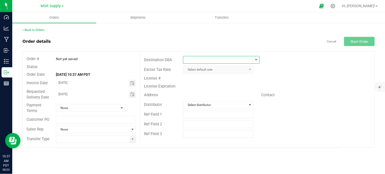
click at [199, 61] on span at bounding box center [217, 59] width 69 height 7
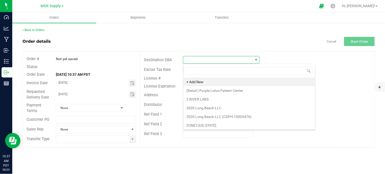
scroll to position [8, 76]
type input "erba"
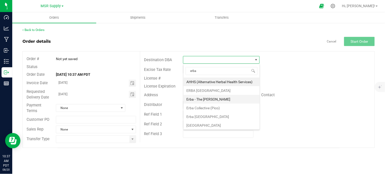
click at [217, 100] on li "Erba - The [PERSON_NAME]" at bounding box center [222, 99] width 76 height 9
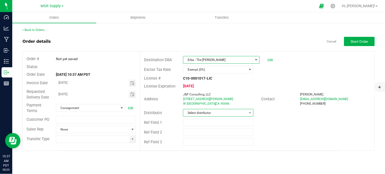
click at [204, 114] on span "Select distributor" at bounding box center [215, 112] width 64 height 7
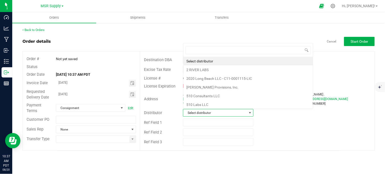
scroll to position [8, 69]
type input "msr"
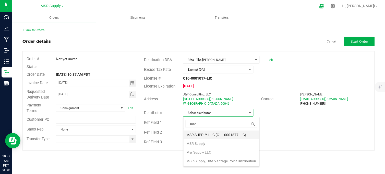
click at [209, 134] on li "MSR SUPPLY, LLC (C11-0001877-LIC)" at bounding box center [222, 134] width 76 height 9
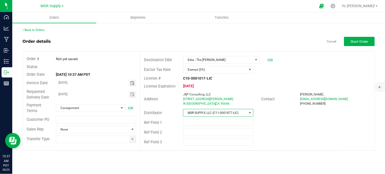
click at [133, 85] on span "Toggle calendar" at bounding box center [132, 83] width 4 height 4
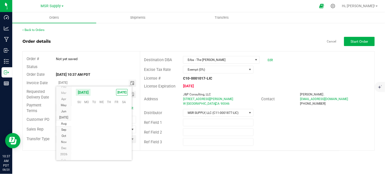
scroll to position [82767, 0]
drag, startPoint x: 87, startPoint y: 142, endPoint x: 117, endPoint y: 129, distance: 32.8
click at [87, 142] on span "25" at bounding box center [86, 141] width 7 height 8
type input "[DATE]"
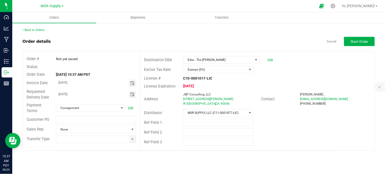
click at [130, 96] on span "Toggle calendar" at bounding box center [132, 94] width 4 height 4
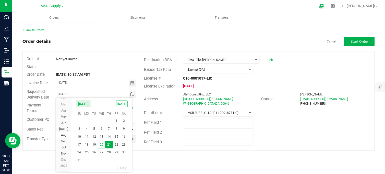
drag, startPoint x: 85, startPoint y: 151, endPoint x: 92, endPoint y: 148, distance: 8.3
click at [85, 151] on span "25" at bounding box center [86, 152] width 7 height 8
type input "[DATE]"
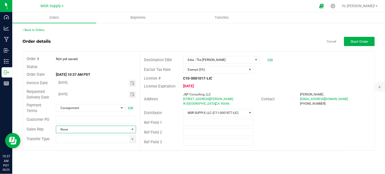
click at [132, 130] on span at bounding box center [133, 129] width 4 height 4
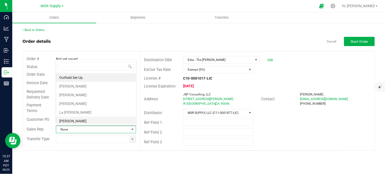
scroll to position [8, 79]
click at [88, 104] on li "[PERSON_NAME]" at bounding box center [96, 103] width 80 height 9
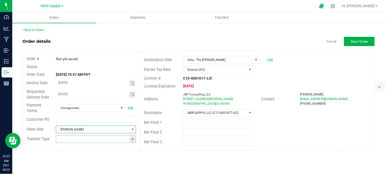
click at [131, 140] on span at bounding box center [133, 139] width 4 height 4
click at [82, 130] on li "Wholesale Manifest" at bounding box center [96, 129] width 80 height 9
type input "Wholesale Manifest"
click at [348, 46] on outbound-order-header "Order details Cancel Start Order Order # Not yet saved Status Order Date Aug 20…" at bounding box center [198, 94] width 352 height 114
click at [353, 42] on span "Start Order" at bounding box center [360, 41] width 18 height 4
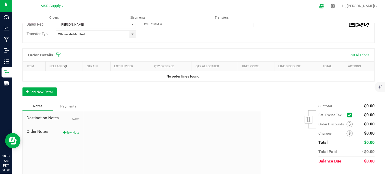
scroll to position [129, 0]
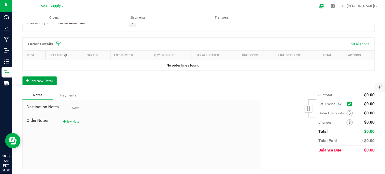
drag, startPoint x: 54, startPoint y: 80, endPoint x: 54, endPoint y: 85, distance: 5.1
click at [54, 80] on button "Add New Detail" at bounding box center [39, 80] width 34 height 9
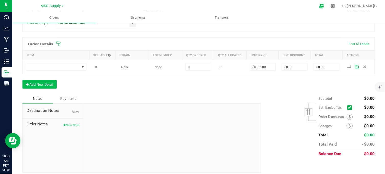
click at [52, 89] on div "Order Details Print All Labels Item Sellable Strain Lot Number Qty Ordered Qty …" at bounding box center [198, 65] width 352 height 56
click at [52, 86] on button "Add New Detail" at bounding box center [39, 84] width 34 height 9
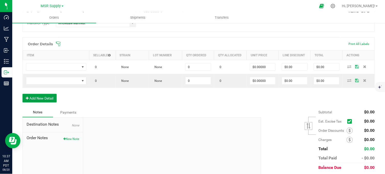
click at [47, 100] on button "Add New Detail" at bounding box center [39, 98] width 34 height 9
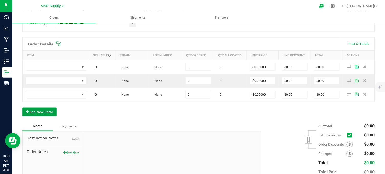
click at [55, 114] on button "Add New Detail" at bounding box center [39, 112] width 34 height 9
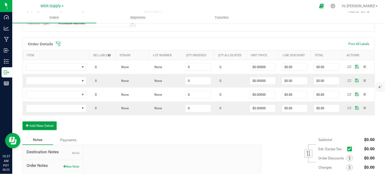
click at [48, 126] on button "Add New Detail" at bounding box center [39, 125] width 34 height 9
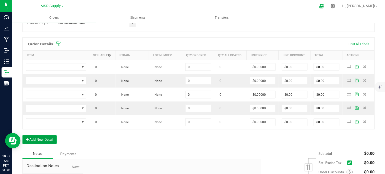
drag, startPoint x: 46, startPoint y: 142, endPoint x: 45, endPoint y: 146, distance: 4.1
click at [45, 143] on button "Add New Detail" at bounding box center [39, 139] width 34 height 9
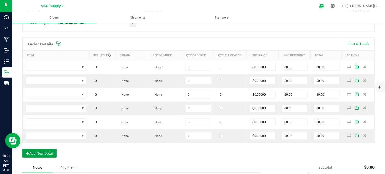
drag, startPoint x: 45, startPoint y: 153, endPoint x: 45, endPoint y: 158, distance: 5.6
click at [45, 154] on button "Add New Detail" at bounding box center [39, 153] width 34 height 9
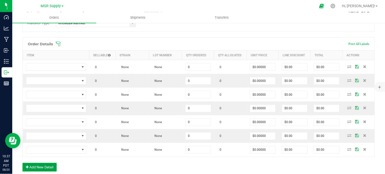
click at [46, 165] on button "Add New Detail" at bounding box center [39, 167] width 34 height 9
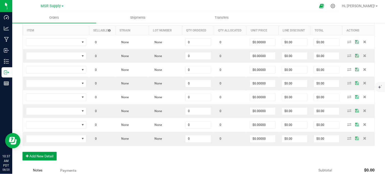
scroll to position [186, 0]
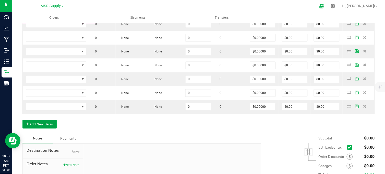
drag, startPoint x: 47, startPoint y: 123, endPoint x: 47, endPoint y: 128, distance: 5.6
click at [47, 123] on button "Add New Detail" at bounding box center [39, 124] width 34 height 9
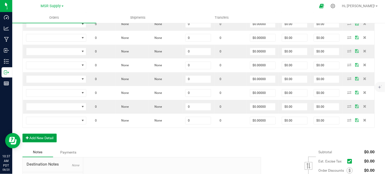
drag, startPoint x: 46, startPoint y: 139, endPoint x: 47, endPoint y: 152, distance: 13.1
click at [46, 139] on button "Add New Detail" at bounding box center [39, 138] width 34 height 9
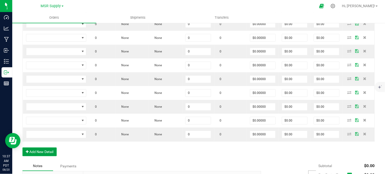
drag, startPoint x: 48, startPoint y: 156, endPoint x: 48, endPoint y: 159, distance: 3.3
click at [48, 156] on button "Add New Detail" at bounding box center [39, 151] width 34 height 9
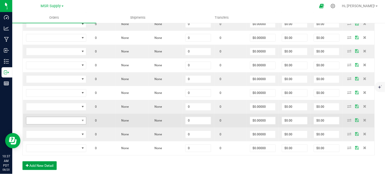
drag, startPoint x: 47, startPoint y: 169, endPoint x: 53, endPoint y: 119, distance: 50.4
click at [47, 169] on button "Add New Detail" at bounding box center [39, 165] width 34 height 9
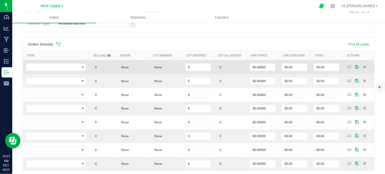
scroll to position [129, 0]
click at [64, 68] on span "NO DATA FOUND" at bounding box center [52, 66] width 53 height 7
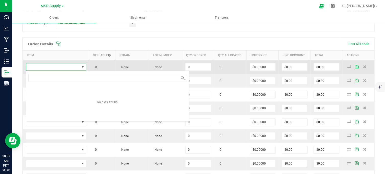
scroll to position [8, 60]
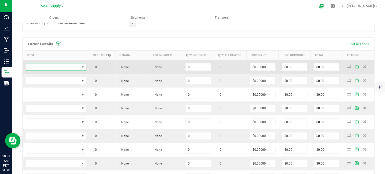
click at [71, 65] on span "NO DATA FOUND" at bounding box center [52, 66] width 53 height 7
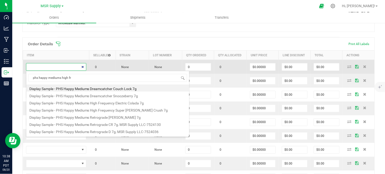
type input "phs happy mediums high fre"
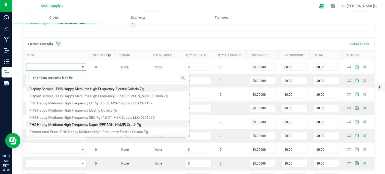
click at [86, 123] on li "PHS Happy Mediums High Frequency Super [PERSON_NAME] Crush 7g" at bounding box center [107, 123] width 163 height 7
type input "0 ea"
type input "$27.00000"
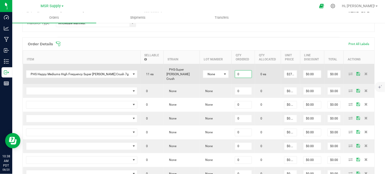
click at [235, 73] on input "0" at bounding box center [243, 73] width 17 height 7
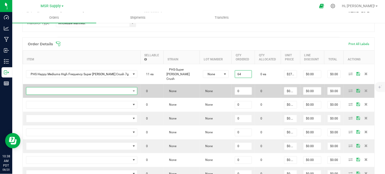
type input "64 ea"
type input "$1,728.00"
click at [81, 87] on span "NO DATA FOUND" at bounding box center [78, 90] width 105 height 7
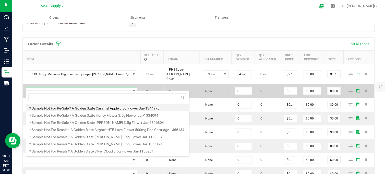
scroll to position [8, 58]
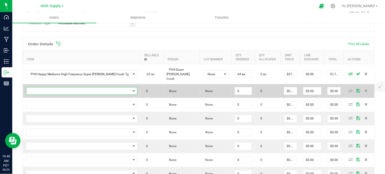
click at [98, 90] on span "NO DATA FOUND" at bounding box center [78, 90] width 105 height 7
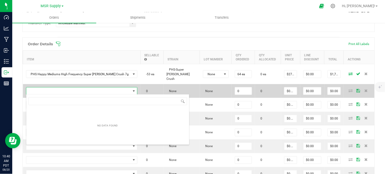
scroll to position [8, 94]
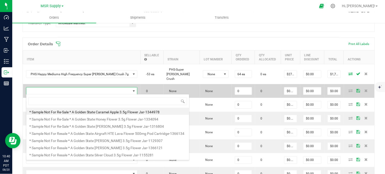
type input "PHS Happy Mediums Vibration Hawaiian Headband 7g"
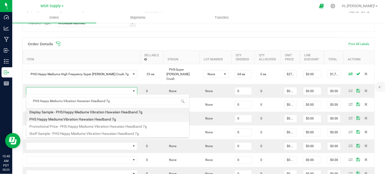
click at [81, 120] on li "PHS Happy Mediums Vibration Hawaiian Headband 7g" at bounding box center [107, 118] width 163 height 7
type input "0 ea"
type input "$27.00000"
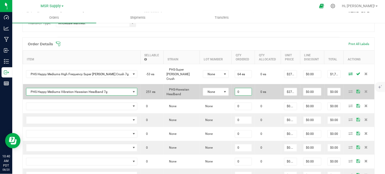
click at [235, 91] on input "0" at bounding box center [243, 91] width 17 height 7
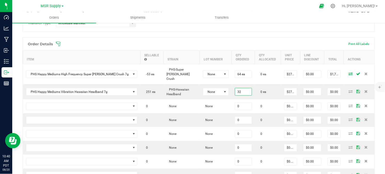
type input "32 ea"
type input "$864.00"
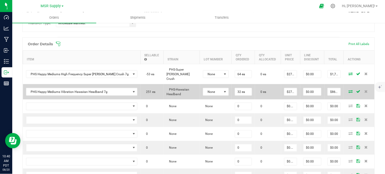
click at [349, 90] on icon at bounding box center [351, 91] width 4 height 3
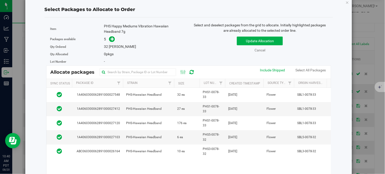
scroll to position [0, 0]
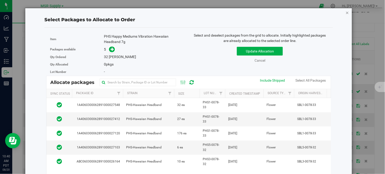
click at [346, 12] on icon "button" at bounding box center [348, 12] width 4 height 6
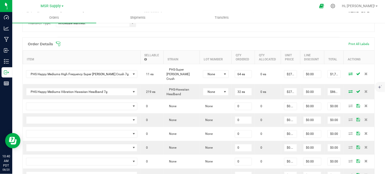
drag, startPoint x: 130, startPoint y: 32, endPoint x: 128, endPoint y: 35, distance: 3.9
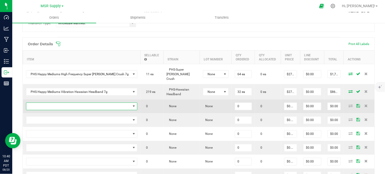
click at [77, 105] on span "NO DATA FOUND" at bounding box center [78, 106] width 105 height 7
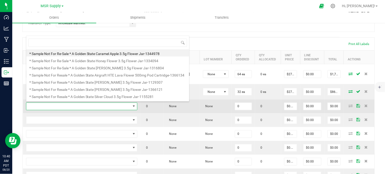
scroll to position [8, 94]
type input "p"
type input "PHS Happy Mediums reverie"
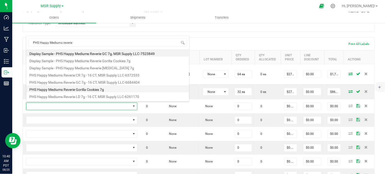
scroll to position [28, 0]
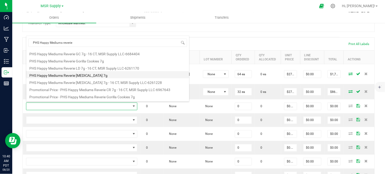
click at [91, 75] on li "PHS Happy Mediums Reverie [MEDICAL_DATA] 7g" at bounding box center [107, 74] width 163 height 7
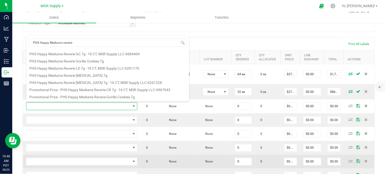
type input "0 ea"
type input "$27.00000"
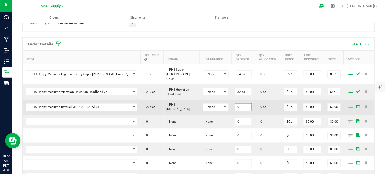
click at [235, 103] on input "0" at bounding box center [243, 106] width 17 height 7
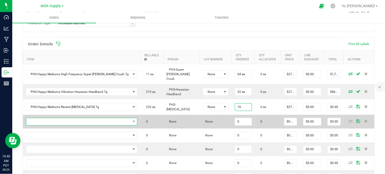
type input "16 ea"
type input "$432.00"
click at [98, 119] on span "NO DATA FOUND" at bounding box center [78, 121] width 105 height 7
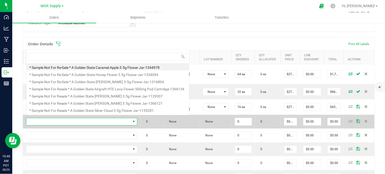
scroll to position [8, 94]
type input "ags eighth shasta"
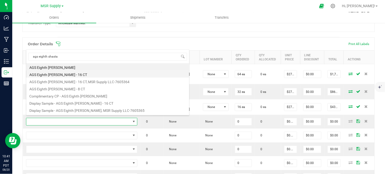
click at [80, 75] on li "AGS Eighth [PERSON_NAME] - 16 CT" at bounding box center [107, 73] width 163 height 7
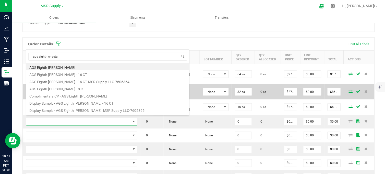
type input "0 ea"
type input "$30.00000"
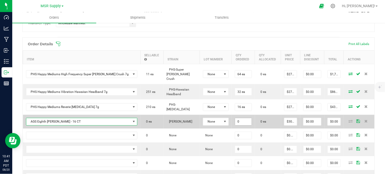
click at [235, 121] on input "0" at bounding box center [243, 121] width 17 height 7
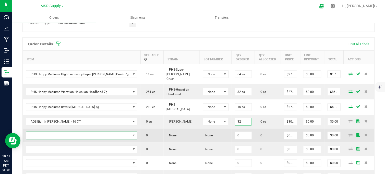
type input "32 ea"
type input "$960.00"
click at [98, 132] on span "NO DATA FOUND" at bounding box center [78, 135] width 105 height 7
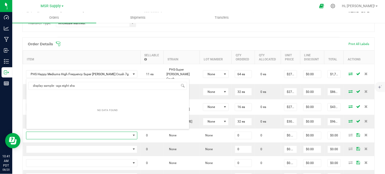
type input "display sample - ags eighth sha"
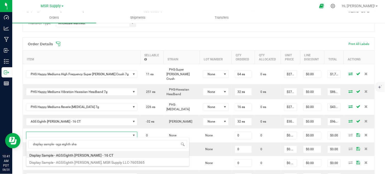
click at [96, 153] on li "Display Sample - AGS Eighth [PERSON_NAME] - 16 CT" at bounding box center [107, 154] width 163 height 7
type input "0 ea"
type input "$0.01000"
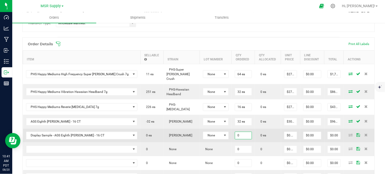
click at [235, 134] on input "0" at bounding box center [243, 135] width 17 height 7
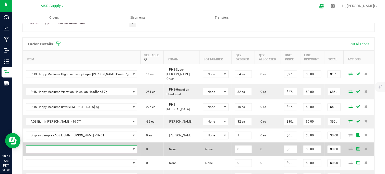
type input "1 ea"
type input "$0.01"
click at [107, 147] on span "NO DATA FOUND" at bounding box center [78, 149] width 105 height 7
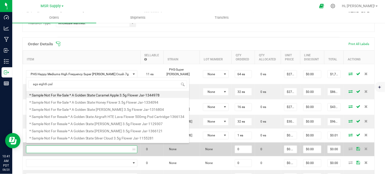
type input "ags eighth palo"
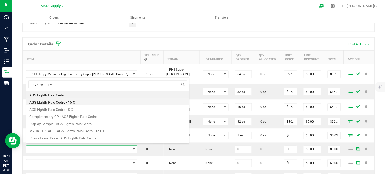
click at [82, 102] on li "AGS Eighth Palo Cedro - 16 CT" at bounding box center [107, 101] width 163 height 7
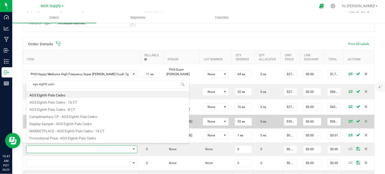
type input "0 ea"
type input "$30.00000"
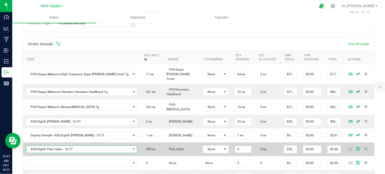
click at [235, 149] on input "0" at bounding box center [243, 149] width 17 height 7
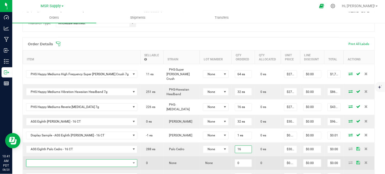
type input "16 ea"
type input "$480.00"
click at [86, 161] on span "NO DATA FOUND" at bounding box center [78, 162] width 105 height 7
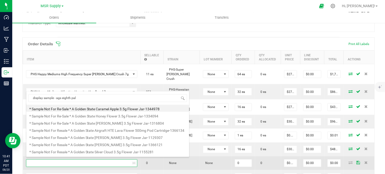
type input "display sample - ags eighth palo"
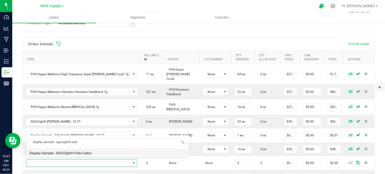
click at [96, 151] on li "Display Sample - AGS Eighth Palo Cedro" at bounding box center [107, 151] width 163 height 7
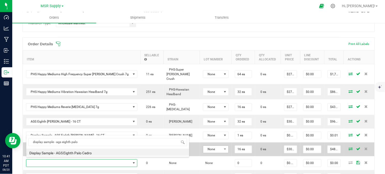
type input "0 ea"
type input "$0.01000"
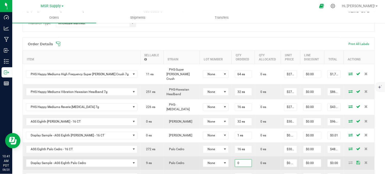
click at [235, 160] on input "0" at bounding box center [243, 162] width 17 height 7
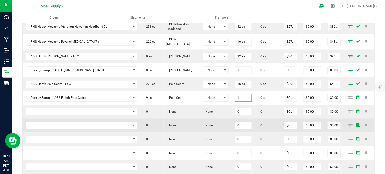
scroll to position [215, 0]
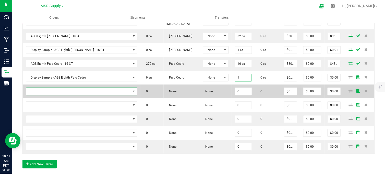
type input "1 ea"
type input "$0.01"
click at [110, 89] on span "NO DATA FOUND" at bounding box center [78, 91] width 105 height 7
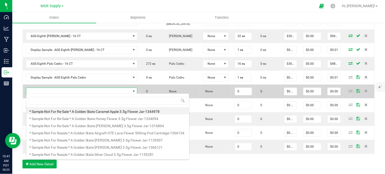
scroll to position [8, 94]
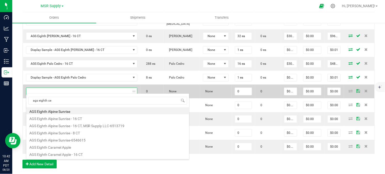
type input "ags eighth cel"
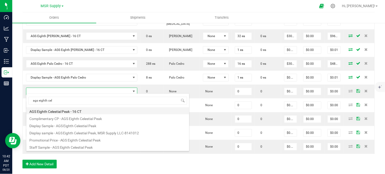
click at [80, 112] on li "AGS Eighth Celestial Peak - 16 CT" at bounding box center [107, 110] width 163 height 7
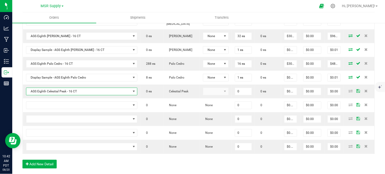
type input "0 ea"
type input "$30.00000"
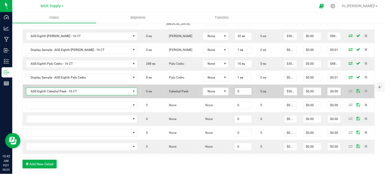
click at [235, 90] on input "0" at bounding box center [243, 91] width 17 height 7
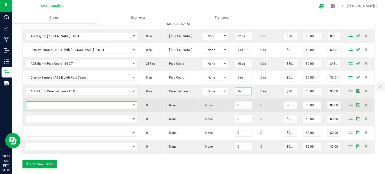
type input "16 ea"
type input "$480.00"
click at [99, 102] on span "NO DATA FOUND" at bounding box center [78, 105] width 105 height 7
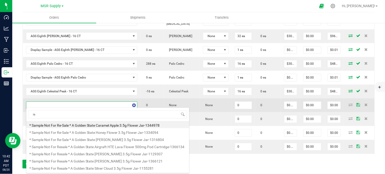
type input "i"
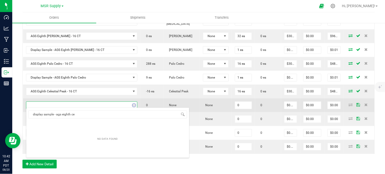
type input "display sample - ags eighth cel"
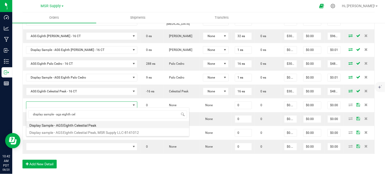
click at [90, 124] on li "Display Sample - AGS Eighth Celestial Peak" at bounding box center [107, 124] width 163 height 7
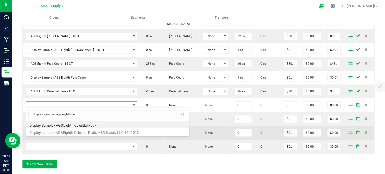
type input "0 ea"
type input "$0.01000"
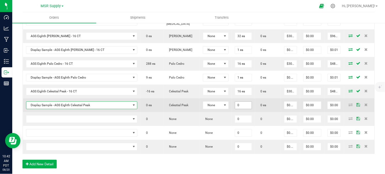
click at [235, 104] on input "0" at bounding box center [243, 105] width 17 height 7
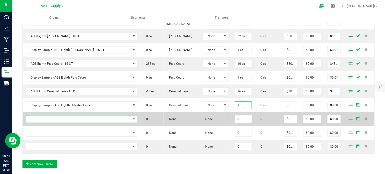
type input "1 ea"
type input "$0.01"
click at [101, 117] on span "NO DATA FOUND" at bounding box center [78, 118] width 105 height 7
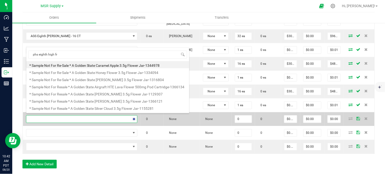
type input "phs eighth high fre"
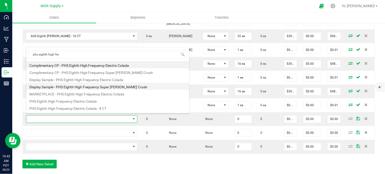
scroll to position [28, 0]
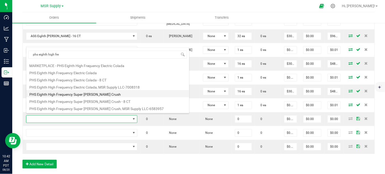
click at [103, 93] on li "PHS Eighth High Frequency Super [PERSON_NAME] Crush" at bounding box center [107, 93] width 163 height 7
type input "0 ea"
type input "$25.00000"
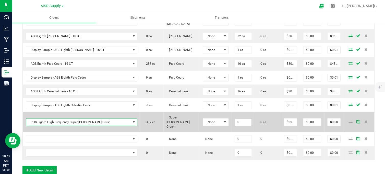
click at [235, 118] on input "0" at bounding box center [243, 121] width 17 height 7
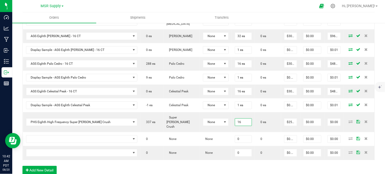
type input "16 ea"
type input "$400.00"
click at [137, 160] on div "Order Details Print All Labels Item Sellable Strain Lot Number Qty Ordered Qty …" at bounding box center [198, 66] width 352 height 228
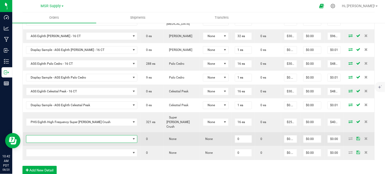
click at [84, 135] on span "NO DATA FOUND" at bounding box center [78, 138] width 105 height 7
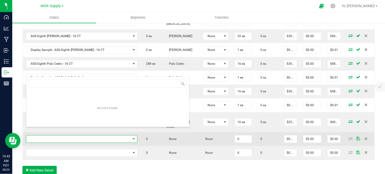
scroll to position [8, 94]
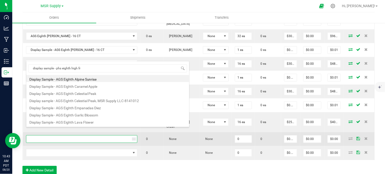
type input "display sample - phs eighth high fre"
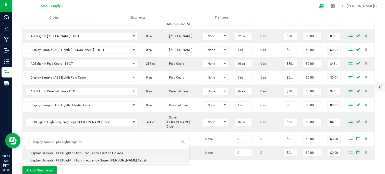
click at [95, 161] on li "Display Sample - PHS Eighth High Frequency Super [PERSON_NAME] Crush" at bounding box center [107, 159] width 163 height 7
type input "0 ea"
type input "$0.01000"
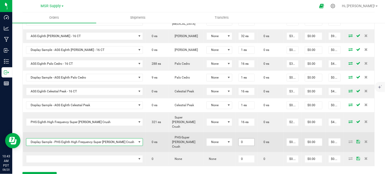
click at [239, 138] on input "0" at bounding box center [247, 141] width 16 height 7
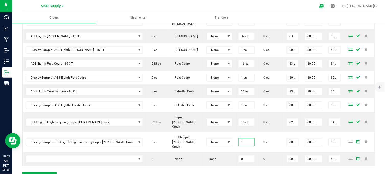
type input "1 ea"
type input "$0.01"
click at [233, 160] on div "Order Details Print All Labels Item Sellable Strain Lot Number Qty Ordered Qty …" at bounding box center [198, 69] width 352 height 234
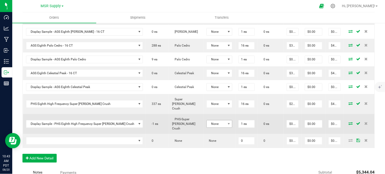
scroll to position [243, 0]
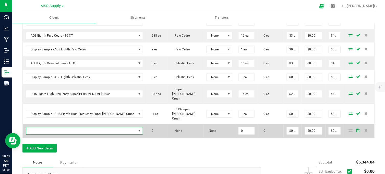
click at [84, 127] on span "NO DATA FOUND" at bounding box center [81, 130] width 110 height 7
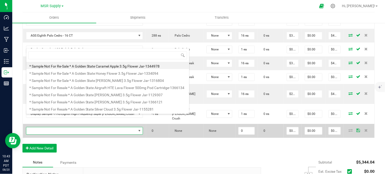
scroll to position [8, 99]
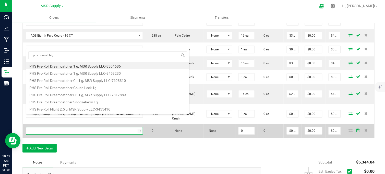
type input "phs pre-roll high"
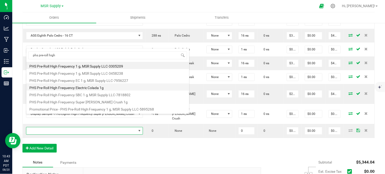
click at [79, 88] on li "PHS Pre-Roll High Frequency Electric Colada 1g" at bounding box center [107, 86] width 163 height 7
type input "0 ea"
type input "$6.50000"
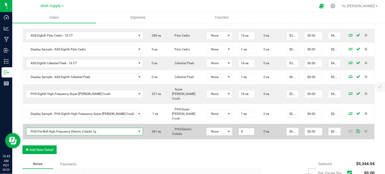
click at [239, 128] on input "0" at bounding box center [247, 131] width 16 height 7
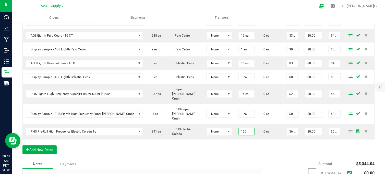
type input "160 ea"
type input "$1,040.00"
click at [241, 140] on div "Order Details Print All Labels Item Sellable Strain Lot Number Qty Ordered Qty …" at bounding box center [198, 41] width 352 height 235
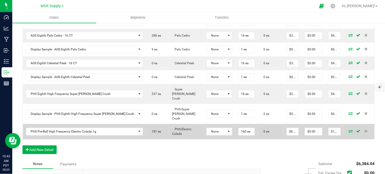
click at [349, 129] on icon at bounding box center [351, 130] width 4 height 3
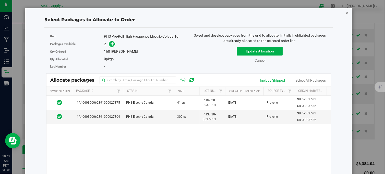
click at [346, 11] on icon "button" at bounding box center [348, 12] width 4 height 6
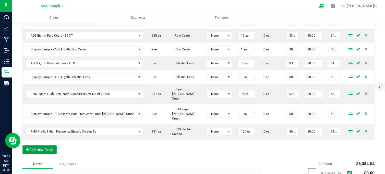
click at [47, 145] on button "Add New Detail" at bounding box center [39, 149] width 34 height 9
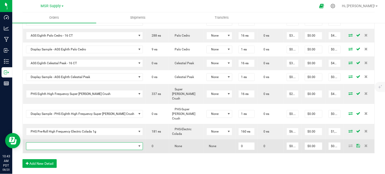
click at [72, 142] on span "NO DATA FOUND" at bounding box center [81, 145] width 110 height 7
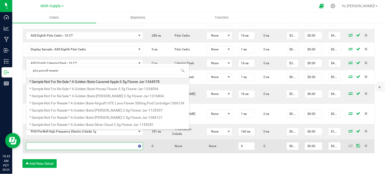
type input "phs pre-roll reverie"
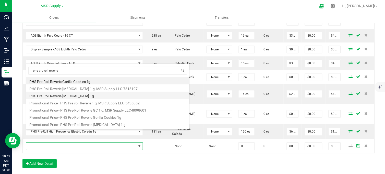
click at [80, 96] on li "PHS Pre-Roll Reverie [MEDICAL_DATA] 1g" at bounding box center [107, 94] width 163 height 7
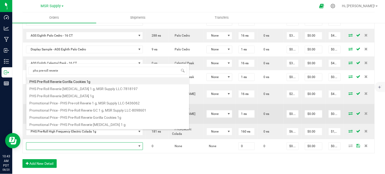
type input "0 ea"
type input "$6.50000"
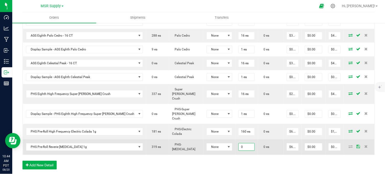
click at [239, 143] on input "0" at bounding box center [247, 146] width 16 height 7
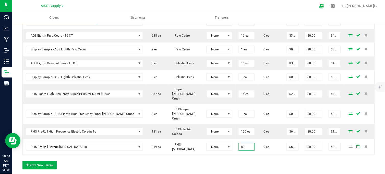
type input "80 ea"
type input "$520.00"
click at [235, 147] on div "Order Details Print All Labels Item Sellable Strain Lot Number Qty Ordered Qty …" at bounding box center [198, 49] width 352 height 251
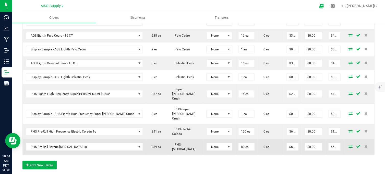
click at [349, 145] on icon at bounding box center [351, 146] width 4 height 3
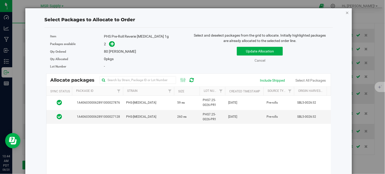
click at [346, 13] on icon "button" at bounding box center [348, 12] width 4 height 6
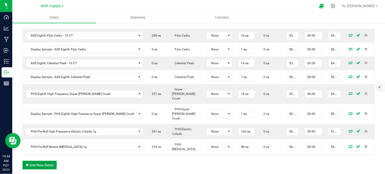
click at [47, 160] on button "Add New Detail" at bounding box center [39, 164] width 34 height 9
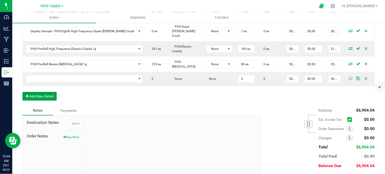
scroll to position [326, 0]
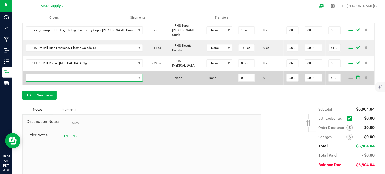
click at [80, 74] on span "NO DATA FOUND" at bounding box center [81, 77] width 110 height 7
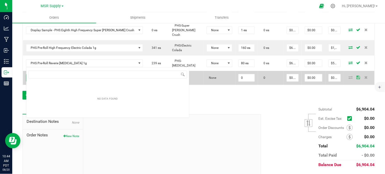
scroll to position [8, 99]
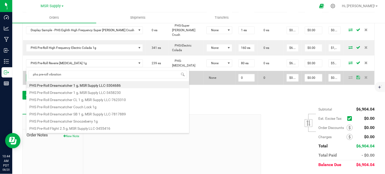
type input "phs pre-roll vibration"
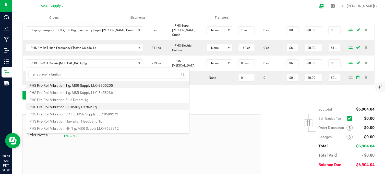
click at [79, 106] on li "PHS Pre-Roll Vibration Blueberry Parfait 1g" at bounding box center [107, 105] width 163 height 7
type input "0 ea"
type input "$6.50000"
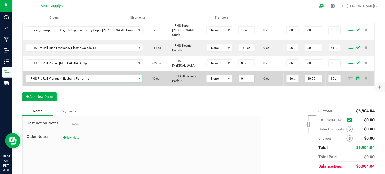
click at [239, 75] on input "0" at bounding box center [247, 78] width 16 height 7
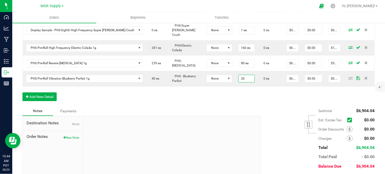
type input "20 ea"
type input "$130.00"
click at [50, 92] on button "Add New Detail" at bounding box center [39, 96] width 34 height 9
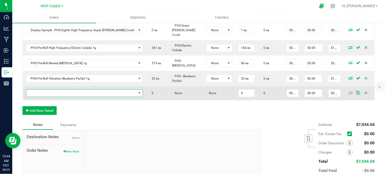
click at [52, 89] on span "NO DATA FOUND" at bounding box center [81, 92] width 110 height 7
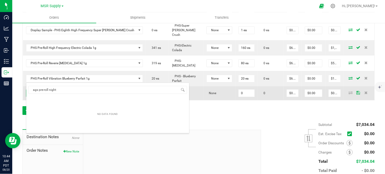
type input "ags pre-roll night"
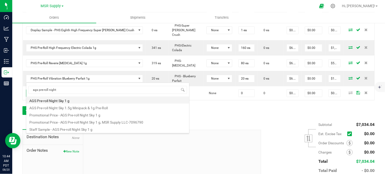
click at [57, 99] on li "AGS Pre-roll Night Sky 1 g" at bounding box center [107, 99] width 163 height 7
type input "0 ea"
type input "$8.00000"
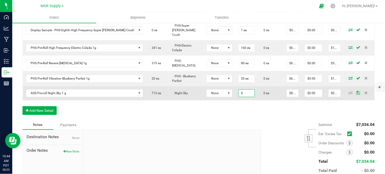
click at [239, 89] on input "0" at bounding box center [247, 92] width 16 height 7
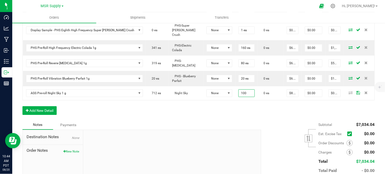
type input "100 ea"
type input "$800.00"
click at [349, 91] on icon at bounding box center [351, 92] width 4 height 3
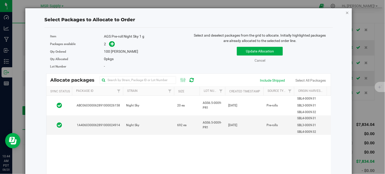
click at [346, 12] on icon "button" at bounding box center [348, 12] width 4 height 6
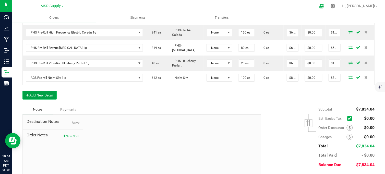
click at [49, 91] on button "Add New Detail" at bounding box center [39, 95] width 34 height 9
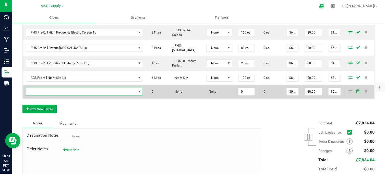
click at [75, 88] on span "NO DATA FOUND" at bounding box center [81, 91] width 110 height 7
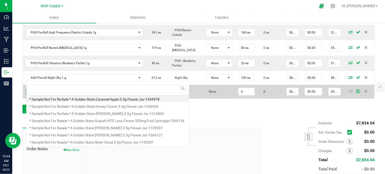
scroll to position [8, 99]
type input "flights"
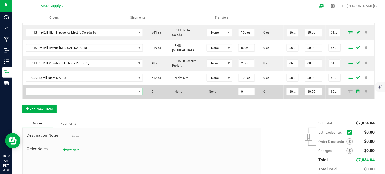
click at [73, 88] on span "NO DATA FOUND" at bounding box center [81, 91] width 110 height 7
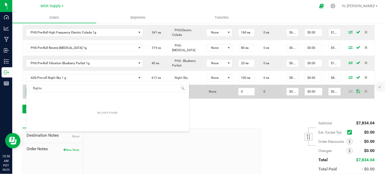
type input "flight"
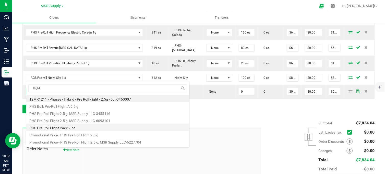
click at [61, 128] on li "PHS Pre-Roll Flight Pack 2.5g" at bounding box center [107, 126] width 163 height 7
type input "0 ea"
type input "$20.00000"
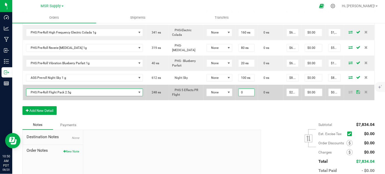
click at [239, 89] on input "0" at bounding box center [247, 92] width 16 height 7
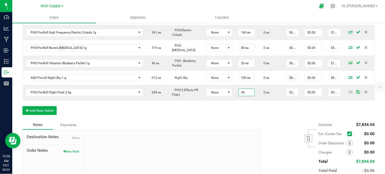
type input "40 ea"
type input "$800.00"
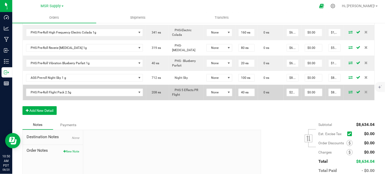
click at [349, 90] on icon at bounding box center [351, 91] width 4 height 3
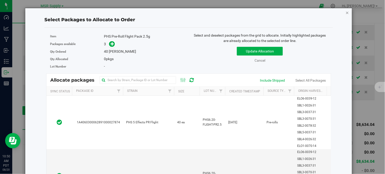
click at [346, 13] on icon "button" at bounding box center [348, 12] width 4 height 6
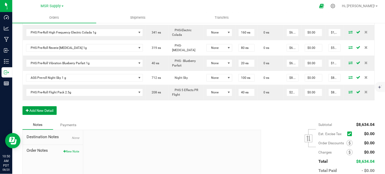
click at [39, 106] on button "Add New Detail" at bounding box center [39, 110] width 34 height 9
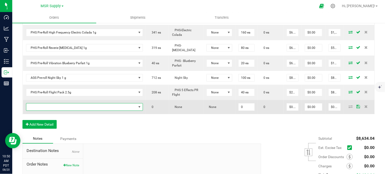
click at [39, 103] on span "NO DATA FOUND" at bounding box center [81, 106] width 110 height 7
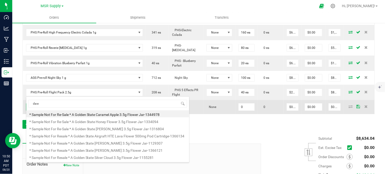
type input "dawn"
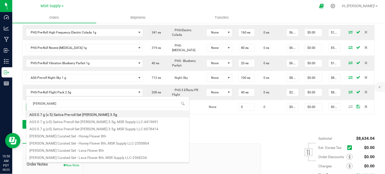
click at [75, 115] on li "AGS 0.7 g (x 5) Sativa Pre-roll Set [PERSON_NAME] 3.5g" at bounding box center [107, 113] width 163 height 7
type input "0 ea"
type input "$30.00000"
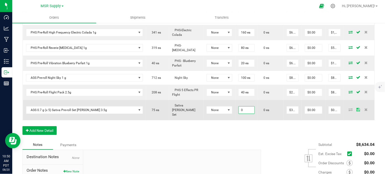
click at [239, 106] on input "0" at bounding box center [247, 109] width 16 height 7
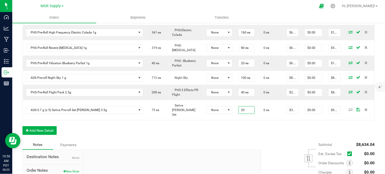
type input "20 ea"
type input "$600.00"
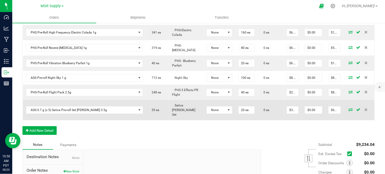
click at [349, 108] on icon at bounding box center [351, 109] width 4 height 3
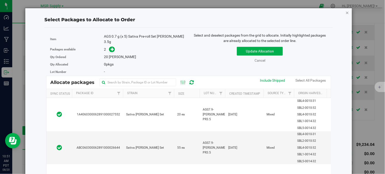
click at [346, 12] on icon "button" at bounding box center [348, 12] width 4 height 6
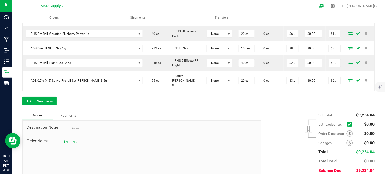
click at [70, 139] on button "New Note" at bounding box center [71, 141] width 16 height 5
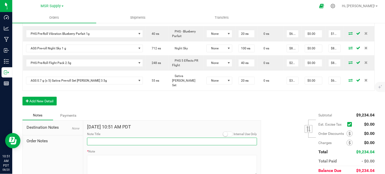
click at [99, 137] on input "Note Title" at bounding box center [172, 141] width 170 height 8
type input "Payment Details"
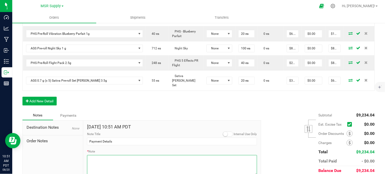
click at [144, 155] on textarea "* Note" at bounding box center [172, 165] width 170 height 20
paste textarea "Domestic Wire and ACH Instructions Beneficiary Name: MSR Supply LLC Beneficiary…"
type textarea "Domestic Wire and ACH Instructions Beneficiary Name: MSR Supply LLC Beneficiary…"
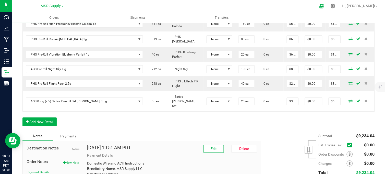
scroll to position [350, 0]
click at [233, 131] on div "Notes Payments" at bounding box center [139, 136] width 235 height 10
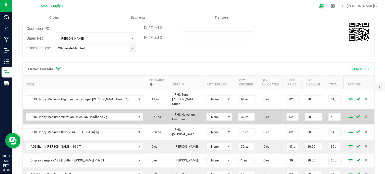
scroll to position [95, 0]
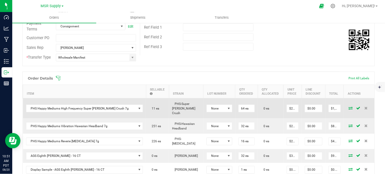
click at [349, 109] on icon at bounding box center [351, 107] width 4 height 3
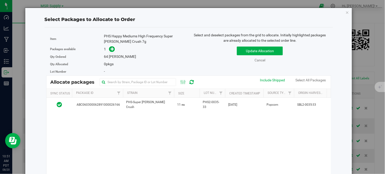
scroll to position [0, 0]
click at [346, 13] on icon "button" at bounding box center [348, 12] width 4 height 6
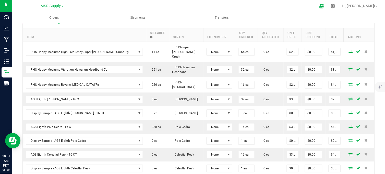
scroll to position [152, 0]
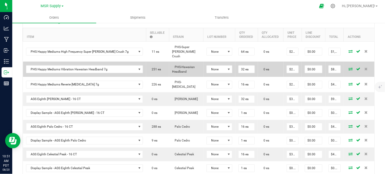
click at [349, 68] on icon at bounding box center [351, 68] width 4 height 3
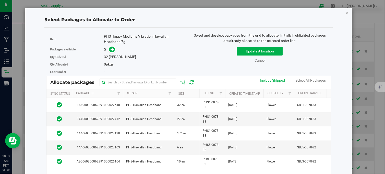
click at [200, 57] on div "Update Allocation Cancel Include Shipped Select All Packages" at bounding box center [260, 53] width 135 height 19
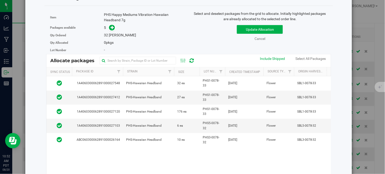
scroll to position [28, 0]
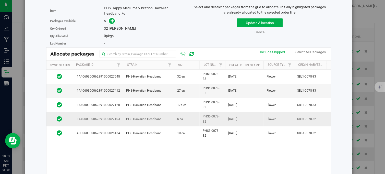
drag, startPoint x: 189, startPoint y: 91, endPoint x: 198, endPoint y: 117, distance: 27.4
click at [189, 91] on td "27 ea" at bounding box center [187, 91] width 26 height 14
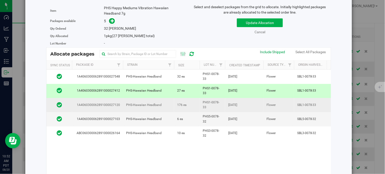
click at [193, 106] on td "176 ea" at bounding box center [187, 105] width 26 height 14
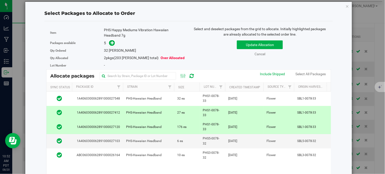
scroll to position [0, 0]
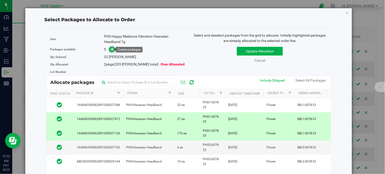
click at [111, 49] on icon at bounding box center [113, 49] width 4 height 4
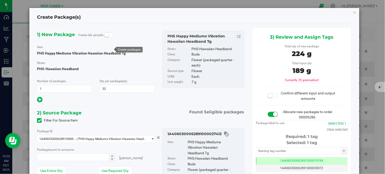
type input "27 ea"
type input "0 ea"
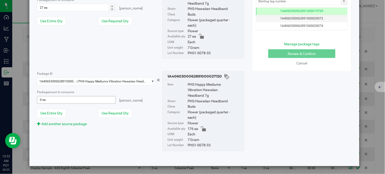
click at [48, 101] on span "0 ea 0" at bounding box center [76, 100] width 78 height 8
type input "5"
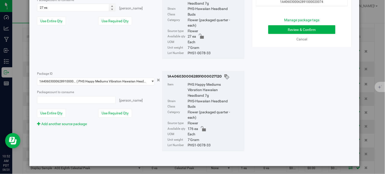
click at [79, 65] on div "2) Source Package Found 5 eligible packages Filter For Source Item Package ID 1…" at bounding box center [140, 59] width 207 height 200
type input "5 ea"
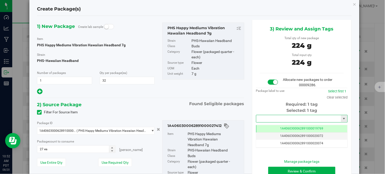
click at [294, 116] on input "text" at bounding box center [298, 118] width 85 height 7
click at [284, 127] on li "1A4060300062891000027948" at bounding box center [299, 127] width 90 height 8
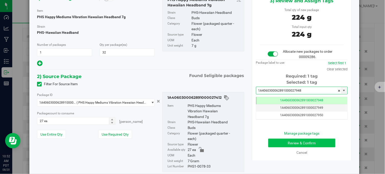
type input "1A4060300062891000027948"
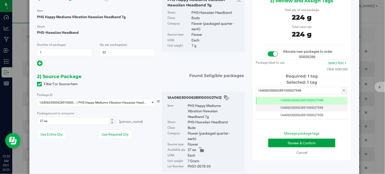
click at [291, 144] on button "Review & Confirm" at bounding box center [301, 142] width 67 height 9
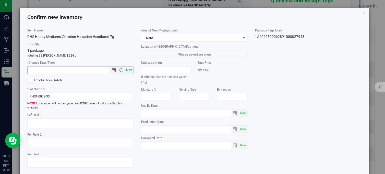
click at [129, 70] on span "Now" at bounding box center [129, 69] width 9 height 7
type input "8/20/2025 10:52 AM"
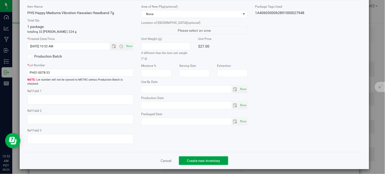
click at [195, 156] on button "Create new inventory" at bounding box center [203, 160] width 49 height 9
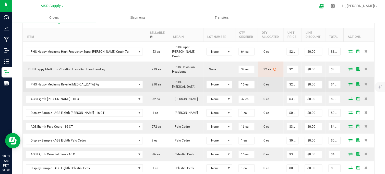
click at [347, 82] on span at bounding box center [351, 83] width 8 height 3
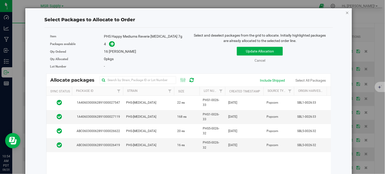
click at [346, 12] on icon "button" at bounding box center [348, 12] width 4 height 6
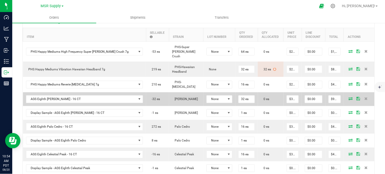
click at [349, 97] on icon at bounding box center [351, 98] width 4 height 3
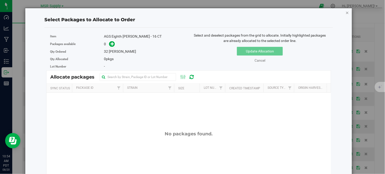
click at [346, 12] on icon "button" at bounding box center [348, 12] width 4 height 6
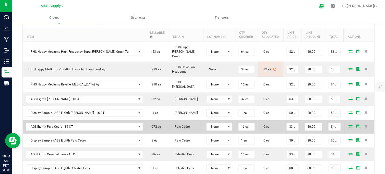
click at [349, 125] on icon at bounding box center [351, 126] width 4 height 3
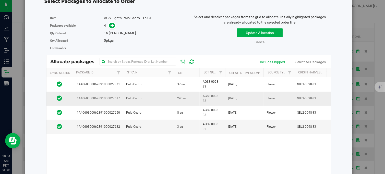
scroll to position [28, 0]
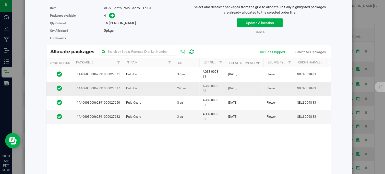
click at [188, 84] on td "240 ea" at bounding box center [187, 88] width 26 height 14
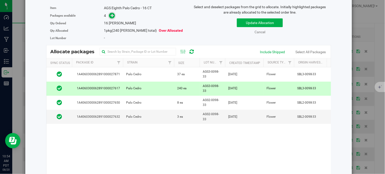
click at [113, 16] on icon at bounding box center [113, 16] width 4 height 4
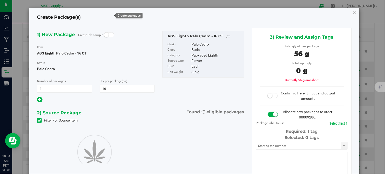
type input "16"
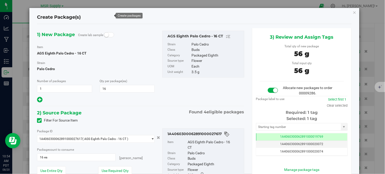
scroll to position [0, 0]
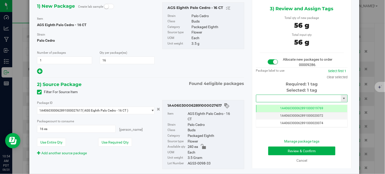
click at [265, 100] on input "text" at bounding box center [298, 98] width 85 height 7
click at [275, 106] on li "1A4060300062891000027949" at bounding box center [299, 107] width 90 height 8
type input "1A4060300062891000027949"
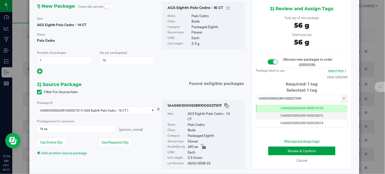
click at [279, 149] on button "Review & Confirm" at bounding box center [301, 150] width 67 height 9
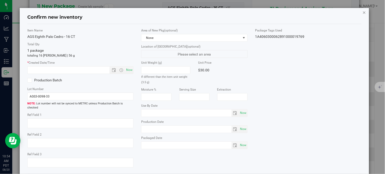
click at [363, 12] on icon "button" at bounding box center [365, 12] width 4 height 6
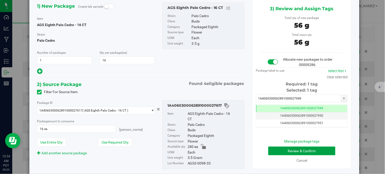
click at [283, 149] on button "Review & Confirm" at bounding box center [301, 150] width 67 height 9
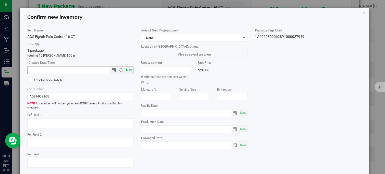
click at [128, 68] on span "Now" at bounding box center [129, 69] width 9 height 7
type input "8/20/2025 10:54 AM"
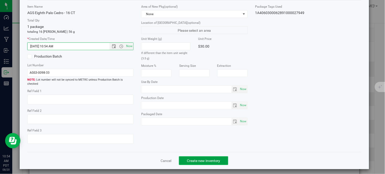
click at [193, 158] on span "Create new inventory" at bounding box center [203, 160] width 33 height 4
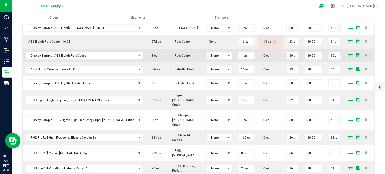
click at [349, 53] on icon at bounding box center [351, 54] width 4 height 3
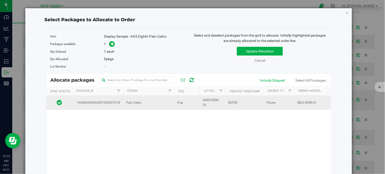
click at [163, 102] on td "Palo Cedro" at bounding box center [148, 103] width 51 height 14
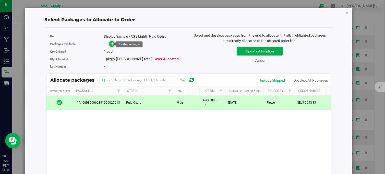
click at [109, 44] on span at bounding box center [112, 44] width 6 height 6
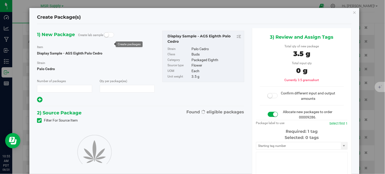
type input "1"
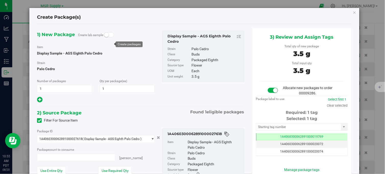
type input "1 ea"
click at [272, 128] on input "text" at bounding box center [298, 126] width 85 height 7
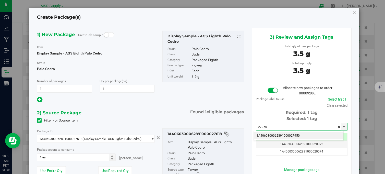
click at [278, 134] on li "1A4060300062891000027950" at bounding box center [299, 136] width 90 height 8
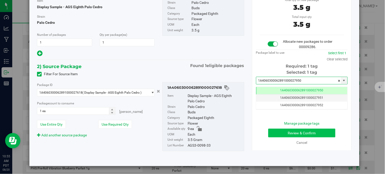
type input "1A4060300062891000027950"
click at [293, 131] on button "Review & Confirm" at bounding box center [301, 132] width 67 height 9
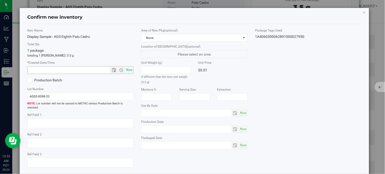
click at [129, 71] on span "Now" at bounding box center [129, 69] width 9 height 7
type input "8/20/2025 10:55 AM"
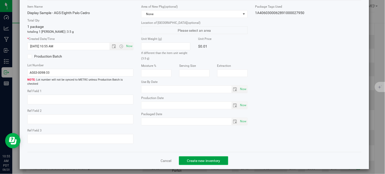
click at [213, 158] on span "Create new inventory" at bounding box center [203, 160] width 33 height 4
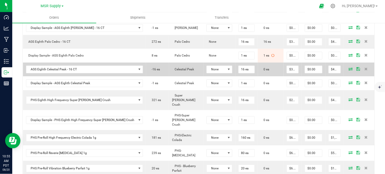
click at [349, 67] on icon at bounding box center [351, 68] width 4 height 3
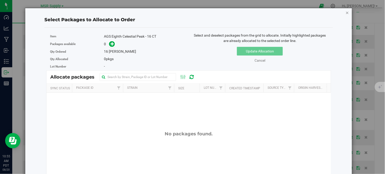
click at [346, 13] on icon "button" at bounding box center [348, 12] width 4 height 6
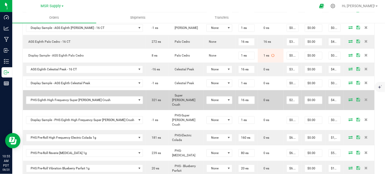
click at [349, 98] on icon at bounding box center [351, 99] width 4 height 3
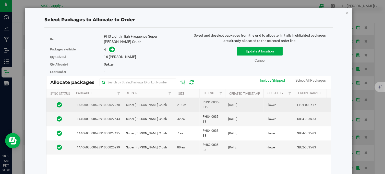
click at [194, 103] on td "218 ea" at bounding box center [187, 105] width 26 height 14
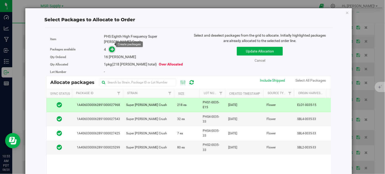
click at [111, 47] on icon at bounding box center [113, 49] width 4 height 4
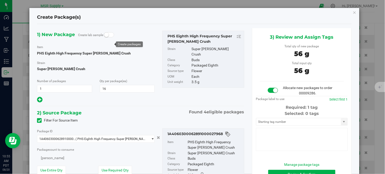
type input "16"
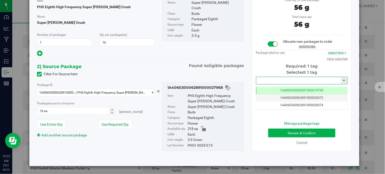
click at [278, 79] on input "text" at bounding box center [298, 80] width 85 height 7
click at [282, 90] on li "1A4060300062891000027951" at bounding box center [299, 89] width 90 height 8
type input "1A4060300062891000027951"
click at [284, 132] on button "Review & Confirm" at bounding box center [301, 132] width 67 height 9
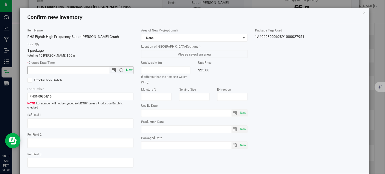
click at [125, 70] on span "Now" at bounding box center [129, 69] width 9 height 7
type input "8/20/2025 10:55 AM"
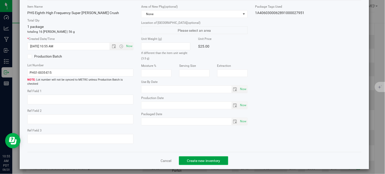
click at [188, 158] on span "Create new inventory" at bounding box center [203, 160] width 33 height 4
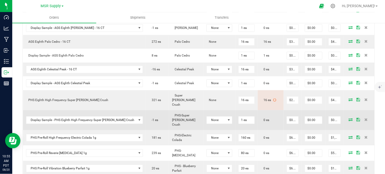
click at [349, 118] on icon at bounding box center [351, 119] width 4 height 3
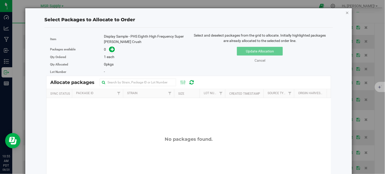
click at [346, 11] on icon "button" at bounding box center [348, 12] width 4 height 6
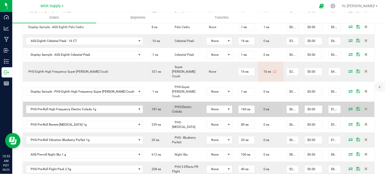
click at [349, 107] on icon at bounding box center [351, 108] width 4 height 3
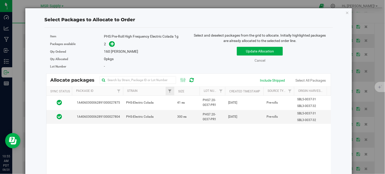
drag, startPoint x: 170, startPoint y: 116, endPoint x: 170, endPoint y: 88, distance: 28.1
click at [170, 116] on td "PHS-Electric Colada" at bounding box center [148, 117] width 51 height 14
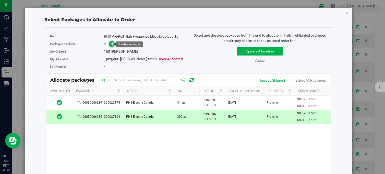
click at [111, 43] on icon at bounding box center [113, 44] width 4 height 4
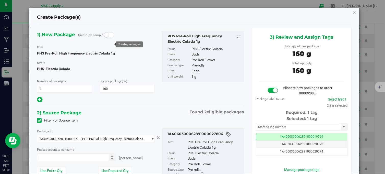
type input "160 ea"
click at [272, 126] on input "text" at bounding box center [298, 126] width 85 height 7
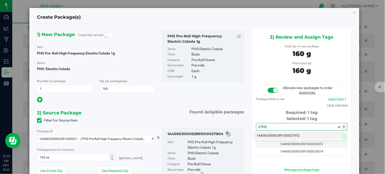
click at [285, 136] on li "1A4060300062891000027952" at bounding box center [299, 136] width 90 height 8
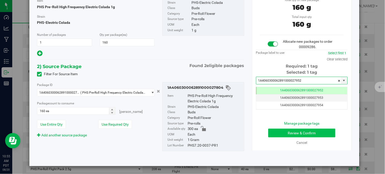
type input "1A4060300062891000027952"
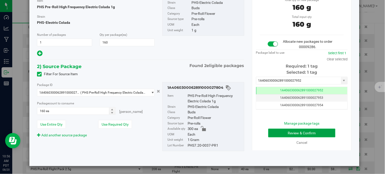
click at [282, 132] on button "Review & Confirm" at bounding box center [301, 132] width 67 height 9
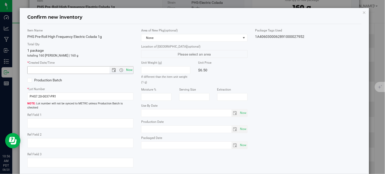
click at [129, 71] on span "Now" at bounding box center [129, 69] width 9 height 7
type input "8/20/2025 10:56 AM"
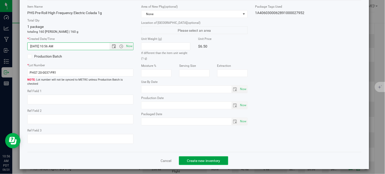
click at [193, 159] on span "Create new inventory" at bounding box center [203, 160] width 33 height 4
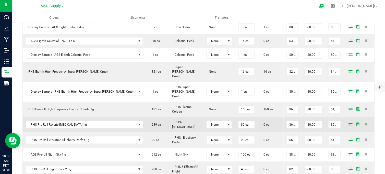
click at [349, 122] on icon at bounding box center [351, 123] width 4 height 3
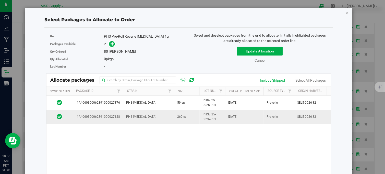
click at [152, 120] on td "PHS-[MEDICAL_DATA]" at bounding box center [148, 117] width 51 height 14
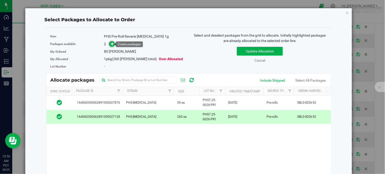
click at [111, 44] on icon at bounding box center [113, 44] width 4 height 4
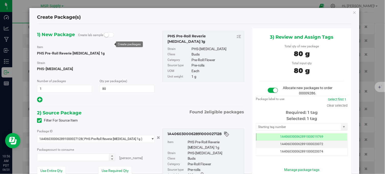
type input "80 ea"
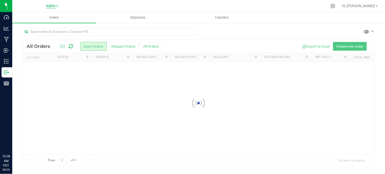
click at [52, 5] on span "Nabis" at bounding box center [50, 6] width 9 height 5
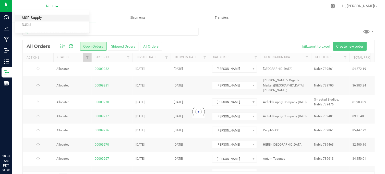
click at [38, 17] on link "MSR Supply" at bounding box center [52, 18] width 75 height 7
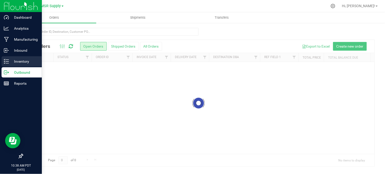
click at [7, 61] on icon at bounding box center [6, 61] width 5 height 5
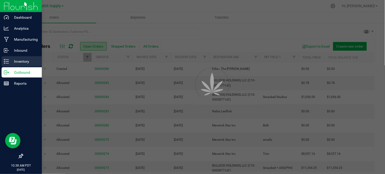
click at [17, 63] on p "Inventory" at bounding box center [24, 61] width 31 height 6
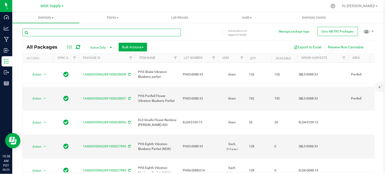
click at [94, 35] on input "text" at bounding box center [101, 33] width 159 height 8
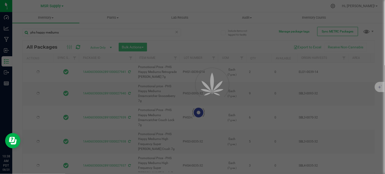
click at [29, 33] on div at bounding box center [192, 87] width 385 height 174
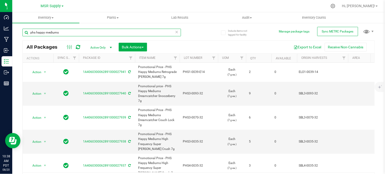
click at [26, 33] on input "phs happy mediums" at bounding box center [101, 33] width 159 height 8
click at [75, 33] on input "phs happy mediums" at bounding box center [101, 33] width 159 height 8
type input "phs happy mediums vibration"
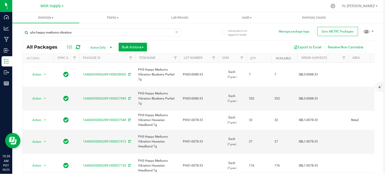
click at [284, 58] on link "Available" at bounding box center [283, 58] width 15 height 4
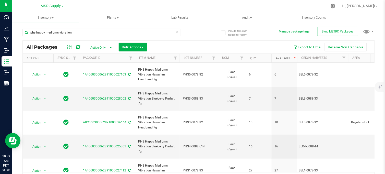
click at [284, 58] on link "Available" at bounding box center [286, 58] width 21 height 4
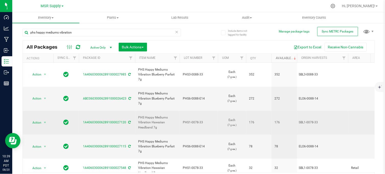
scroll to position [28, 0]
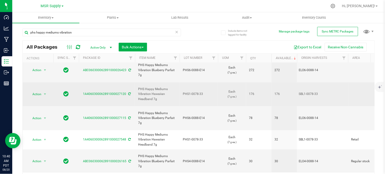
copy tr "PHS Happy Mediums Vibration Hawaiian Headband 7g"
drag, startPoint x: 158, startPoint y: 87, endPoint x: 134, endPoint y: 78, distance: 25.3
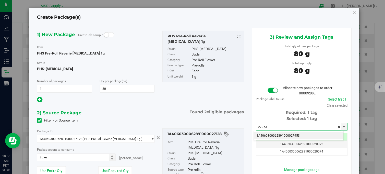
click at [287, 135] on li "1A4060300062891000027953" at bounding box center [299, 136] width 90 height 8
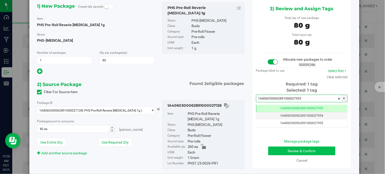
type input "1A4060300062891000027953"
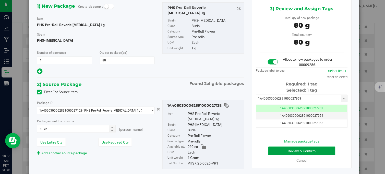
click at [280, 151] on button "Review & Confirm" at bounding box center [301, 150] width 67 height 9
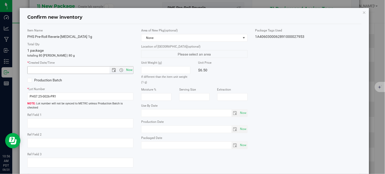
click at [128, 69] on span "Now" at bounding box center [129, 69] width 9 height 7
type input "[DATE] 10:56 AM"
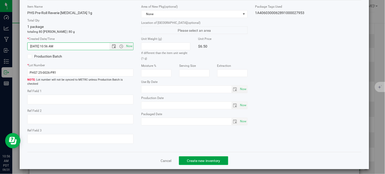
click at [207, 158] on span "Create new inventory" at bounding box center [203, 160] width 33 height 4
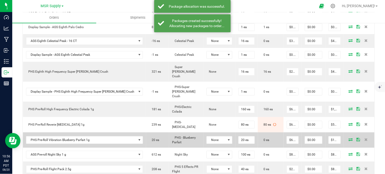
click at [347, 138] on span at bounding box center [351, 139] width 8 height 3
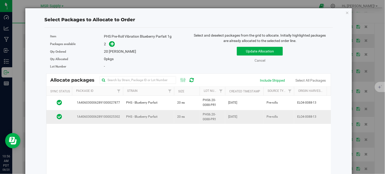
click at [139, 114] on span "PHS - Blueberry Parfait" at bounding box center [141, 116] width 31 height 5
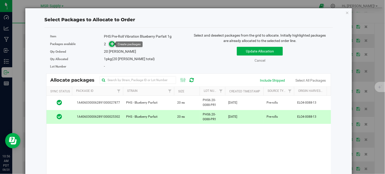
click at [112, 44] on icon at bounding box center [113, 44] width 4 height 4
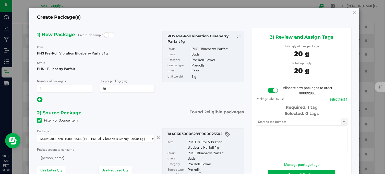
type input "20"
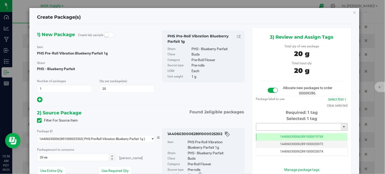
click at [268, 125] on input "text" at bounding box center [298, 126] width 85 height 7
click at [274, 136] on li "1A4060300062891000027954" at bounding box center [299, 136] width 90 height 8
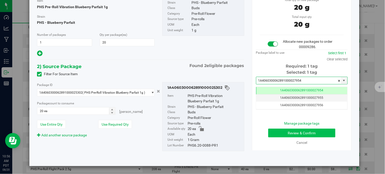
type input "1A4060300062891000027954"
click at [287, 128] on button "Review & Confirm" at bounding box center [301, 132] width 67 height 9
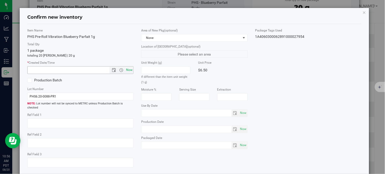
click at [129, 70] on span "Now" at bounding box center [129, 69] width 9 height 7
type input "[DATE] 10:56 AM"
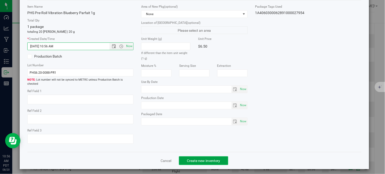
click at [194, 158] on span "Create new inventory" at bounding box center [203, 160] width 33 height 4
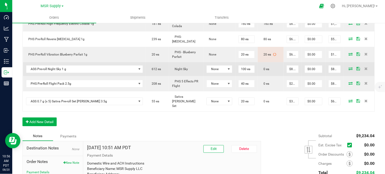
click at [349, 67] on icon at bounding box center [351, 68] width 4 height 3
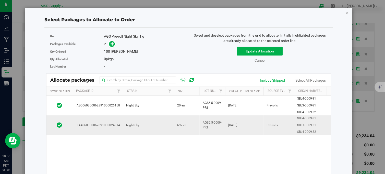
click at [168, 127] on td "Night Sky" at bounding box center [148, 124] width 51 height 19
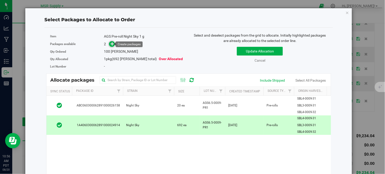
click at [110, 46] on span at bounding box center [112, 44] width 6 height 6
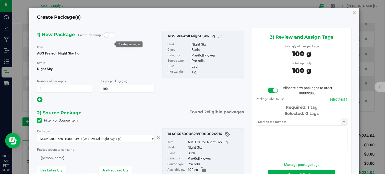
type input "100"
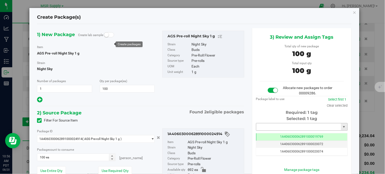
click at [262, 123] on input "text" at bounding box center [298, 126] width 85 height 7
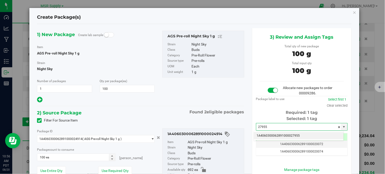
click at [275, 136] on li "1A4060300062891000027955" at bounding box center [299, 136] width 90 height 8
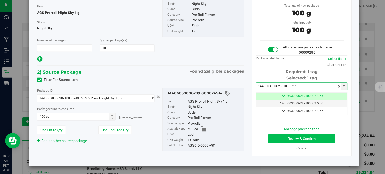
type input "1A4060300062891000027955"
click at [283, 135] on button "Review & Confirm" at bounding box center [301, 138] width 67 height 9
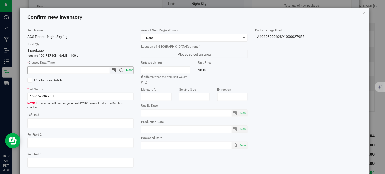
click at [129, 70] on span "Now" at bounding box center [129, 69] width 9 height 7
type input "[DATE] 10:57 AM"
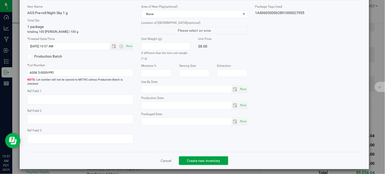
click at [187, 158] on span "Create new inventory" at bounding box center [203, 160] width 33 height 4
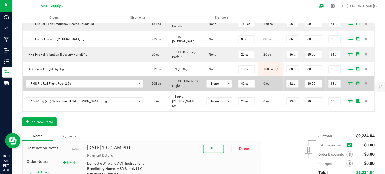
click at [349, 81] on icon at bounding box center [351, 82] width 4 height 3
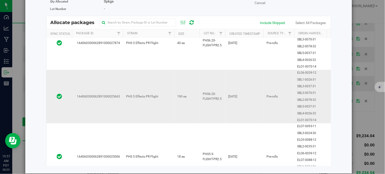
click at [167, 108] on td "PHS 5 Effects PR Flight" at bounding box center [148, 96] width 51 height 53
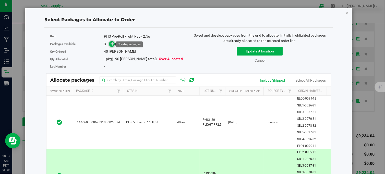
click at [109, 43] on span at bounding box center [112, 44] width 6 height 6
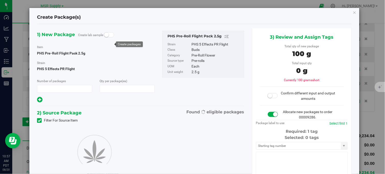
type input "1"
type input "40"
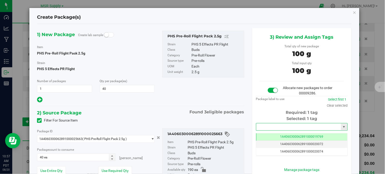
click at [282, 127] on input "text" at bounding box center [298, 126] width 85 height 7
click at [285, 136] on li "1A4060300062891000027956" at bounding box center [299, 136] width 90 height 8
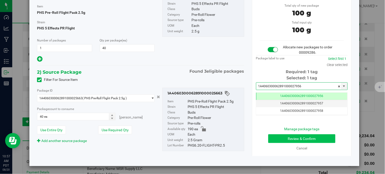
type input "1A4060300062891000027956"
click at [290, 136] on button "Review & Confirm" at bounding box center [301, 138] width 67 height 9
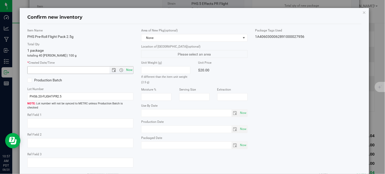
click at [126, 70] on span "Now" at bounding box center [129, 69] width 9 height 7
type input "[DATE] 10:57 AM"
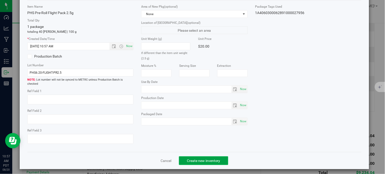
click at [188, 158] on span "Create new inventory" at bounding box center [203, 160] width 33 height 4
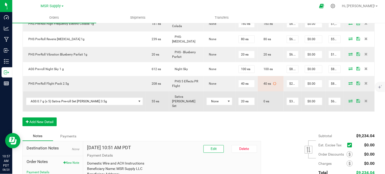
click at [349, 99] on icon at bounding box center [351, 100] width 4 height 3
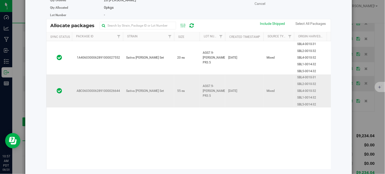
click at [171, 87] on td "Sativa [PERSON_NAME] Set" at bounding box center [148, 90] width 51 height 33
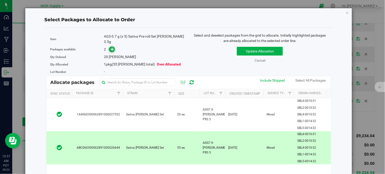
click at [112, 47] on icon at bounding box center [113, 49] width 4 height 4
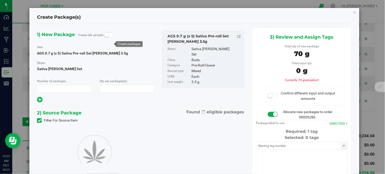
type input "1"
type input "20"
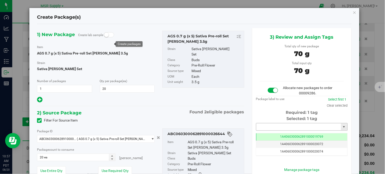
click at [268, 128] on input "text" at bounding box center [298, 126] width 85 height 7
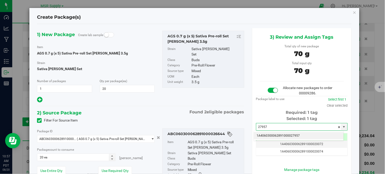
click at [272, 133] on li "1A4060300062891000027957" at bounding box center [299, 136] width 90 height 8
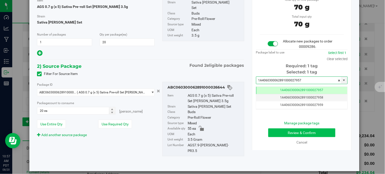
type input "1A4060300062891000027957"
click at [277, 133] on button "Review & Confirm" at bounding box center [301, 132] width 67 height 9
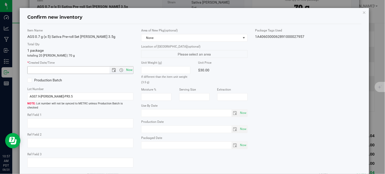
click at [126, 69] on span "Now" at bounding box center [129, 69] width 9 height 7
type input "[DATE] 10:57 AM"
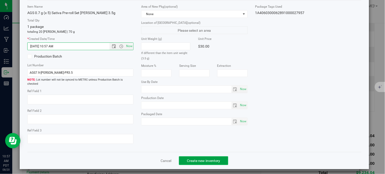
click at [191, 158] on span "Create new inventory" at bounding box center [203, 160] width 33 height 4
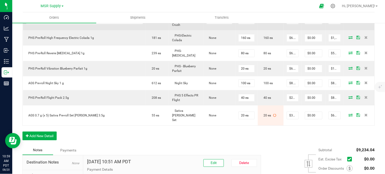
scroll to position [337, 0]
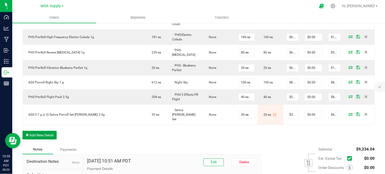
click at [52, 130] on button "Add New Detail" at bounding box center [39, 134] width 34 height 9
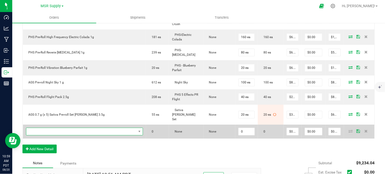
click at [50, 128] on span "NO DATA FOUND" at bounding box center [81, 131] width 110 height 7
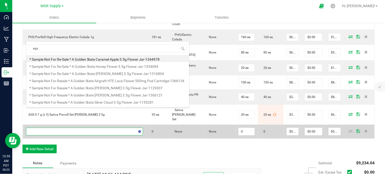
scroll to position [0, 0]
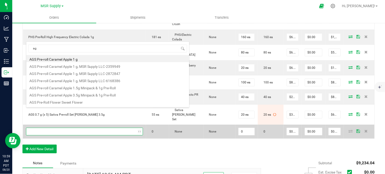
type input "a"
type input "lava"
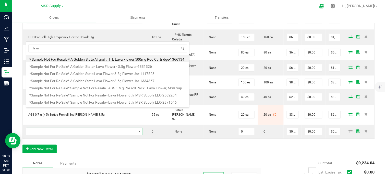
scroll to position [57, 0]
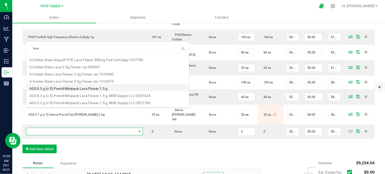
click at [88, 89] on li "AGS 0.3 g (x 5) Preroll Minipack Lava Flower 1.5 g" at bounding box center [107, 87] width 163 height 7
type input "0 ea"
type input "$12.75000"
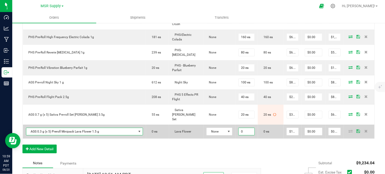
click at [239, 128] on input "0" at bounding box center [247, 131] width 16 height 7
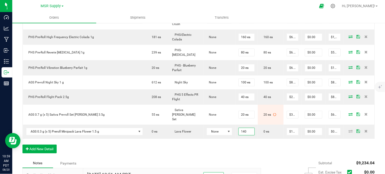
type input "140 ea"
type input "$1,785.00"
click at [50, 144] on button "Add New Detail" at bounding box center [39, 148] width 34 height 9
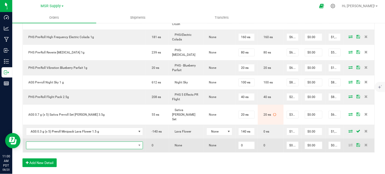
click at [61, 141] on span "NO DATA FOUND" at bounding box center [81, 144] width 110 height 7
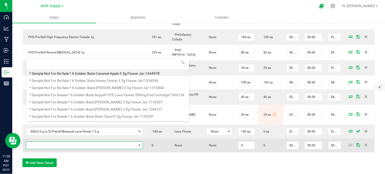
scroll to position [8, 99]
type input "alpin"
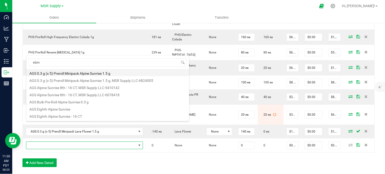
click at [83, 72] on li "AGS 0.3 g (x 5) Preroll Minipack Alpine Sunrise 1.5 g" at bounding box center [107, 72] width 163 height 7
type input "0 ea"
type input "$12.75000"
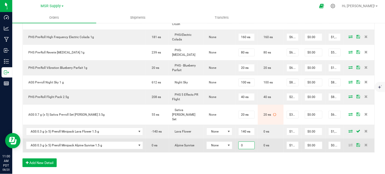
click at [239, 141] on input "0" at bounding box center [247, 144] width 16 height 7
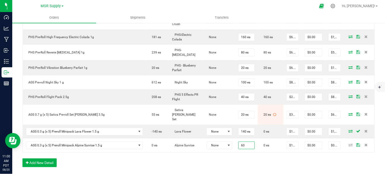
type input "60 ea"
type input "$765.00"
click at [233, 142] on div "Order Details Print All Labels Item Sellable Strain Lot Number Qty Ordered Qty …" at bounding box center [198, 0] width 352 height 342
click at [139, 144] on div "Order Details Print All Labels Item Sellable Strain Lot Number Qty Ordered Qty …" at bounding box center [198, 0] width 352 height 342
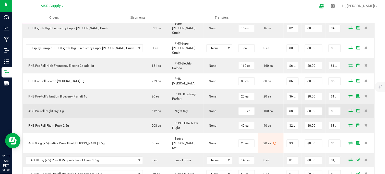
scroll to position [337, 0]
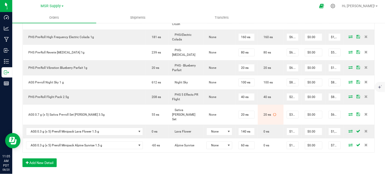
click at [123, 148] on div "Order Details Print All Labels Item Sellable Strain Lot Number Qty Ordered Qty …" at bounding box center [198, 0] width 352 height 342
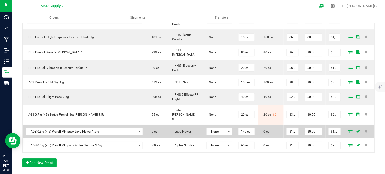
click at [347, 129] on span at bounding box center [351, 130] width 8 height 3
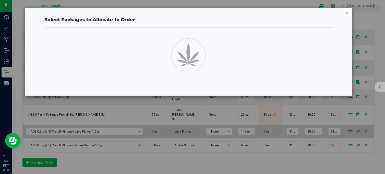
click at [346, 111] on div "Select Packages to Allocate to Order" at bounding box center [194, 87] width 389 height 174
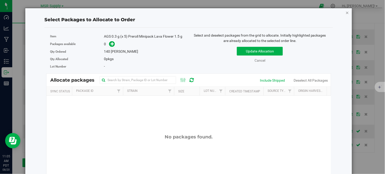
click at [346, 13] on icon "button" at bounding box center [348, 12] width 4 height 6
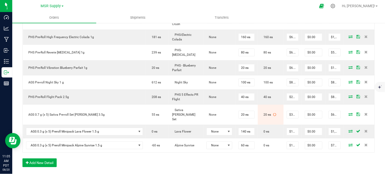
drag, startPoint x: 260, startPoint y: 140, endPoint x: 240, endPoint y: 141, distance: 20.2
click at [259, 140] on div "Order Details Print All Labels Item Sellable Strain Lot Number Qty Ordered Qty …" at bounding box center [198, 0] width 352 height 342
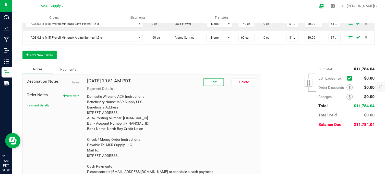
scroll to position [445, 0]
click at [70, 93] on button "New Note" at bounding box center [71, 95] width 16 height 5
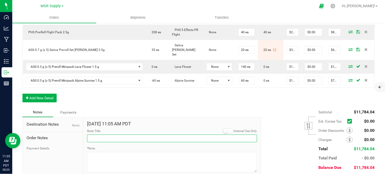
click at [101, 134] on input "Note Title" at bounding box center [172, 138] width 170 height 8
type input "Display credits"
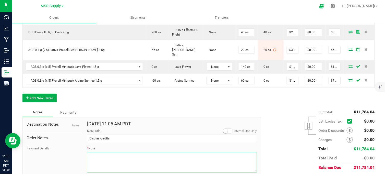
drag, startPoint x: 114, startPoint y: 149, endPoint x: 112, endPoint y: 140, distance: 9.2
click at [113, 152] on textarea "* Note" at bounding box center [172, 162] width 170 height 20
type textarea "$22.50 credited for missing SBC display"
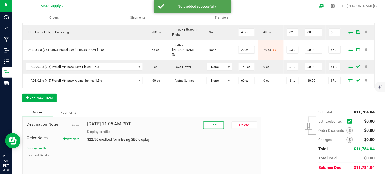
scroll to position [399, 0]
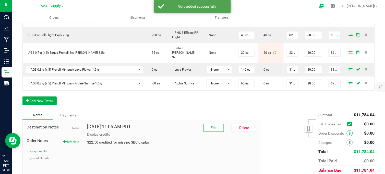
click at [349, 131] on icon at bounding box center [350, 133] width 2 height 4
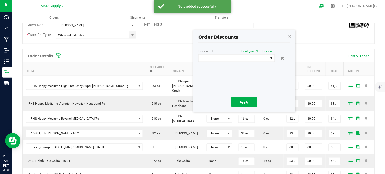
scroll to position [115, 0]
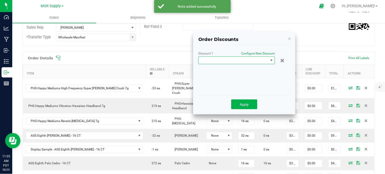
click at [258, 59] on span at bounding box center [234, 60] width 70 height 7
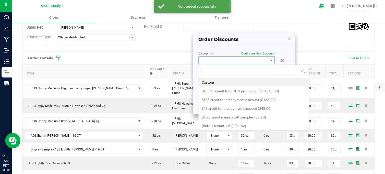
scroll to position [8, 77]
drag, startPoint x: 211, startPoint y: 83, endPoint x: 224, endPoint y: 77, distance: 14.2
click at [211, 83] on li "Custom" at bounding box center [254, 82] width 111 height 9
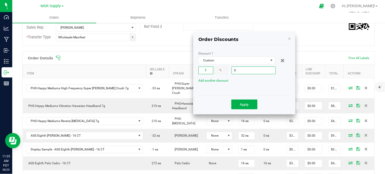
click at [241, 70] on input "0" at bounding box center [254, 70] width 44 height 7
type input "$22.50"
click at [246, 108] on button "Apply" at bounding box center [244, 104] width 26 height 10
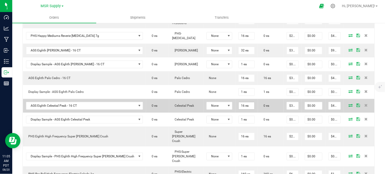
scroll to position [229, 0]
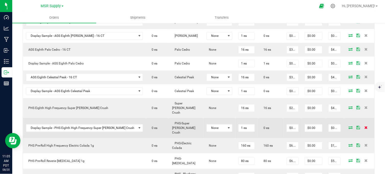
click at [362, 126] on span at bounding box center [366, 127] width 8 height 3
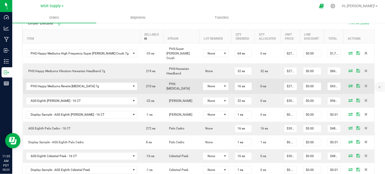
scroll to position [144, 0]
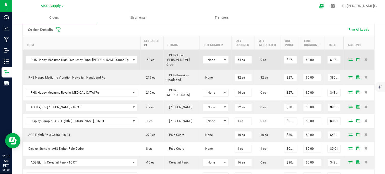
click at [349, 59] on icon at bounding box center [351, 59] width 4 height 3
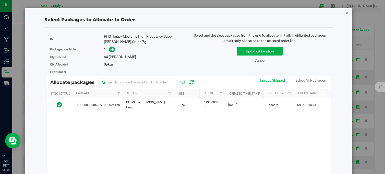
click at [346, 12] on icon "button" at bounding box center [348, 12] width 4 height 6
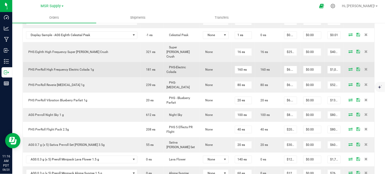
scroll to position [285, 0]
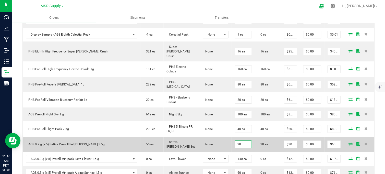
click at [235, 140] on input "20" at bounding box center [243, 143] width 17 height 7
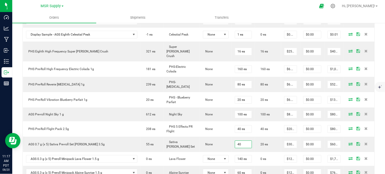
type input "40 ea"
type input "$1,200.00"
click at [378, 53] on div "Back to Orders Order details Export PDF Done Editing Order # 00009286 Status Pa…" at bounding box center [198, 10] width 373 height 546
click at [349, 142] on icon at bounding box center [351, 143] width 4 height 3
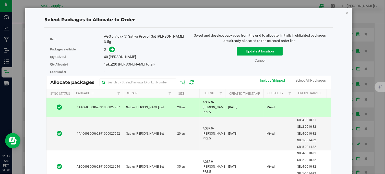
click at [192, 103] on td "20 ea" at bounding box center [187, 107] width 26 height 19
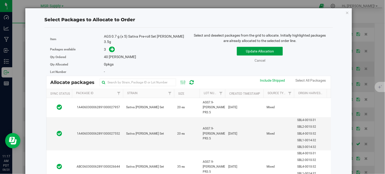
drag, startPoint x: 241, startPoint y: 50, endPoint x: 244, endPoint y: 58, distance: 8.3
click at [241, 50] on button "Update Allocation" at bounding box center [260, 51] width 46 height 9
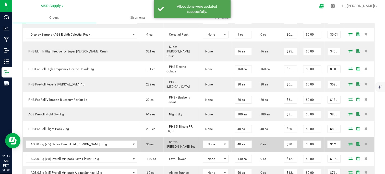
click at [349, 142] on icon at bounding box center [351, 143] width 4 height 3
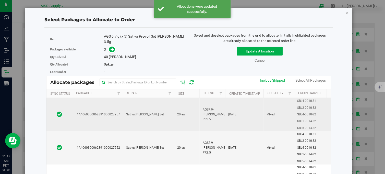
click at [162, 105] on td "Sativa [PERSON_NAME] Set" at bounding box center [148, 114] width 51 height 33
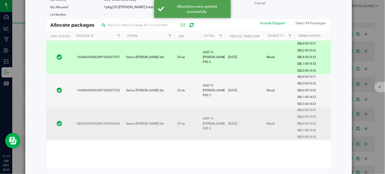
scroll to position [57, 0]
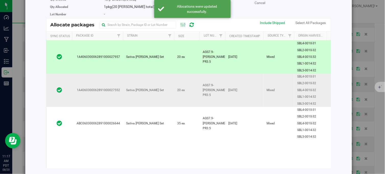
click at [167, 91] on td "Sativa [PERSON_NAME] Set" at bounding box center [148, 90] width 51 height 33
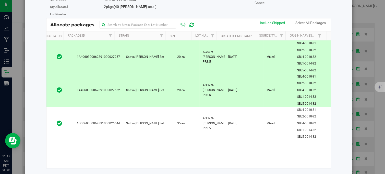
scroll to position [0, 0]
click at [165, 89] on td "Sativa [PERSON_NAME] Set" at bounding box center [148, 90] width 51 height 33
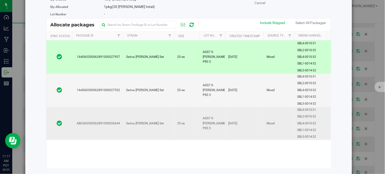
click at [165, 117] on td "Sativa [PERSON_NAME] Set" at bounding box center [148, 123] width 51 height 33
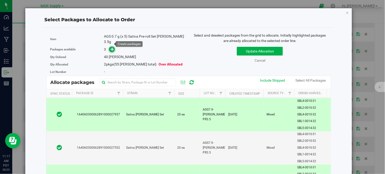
click at [113, 47] on icon at bounding box center [113, 49] width 4 height 4
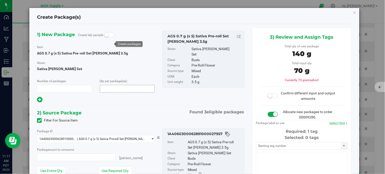
type input "1"
type input "40"
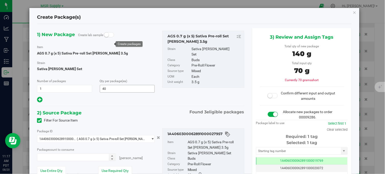
type input "20 ea"
type input "0 ea"
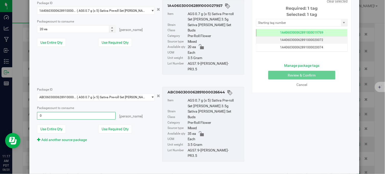
click at [51, 112] on span "0 ea 0" at bounding box center [76, 116] width 78 height 8
type input "20"
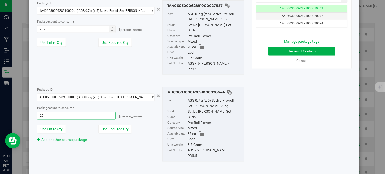
type input "20 ea"
click at [73, 64] on div "Package ID 1A4060300062891000027957 ( AGS 0.7 g (x 5) Sativa Pre-roll Set [PERS…" at bounding box center [140, 37] width 215 height 83
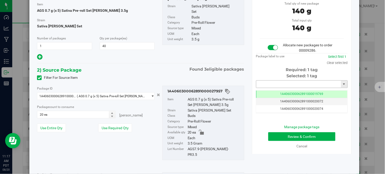
click at [282, 84] on input "text" at bounding box center [298, 83] width 85 height 7
click at [277, 92] on li "1A4060300062891000027958" at bounding box center [299, 93] width 90 height 8
type input "1A4060300062891000027958"
click at [281, 137] on button "Review & Confirm" at bounding box center [301, 136] width 67 height 9
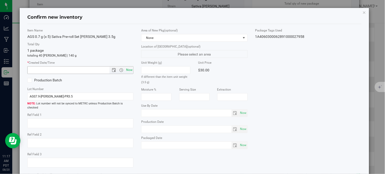
click at [130, 70] on span "Now" at bounding box center [129, 69] width 9 height 7
type input "[DATE] 11:17 AM"
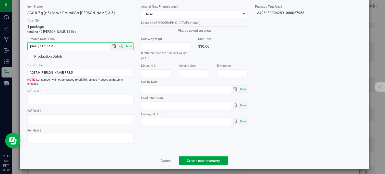
click at [184, 158] on button "Create new inventory" at bounding box center [203, 160] width 49 height 9
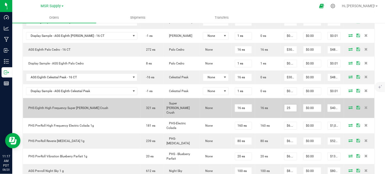
click at [284, 104] on input "25" at bounding box center [290, 107] width 13 height 7
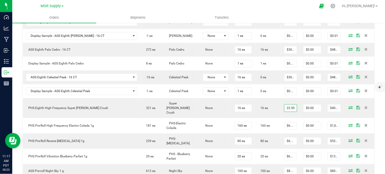
click at [376, 31] on div "Back to Orders Order details Export PDF Done Editing Order # 00009286 Status Pa…" at bounding box center [198, 67] width 373 height 546
type input "$22.50000"
type input "$360.00"
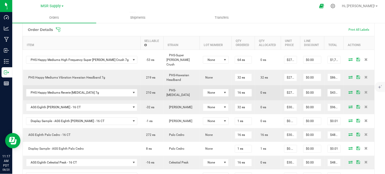
click at [349, 91] on icon at bounding box center [351, 92] width 4 height 3
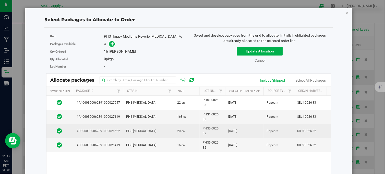
click at [166, 129] on td "PHS-[MEDICAL_DATA]" at bounding box center [148, 131] width 51 height 14
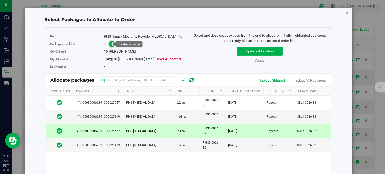
click at [109, 45] on span at bounding box center [112, 44] width 6 height 6
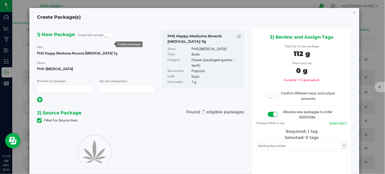
type input "1"
type input "16"
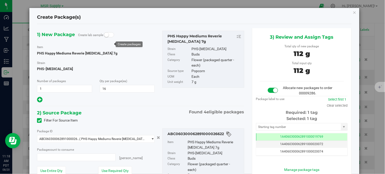
type input "16 ea"
click at [270, 129] on input "text" at bounding box center [298, 126] width 85 height 7
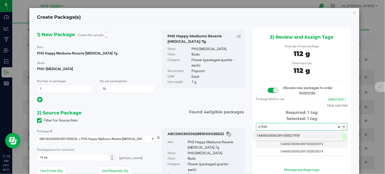
click at [269, 135] on li "1A4060300062891000027959" at bounding box center [299, 136] width 90 height 8
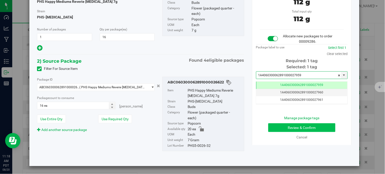
type input "1A4060300062891000027959"
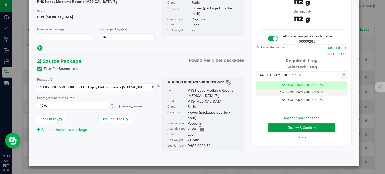
click at [289, 128] on button "Review & Confirm" at bounding box center [301, 127] width 67 height 9
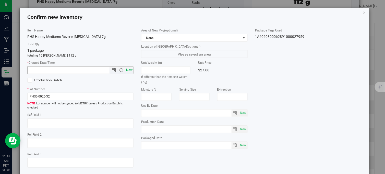
click at [129, 72] on span "Now" at bounding box center [129, 69] width 9 height 7
type input "[DATE] 11:18 AM"
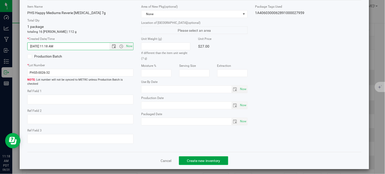
click at [218, 156] on button "Create new inventory" at bounding box center [203, 160] width 49 height 9
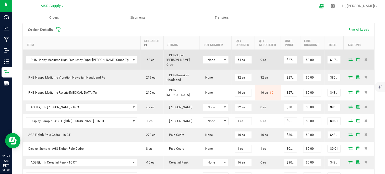
click at [349, 60] on icon at bounding box center [351, 59] width 4 height 3
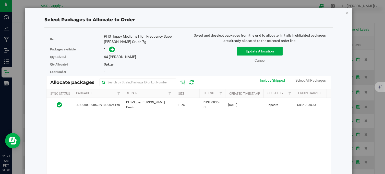
click at [189, 141] on div "ABC060300062891000026166 PHS-Super [PERSON_NAME] Crush 11 ea PHS2-0035-33 [DATE…" at bounding box center [188, 162] width 284 height 128
click at [346, 13] on icon "button" at bounding box center [348, 12] width 4 height 6
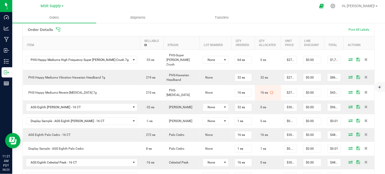
click at [272, 6] on div at bounding box center [203, 6] width 224 height 10
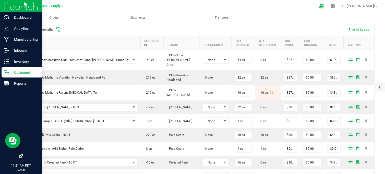
click at [10, 73] on p "Outbound" at bounding box center [24, 72] width 31 height 6
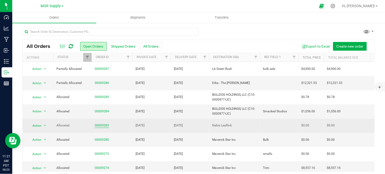
click at [103, 124] on link "00009283" at bounding box center [102, 125] width 14 height 5
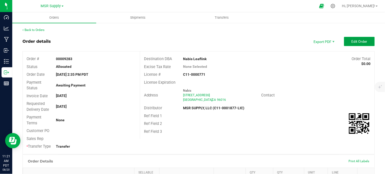
click at [352, 39] on span "Edit Order" at bounding box center [360, 41] width 16 height 4
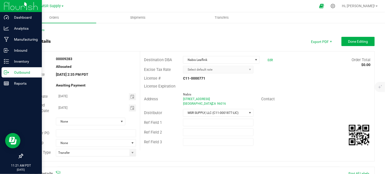
click at [8, 73] on icon at bounding box center [6, 72] width 5 height 5
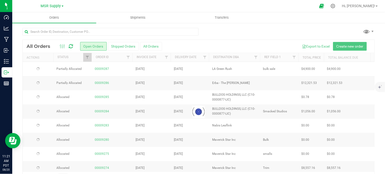
click at [250, 36] on div at bounding box center [198, 34] width 352 height 12
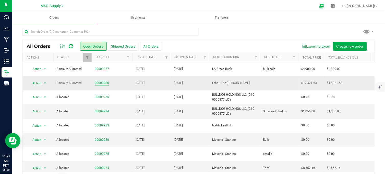
click at [98, 82] on link "00009286" at bounding box center [102, 82] width 14 height 5
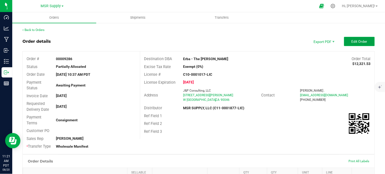
click at [353, 42] on span "Edit Order" at bounding box center [360, 41] width 16 height 4
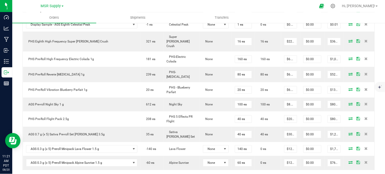
scroll to position [312, 0]
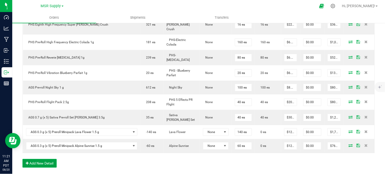
click at [52, 159] on button "Add New Detail" at bounding box center [39, 163] width 34 height 9
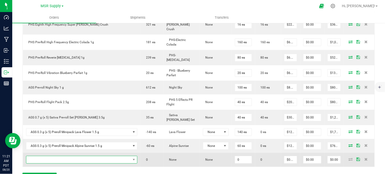
click at [68, 156] on span "NO DATA FOUND" at bounding box center [78, 159] width 105 height 7
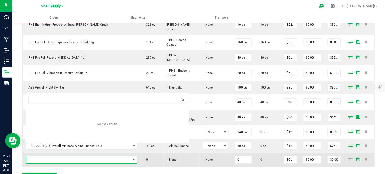
scroll to position [8, 94]
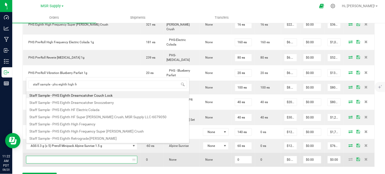
type input "staff sample - phs eighth high fre"
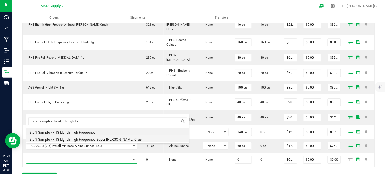
click at [104, 138] on li "Staff Sample - PHS Eighth High Frequency Super [PERSON_NAME] Crush" at bounding box center [107, 138] width 163 height 7
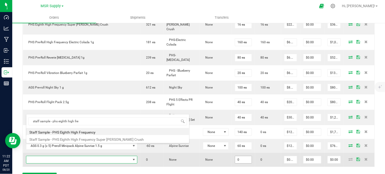
type input "0 ea"
type input "$0.10000"
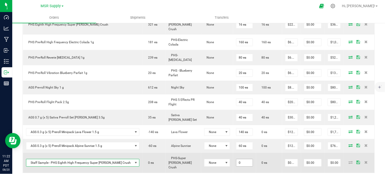
click at [236, 159] on input "0" at bounding box center [244, 162] width 16 height 7
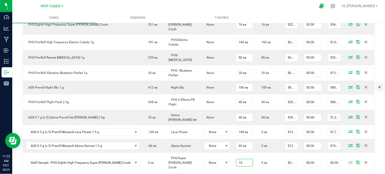
type input "16 ea"
type input "$1.60"
click at [199, 164] on div "Order Details Print All Labels Item Sellable Strain Lot Number Qty Ordered Qty …" at bounding box center [198, 23] width 352 height 338
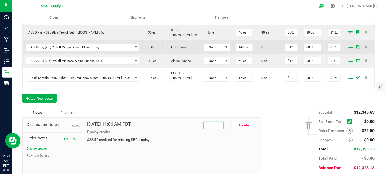
scroll to position [397, 0]
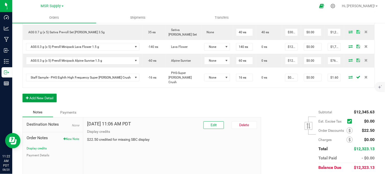
click at [34, 93] on button "Add New Detail" at bounding box center [39, 97] width 34 height 9
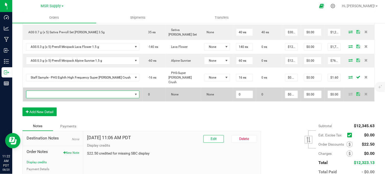
click at [44, 91] on span "NO DATA FOUND" at bounding box center [79, 94] width 107 height 7
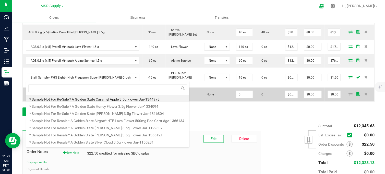
scroll to position [8, 96]
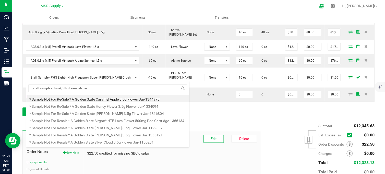
type input "staff sample - phs eighth dreamcatcher"
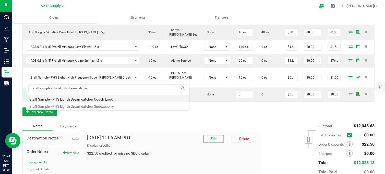
click at [126, 100] on li "Staff Sample - PHS Eighth Dreamcatcher Couch Lock" at bounding box center [107, 98] width 163 height 7
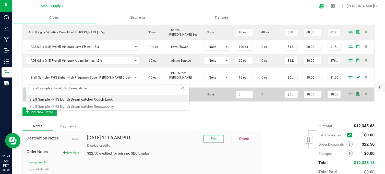
type input "0 ea"
type input "$0.10000"
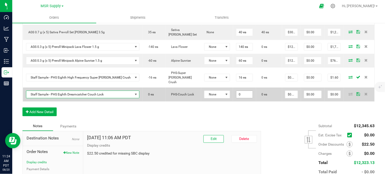
click at [236, 91] on input "0" at bounding box center [244, 94] width 16 height 7
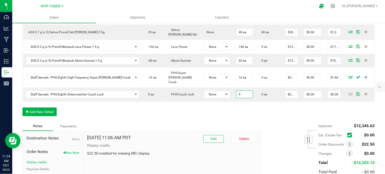
type input "9 ea"
type input "$0.90"
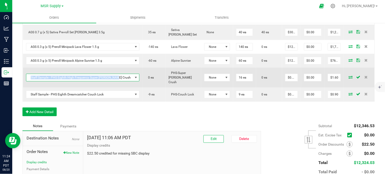
copy span "Staff Sample - PHS Eighth High Frequency Super [PERSON_NAME] Crush"
drag, startPoint x: 113, startPoint y: 63, endPoint x: 30, endPoint y: 62, distance: 83.3
click at [30, 74] on span "Staff Sample - PHS Eighth High Frequency Super [PERSON_NAME] Crush" at bounding box center [79, 77] width 107 height 7
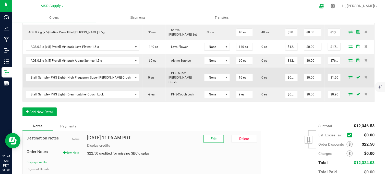
click at [349, 75] on icon at bounding box center [351, 76] width 4 height 3
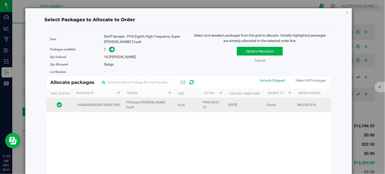
click at [143, 104] on span "PHS-Super [PERSON_NAME] Crush" at bounding box center [148, 105] width 45 height 10
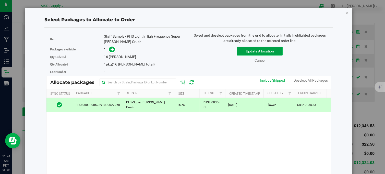
click at [254, 53] on button "Update Allocation" at bounding box center [260, 51] width 46 height 9
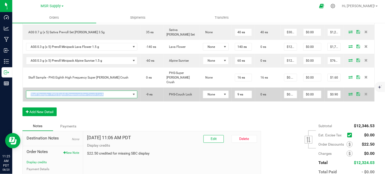
copy span "Staff Sample - PHS Eighth Dreamcatcher Couch Lock"
drag, startPoint x: 103, startPoint y: 78, endPoint x: 28, endPoint y: 79, distance: 74.8
click at [28, 91] on span "Staff Sample - PHS Eighth Dreamcatcher Couch Lock" at bounding box center [78, 94] width 105 height 7
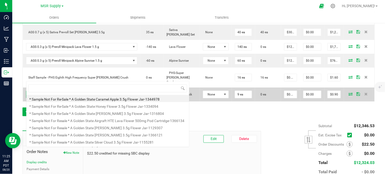
scroll to position [8, 94]
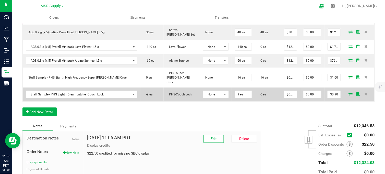
click at [349, 92] on icon at bounding box center [351, 93] width 4 height 3
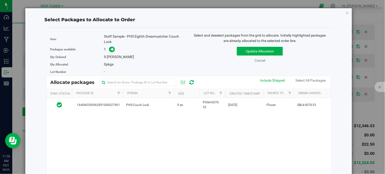
drag, startPoint x: 196, startPoint y: 106, endPoint x: 210, endPoint y: 89, distance: 22.9
click at [196, 106] on td "9 ea" at bounding box center [187, 105] width 26 height 14
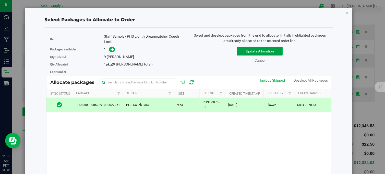
click at [245, 48] on button "Update Allocation" at bounding box center [260, 51] width 46 height 9
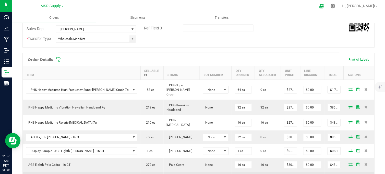
scroll to position [113, 0]
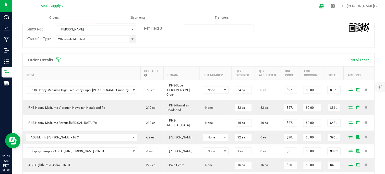
click at [117, 61] on span at bounding box center [232, 59] width 352 height 5
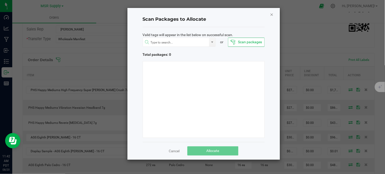
click at [273, 12] on icon "Close" at bounding box center [272, 14] width 4 height 6
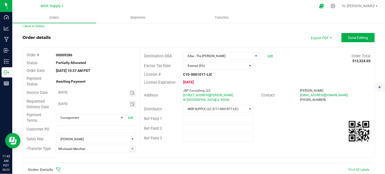
scroll to position [0, 0]
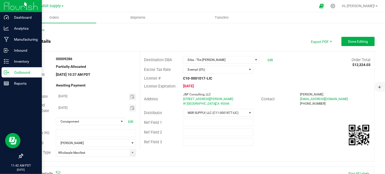
click at [9, 71] on p "Outbound" at bounding box center [24, 72] width 31 height 6
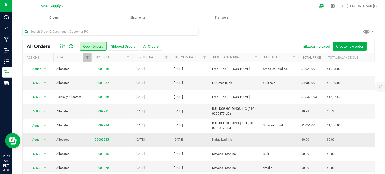
click at [105, 137] on link "00009283" at bounding box center [102, 139] width 14 height 5
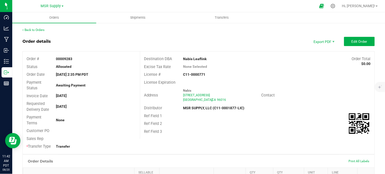
click at [122, 119] on div "None" at bounding box center [96, 119] width 88 height 5
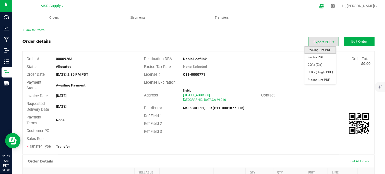
click at [322, 49] on span "Packing List PDF" at bounding box center [321, 49] width 32 height 7
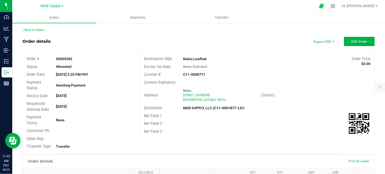
drag, startPoint x: 130, startPoint y: 37, endPoint x: 71, endPoint y: 56, distance: 62.3
click at [130, 37] on div "Order details Export PDF Edit Order" at bounding box center [198, 41] width 352 height 9
click at [124, 49] on outbound-order-header "Order details Export PDF Edit Order Order # 00009283 Status Allocated Order Dat…" at bounding box center [198, 95] width 352 height 117
click at [184, 31] on div "Back to Orders" at bounding box center [198, 30] width 352 height 5
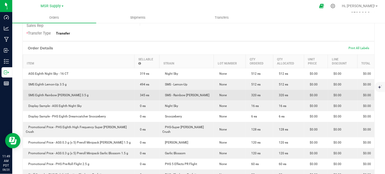
scroll to position [113, 0]
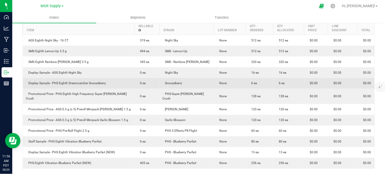
scroll to position [57, 0]
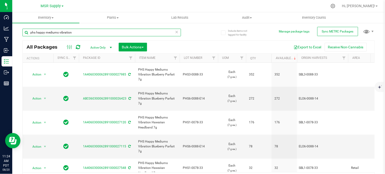
scroll to position [28, 0]
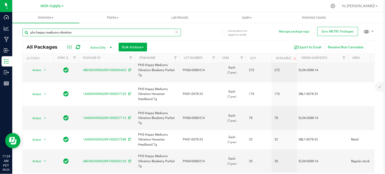
drag, startPoint x: 80, startPoint y: 34, endPoint x: 29, endPoint y: 41, distance: 52.0
click at [29, 41] on div "phs happy mediums vibration All Packages Active Only Active Only Lab Samples Lo…" at bounding box center [198, 104] width 352 height 161
type input "[PHONE_NUMBER]"
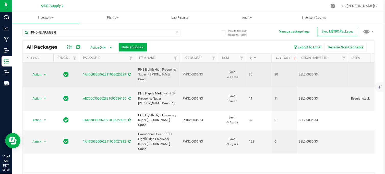
click at [40, 71] on span "Action" at bounding box center [35, 74] width 14 height 7
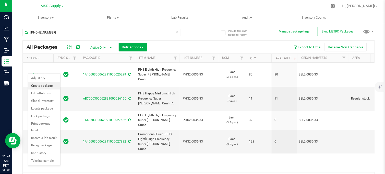
click at [47, 85] on li "Create package" at bounding box center [44, 86] width 32 height 8
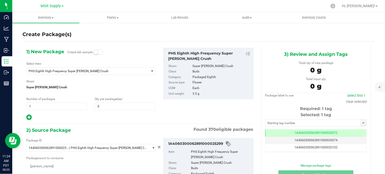
type input "0"
click at [79, 72] on span "PHS Eighth High Frequency Super [PERSON_NAME] Crush" at bounding box center [86, 71] width 114 height 4
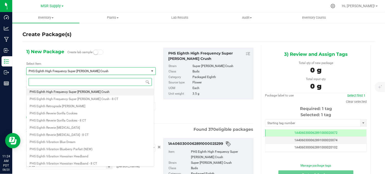
paste input "Staff Sample - PHS Eighth High Frequency Super [PERSON_NAME] Crush"
type input "Staff Sample - PHS Eighth High Frequency Super [PERSON_NAME] Crush"
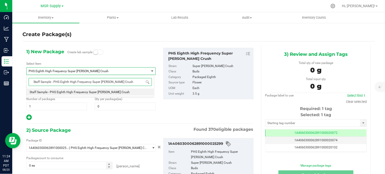
click at [90, 91] on span "Staff Sample - PHS Eighth High Frequency Super [PERSON_NAME] Crush" at bounding box center [80, 92] width 100 height 4
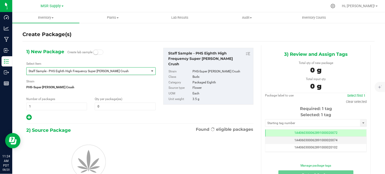
type input "0"
click at [108, 106] on input "0" at bounding box center [125, 106] width 60 height 7
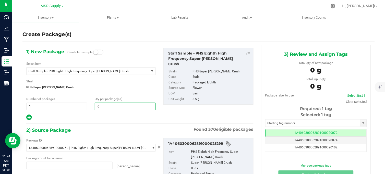
type input "0 ea"
type input "16"
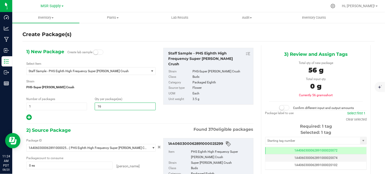
type input "16"
click at [107, 114] on div at bounding box center [90, 117] width 129 height 7
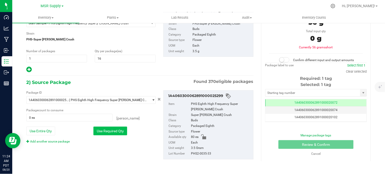
click at [111, 132] on button "Use Required Qty" at bounding box center [110, 130] width 34 height 9
type input "16 ea"
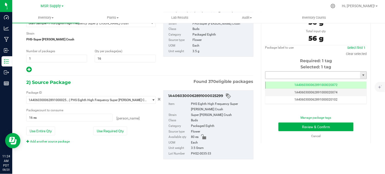
click at [275, 75] on input "text" at bounding box center [313, 75] width 95 height 7
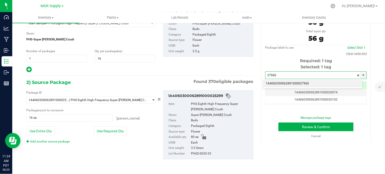
click at [279, 83] on li "1A4060300062891000027960" at bounding box center [313, 84] width 100 height 8
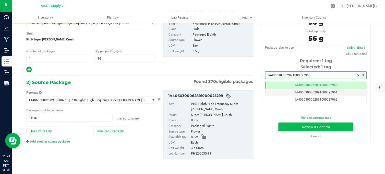
type input "1A4060300062891000027960"
click at [291, 124] on button "Review & Confirm" at bounding box center [316, 126] width 75 height 9
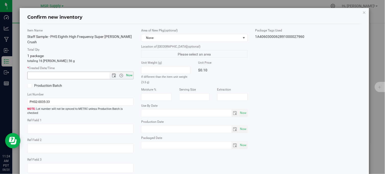
click at [127, 72] on span "Now" at bounding box center [129, 75] width 9 height 7
type input "[DATE] 11:24 AM"
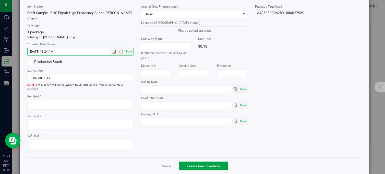
click at [183, 161] on button "Create new inventory" at bounding box center [203, 165] width 49 height 9
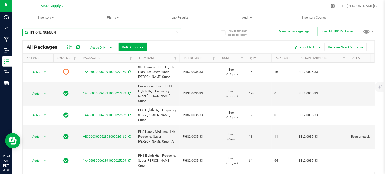
drag, startPoint x: 62, startPoint y: 33, endPoint x: 22, endPoint y: 36, distance: 40.5
click at [22, 36] on div "Include items not tagged for facility Manage package tags Sync METRC Packages […" at bounding box center [198, 100] width 373 height 156
type input "[PHONE_NUMBER]"
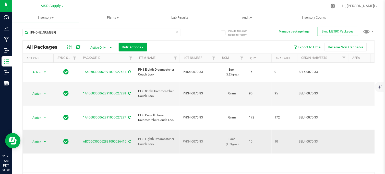
click at [39, 138] on span "Action" at bounding box center [35, 141] width 14 height 7
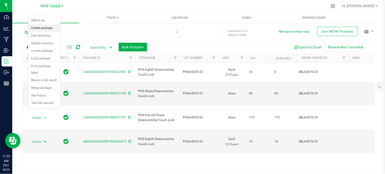
click at [43, 29] on li "Create package" at bounding box center [44, 28] width 32 height 8
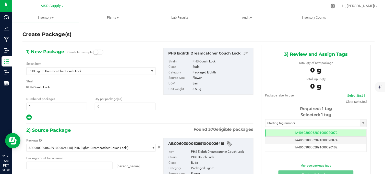
type input "0 ea"
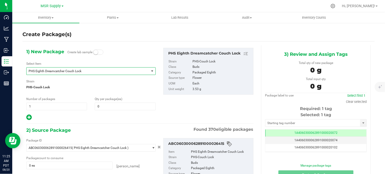
click at [66, 72] on span "PHS Eighth Dreamcatcher Couch Lock" at bounding box center [86, 71] width 114 height 4
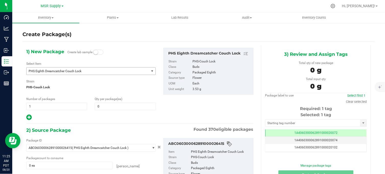
click at [69, 72] on span "PHS Eighth Dreamcatcher Couch Lock" at bounding box center [86, 71] width 114 height 4
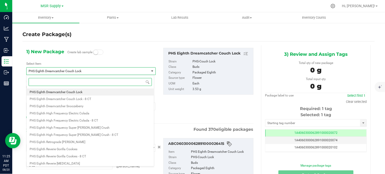
paste input "Staff Sample - PHS Eighth Dreamcatcher Couch Lock"
type input "Staff Sample - PHS Eighth Dreamcatcher Couch Lock"
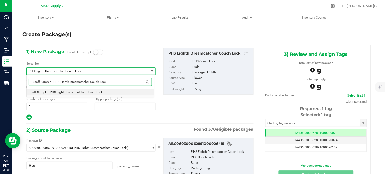
click at [90, 94] on span "Staff Sample - PHS Eighth Dreamcatcher Couch Lock" at bounding box center [66, 92] width 73 height 4
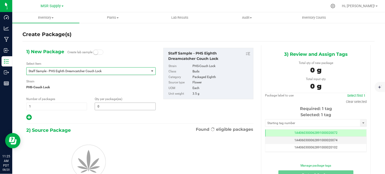
type input "0"
click at [104, 105] on span "0 0" at bounding box center [125, 106] width 61 height 8
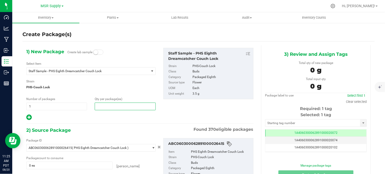
type input "9"
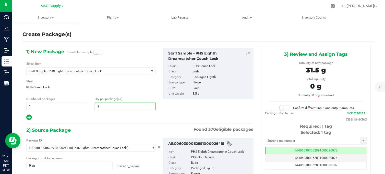
type input "9"
click at [100, 119] on div at bounding box center [90, 117] width 129 height 7
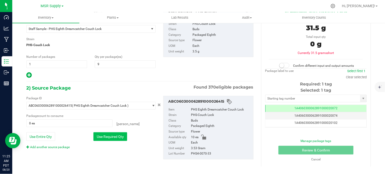
click at [100, 137] on button "Use Required Qty" at bounding box center [110, 136] width 34 height 9
type input "9 ea"
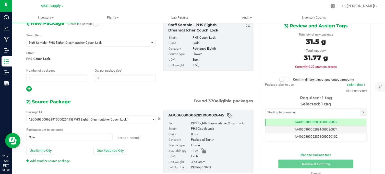
click at [280, 78] on small at bounding box center [282, 79] width 5 height 5
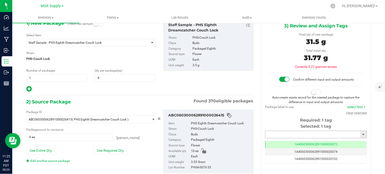
click at [278, 134] on input "text" at bounding box center [313, 134] width 95 height 7
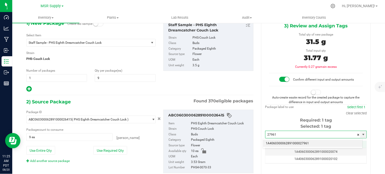
click at [282, 143] on li "1A4060300062891000027961" at bounding box center [313, 143] width 100 height 8
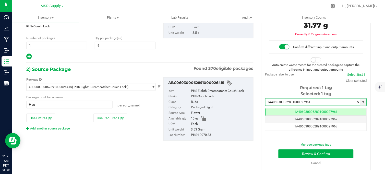
type input "1A4060300062891000027961"
click at [312, 61] on small at bounding box center [313, 59] width 5 height 5
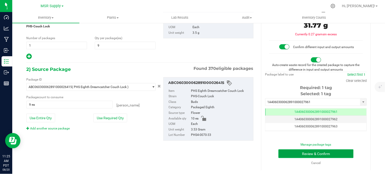
click at [293, 152] on button "Review & Confirm" at bounding box center [316, 153] width 75 height 9
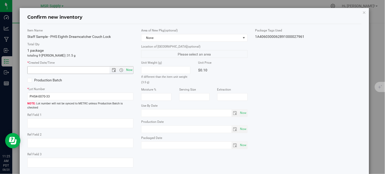
click at [129, 70] on span "Now" at bounding box center [129, 69] width 9 height 7
type input "[DATE] 11:25 AM"
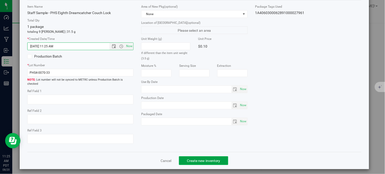
click at [200, 160] on button "Create new inventory" at bounding box center [203, 160] width 49 height 9
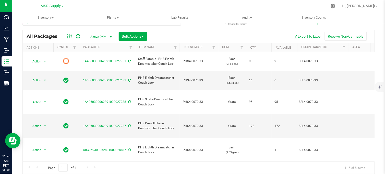
click at [194, 139] on div "Action Action Edit attributes Global inventory Lock package Print package label…" at bounding box center [199, 106] width 352 height 109
click at [110, 133] on div "Action Action Edit attributes Global inventory Lock package Print package label…" at bounding box center [199, 106] width 352 height 109
click at [13, 73] on div "Include items not tagged for facility Manage package tags Sync METRC Packages […" at bounding box center [198, 90] width 373 height 156
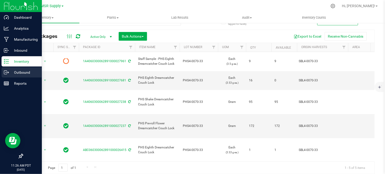
click at [4, 73] on icon at bounding box center [6, 72] width 5 height 5
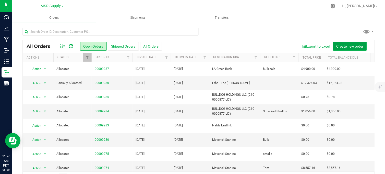
drag, startPoint x: 350, startPoint y: 46, endPoint x: 209, endPoint y: 87, distance: 146.5
click at [350, 46] on span "Create new order" at bounding box center [350, 46] width 27 height 4
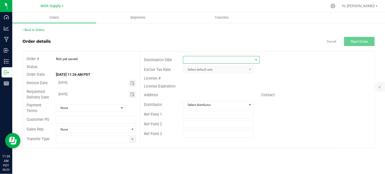
click at [211, 58] on span at bounding box center [217, 59] width 69 height 7
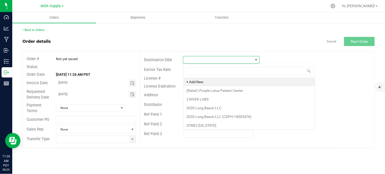
scroll to position [8, 76]
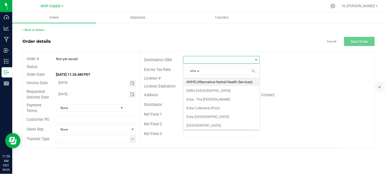
type input "erba"
click at [210, 97] on li "Erba - The [PERSON_NAME]" at bounding box center [222, 99] width 76 height 9
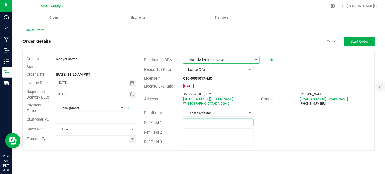
drag, startPoint x: 212, startPoint y: 121, endPoint x: 210, endPoint y: 128, distance: 7.1
click at [212, 121] on input "text" at bounding box center [218, 122] width 70 height 8
type input "Smacked Studios"
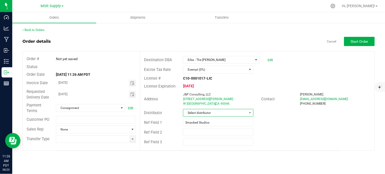
click at [210, 112] on span "Select distributor" at bounding box center [215, 112] width 64 height 7
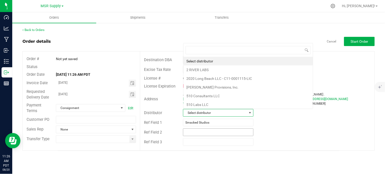
scroll to position [8, 69]
type input "msr"
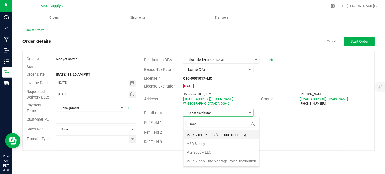
click at [202, 135] on li "MSR SUPPLY, LLC (C11-0001877-LIC)" at bounding box center [222, 134] width 76 height 9
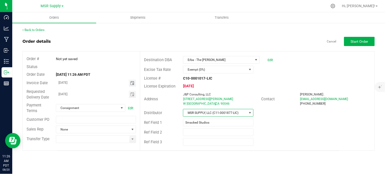
click at [131, 83] on span "Toggle calendar" at bounding box center [132, 83] width 4 height 4
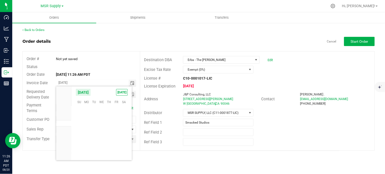
scroll to position [82767, 0]
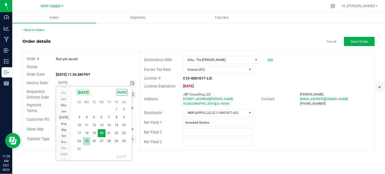
click at [88, 139] on span "25" at bounding box center [86, 141] width 7 height 8
type input "[DATE]"
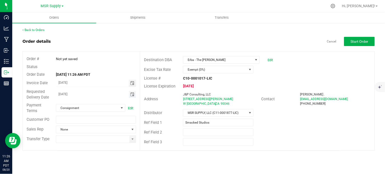
click at [133, 95] on span "Toggle calendar" at bounding box center [132, 94] width 4 height 4
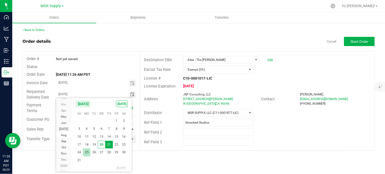
click at [88, 152] on span "25" at bounding box center [86, 152] width 7 height 8
type input "[DATE]"
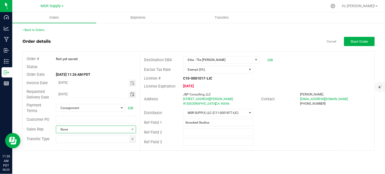
click at [130, 128] on span at bounding box center [132, 129] width 6 height 7
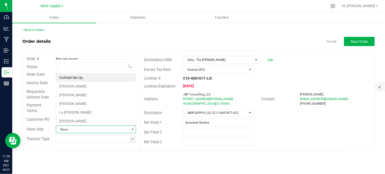
scroll to position [8, 79]
click at [75, 103] on li "[PERSON_NAME]" at bounding box center [96, 103] width 80 height 9
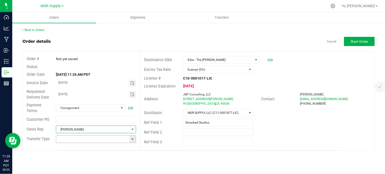
click at [133, 137] on span at bounding box center [133, 139] width 4 height 4
click at [83, 132] on li "Wholesale Manifest" at bounding box center [96, 129] width 80 height 9
type input "Wholesale Manifest"
click at [363, 39] on span "Start Order" at bounding box center [360, 41] width 18 height 4
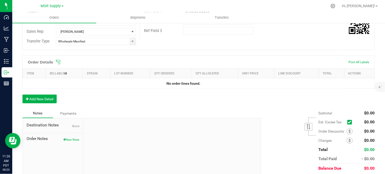
scroll to position [129, 0]
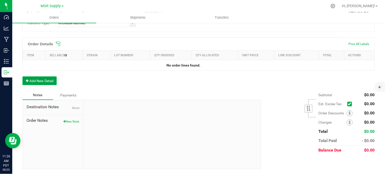
click at [39, 83] on button "Add New Detail" at bounding box center [39, 80] width 34 height 9
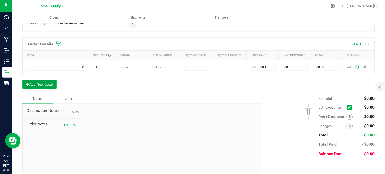
click at [44, 86] on button "Add New Detail" at bounding box center [39, 84] width 34 height 9
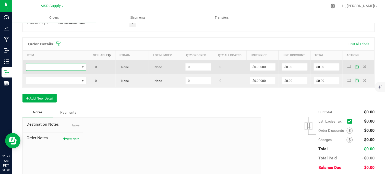
click at [74, 66] on span "NO DATA FOUND" at bounding box center [52, 66] width 53 height 7
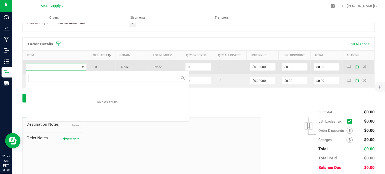
scroll to position [8, 60]
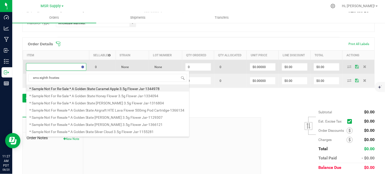
type input "sms eighth frosties"
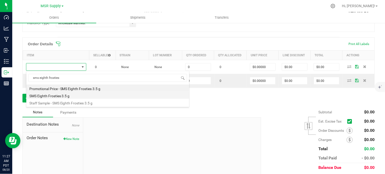
click at [61, 97] on li "SMS Eighth Frosties 3.5 g" at bounding box center [107, 94] width 163 height 7
type input "0 ea"
type input "$16.50000"
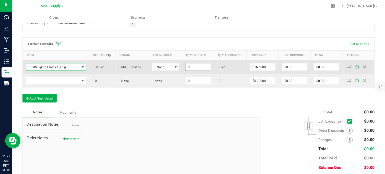
click at [187, 67] on input "0" at bounding box center [198, 66] width 25 height 7
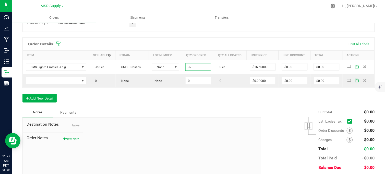
type input "32 ea"
type input "$528.00"
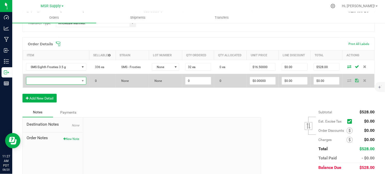
click at [49, 83] on span "NO DATA FOUND" at bounding box center [52, 80] width 53 height 7
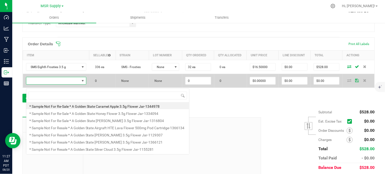
scroll to position [8, 59]
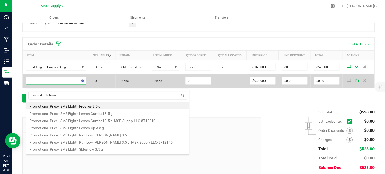
type input "sms eighth lemon"
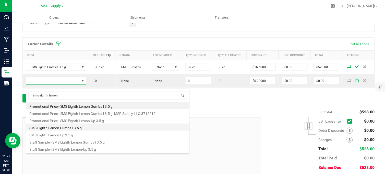
click at [73, 129] on li "SMS Eighth Lemon Gumball 3.5 g" at bounding box center [107, 126] width 163 height 7
type input "0 ea"
type input "$16.50000"
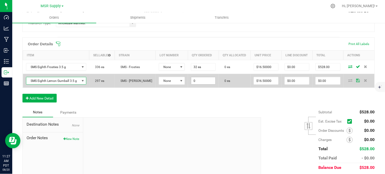
click at [205, 82] on input "0" at bounding box center [203, 80] width 24 height 7
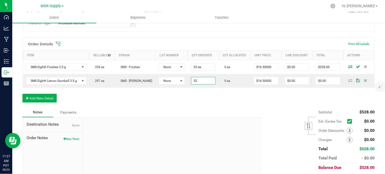
type input "32 ea"
type input "$528.00"
click at [225, 106] on div "Order Details Print All Labels Item Sellable Strain Lot Number Qty Ordered Qty …" at bounding box center [198, 72] width 352 height 70
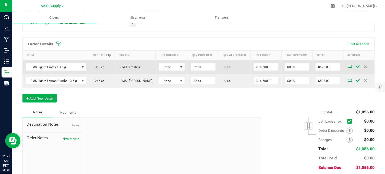
click at [349, 68] on icon at bounding box center [351, 66] width 4 height 3
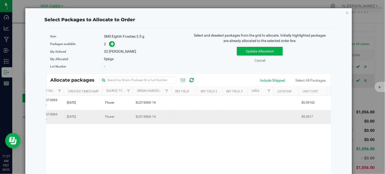
scroll to position [0, 182]
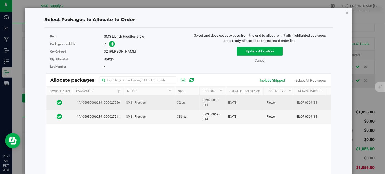
click at [161, 102] on td "SMS - Frosties" at bounding box center [148, 103] width 51 height 14
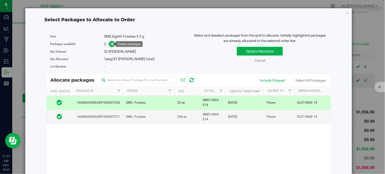
click at [111, 43] on icon at bounding box center [113, 44] width 4 height 4
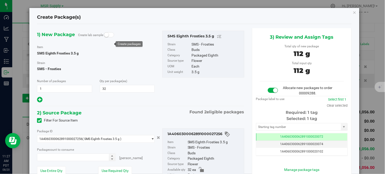
type input "32 ea"
click at [261, 128] on input "text" at bounding box center [298, 126] width 85 height 7
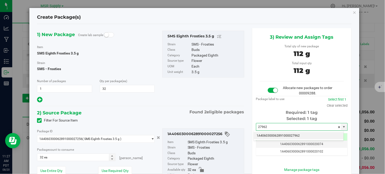
click at [266, 138] on li "1A4060300062891000027962" at bounding box center [299, 136] width 90 height 8
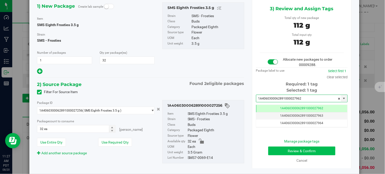
type input "1A4060300062891000027962"
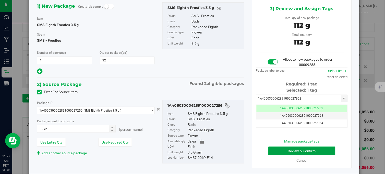
click at [282, 151] on button "Review & Confirm" at bounding box center [301, 150] width 67 height 9
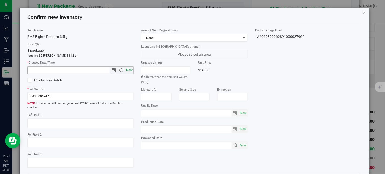
click at [127, 71] on span "Now" at bounding box center [129, 69] width 9 height 7
type input "[DATE] 11:27 AM"
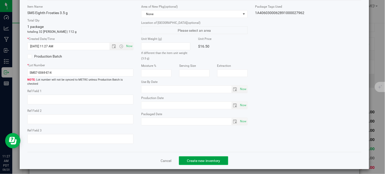
click at [195, 158] on span "Create new inventory" at bounding box center [203, 160] width 33 height 4
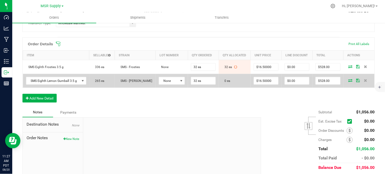
click at [349, 82] on icon at bounding box center [351, 80] width 4 height 3
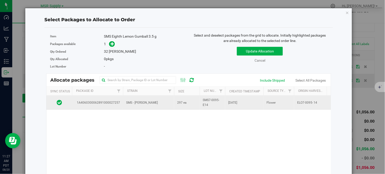
click at [172, 105] on td "SMS - [PERSON_NAME]" at bounding box center [148, 103] width 51 height 14
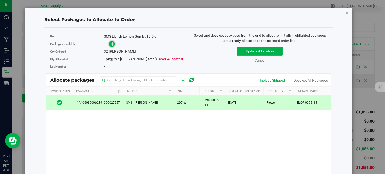
click at [111, 45] on icon at bounding box center [113, 44] width 4 height 4
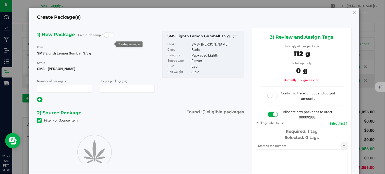
type input "1"
type input "32"
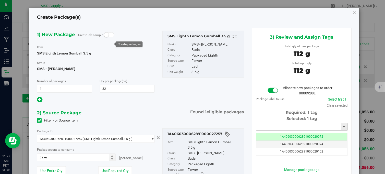
click at [269, 128] on input "text" at bounding box center [298, 126] width 85 height 7
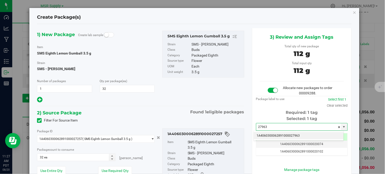
click at [272, 133] on li "1A4060300062891000027963" at bounding box center [299, 136] width 90 height 8
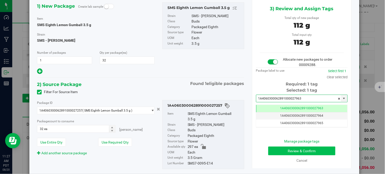
type input "1A4060300062891000027963"
click at [282, 152] on button "Review & Confirm" at bounding box center [301, 150] width 67 height 9
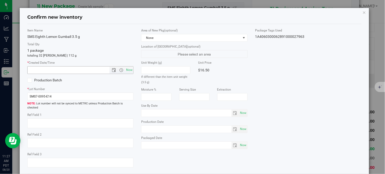
click at [130, 65] on div "* Created Date/Time Now" at bounding box center [80, 67] width 106 height 14
click at [129, 70] on span "Now" at bounding box center [129, 69] width 9 height 7
type input "[DATE] 11:27 AM"
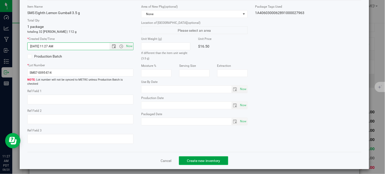
click at [212, 160] on button "Create new inventory" at bounding box center [203, 160] width 49 height 9
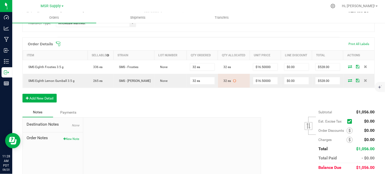
drag, startPoint x: 66, startPoint y: 141, endPoint x: 80, endPoint y: 147, distance: 15.9
click at [66, 141] on button "New Note" at bounding box center [71, 139] width 16 height 5
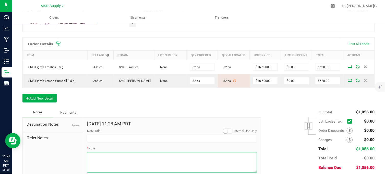
click at [100, 161] on textarea "* Note" at bounding box center [172, 162] width 170 height 20
paste textarea "Domestic Wire and ACH Instructions Beneficiary Name: MSR Supply LLC Beneficiary…"
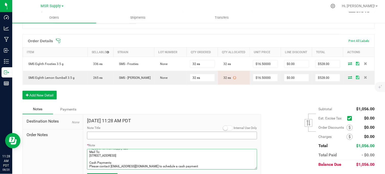
type textarea "Domestic Wire and ACH Instructions Beneficiary Name: MSR Supply LLC Beneficiary…"
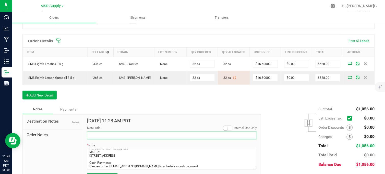
click at [100, 139] on input "Note Title" at bounding box center [172, 136] width 170 height 8
type input "Payment Details"
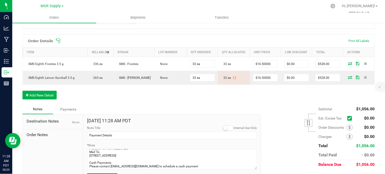
click at [103, 101] on div "Order Details Print All Labels Item Sellable Strain Lot Number Qty Ordered Qty …" at bounding box center [198, 69] width 352 height 70
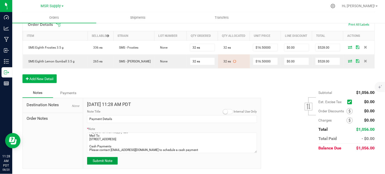
click at [107, 160] on span "Submit Note" at bounding box center [103, 161] width 20 height 4
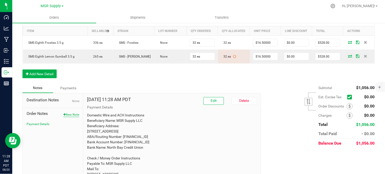
click at [70, 117] on button "New Note" at bounding box center [71, 114] width 16 height 5
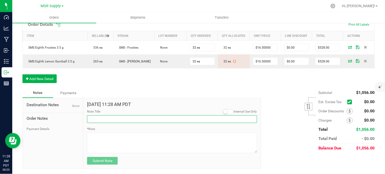
click at [125, 118] on input "Note Title" at bounding box center [172, 119] width 170 height 8
type input "Display credits"
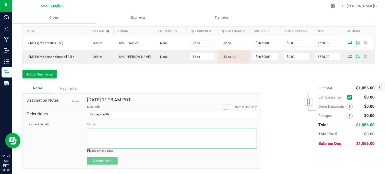
click at [107, 143] on textarea "* Note" at bounding box center [172, 138] width 170 height 20
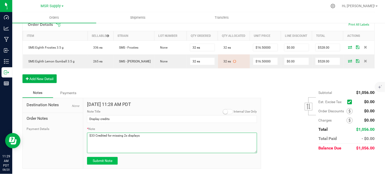
type textarea "$33 Credited for missing 2x displays"
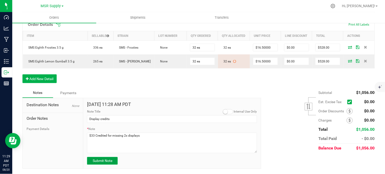
click at [106, 160] on span "Submit Note" at bounding box center [103, 161] width 20 height 4
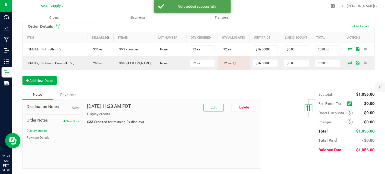
scroll to position [151, 0]
click at [349, 113] on icon at bounding box center [350, 113] width 2 height 4
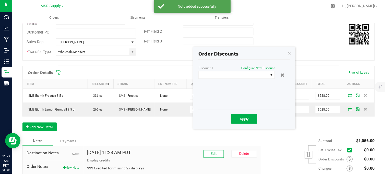
scroll to position [94, 0]
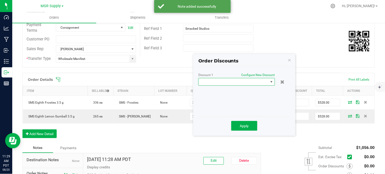
click at [237, 81] on span at bounding box center [234, 81] width 70 height 7
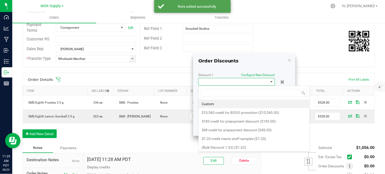
scroll to position [8, 77]
click at [221, 105] on li "Custom" at bounding box center [254, 103] width 111 height 9
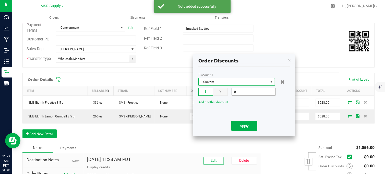
click at [245, 93] on input "0" at bounding box center [254, 91] width 44 height 7
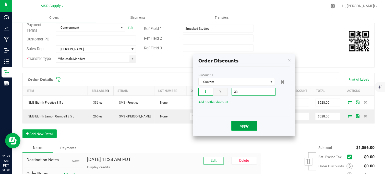
type input "$33.00"
click at [246, 127] on span "Apply" at bounding box center [244, 126] width 9 height 4
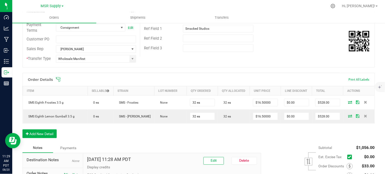
click at [184, 138] on div "Order Details Print All Labels Item Sellable Strain Lot Number Qty Ordered Qty …" at bounding box center [198, 108] width 352 height 70
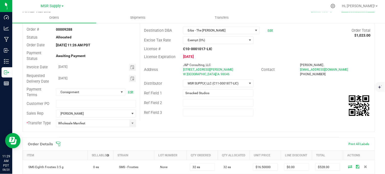
scroll to position [9, 0]
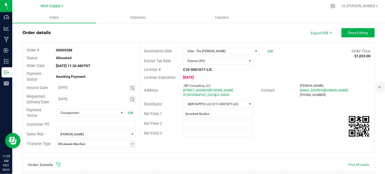
click at [136, 30] on div "Order details Export PDF Done Editing" at bounding box center [198, 32] width 352 height 9
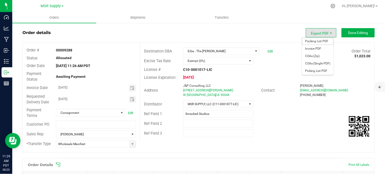
click at [314, 40] on span "Packing List PDF" at bounding box center [318, 41] width 32 height 7
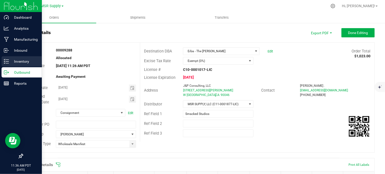
click at [10, 61] on p "Inventory" at bounding box center [24, 61] width 31 height 6
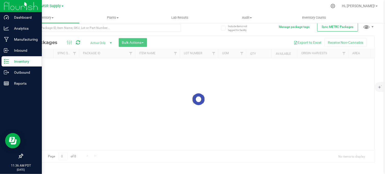
scroll to position [4, 0]
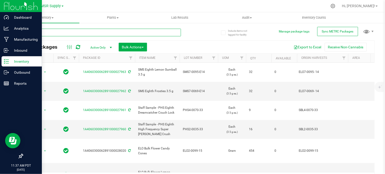
click at [77, 33] on input "text" at bounding box center [101, 33] width 159 height 8
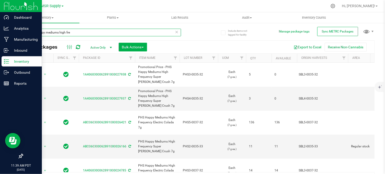
drag, startPoint x: 81, startPoint y: 32, endPoint x: 22, endPoint y: 43, distance: 60.4
click at [22, 43] on div "Include items not tagged for facility Manage package tags Sync METRC Packages p…" at bounding box center [198, 100] width 373 height 156
type input "ags eighth"
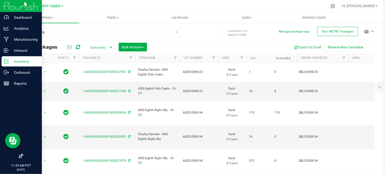
click at [284, 59] on link "Available" at bounding box center [283, 58] width 15 height 4
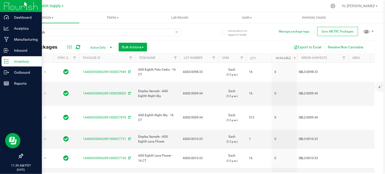
click at [280, 56] on link "Available" at bounding box center [286, 58] width 21 height 4
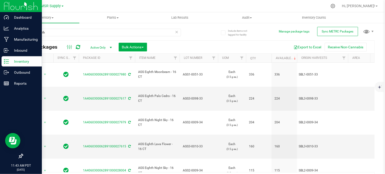
click at [136, 6] on div at bounding box center [209, 6] width 236 height 10
click at [11, 71] on p "Outbound" at bounding box center [24, 72] width 31 height 6
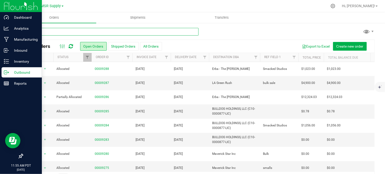
click at [96, 32] on input "text" at bounding box center [110, 32] width 176 height 8
type input "ags eighth [PERSON_NAME]"
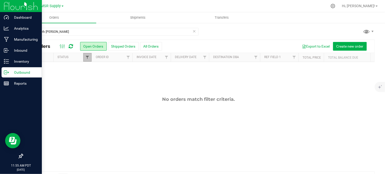
click at [88, 58] on span "Filter" at bounding box center [87, 57] width 4 height 4
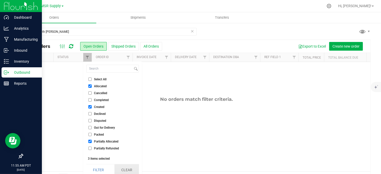
click at [133, 169] on button "Clear" at bounding box center [126, 169] width 25 height 11
